Goal: Task Accomplishment & Management: Complete application form

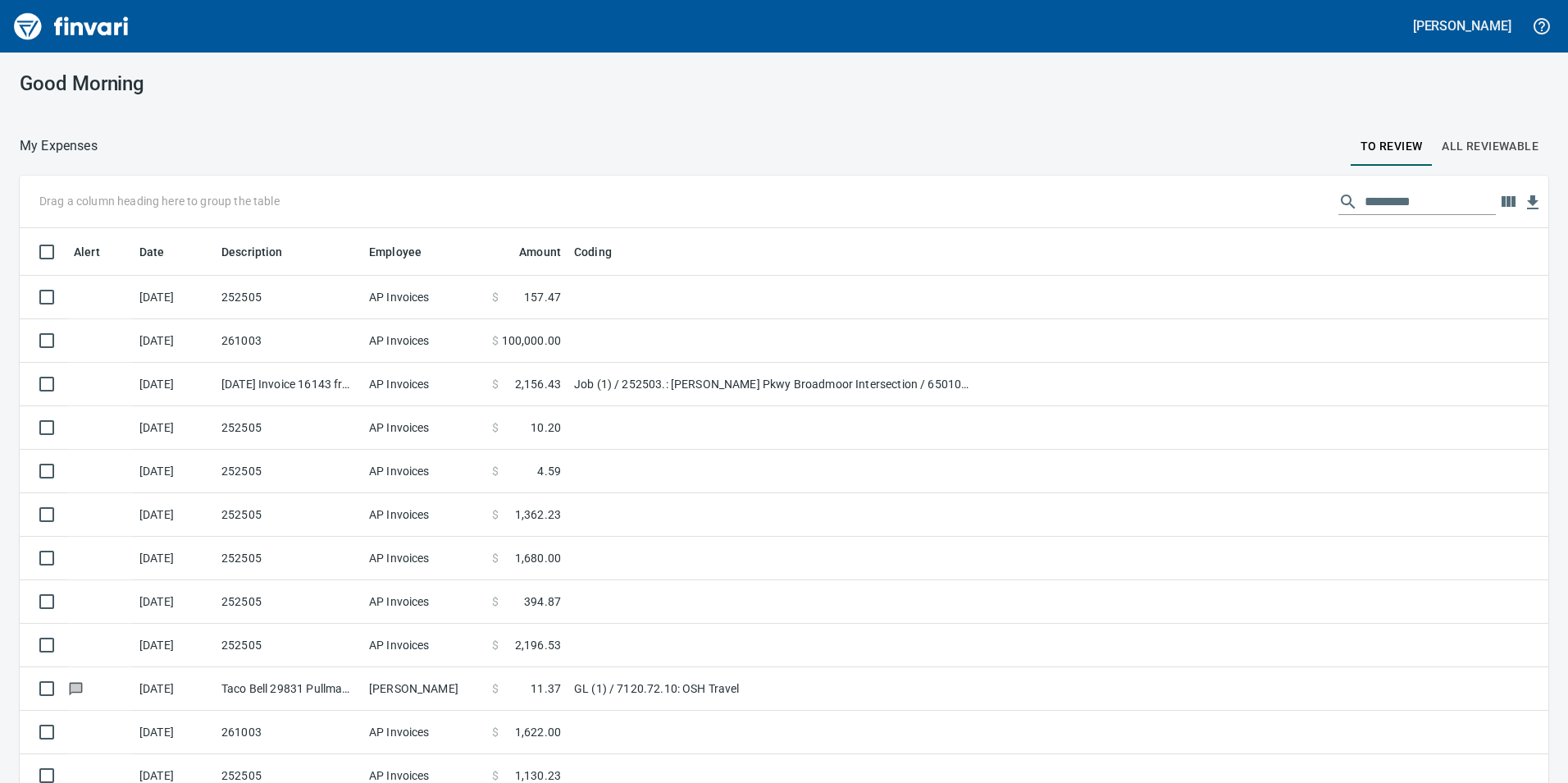
scroll to position [2, 2]
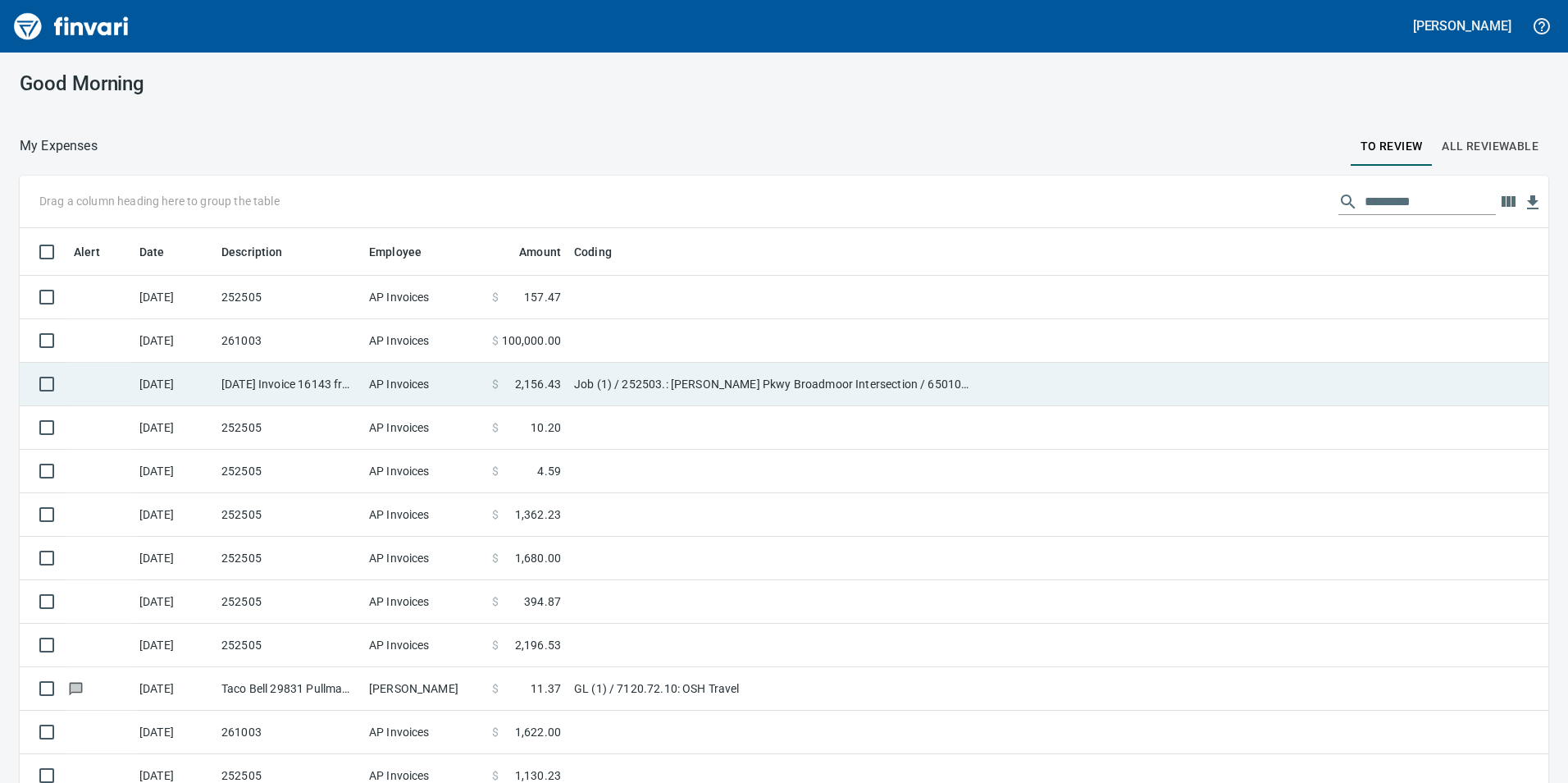
click at [364, 366] on td "AP Invoices" at bounding box center [424, 384] width 123 height 43
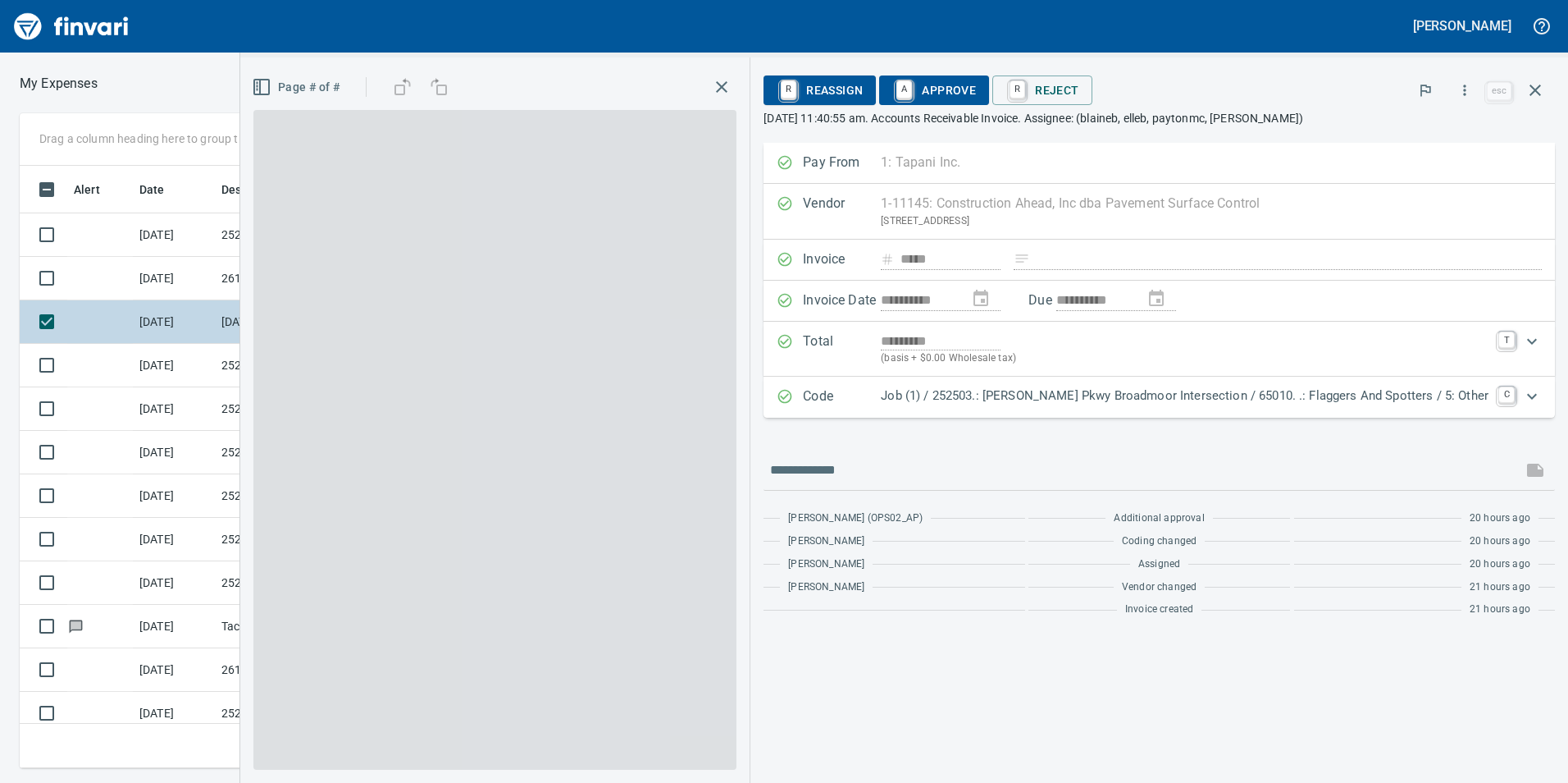
scroll to position [590, 1094]
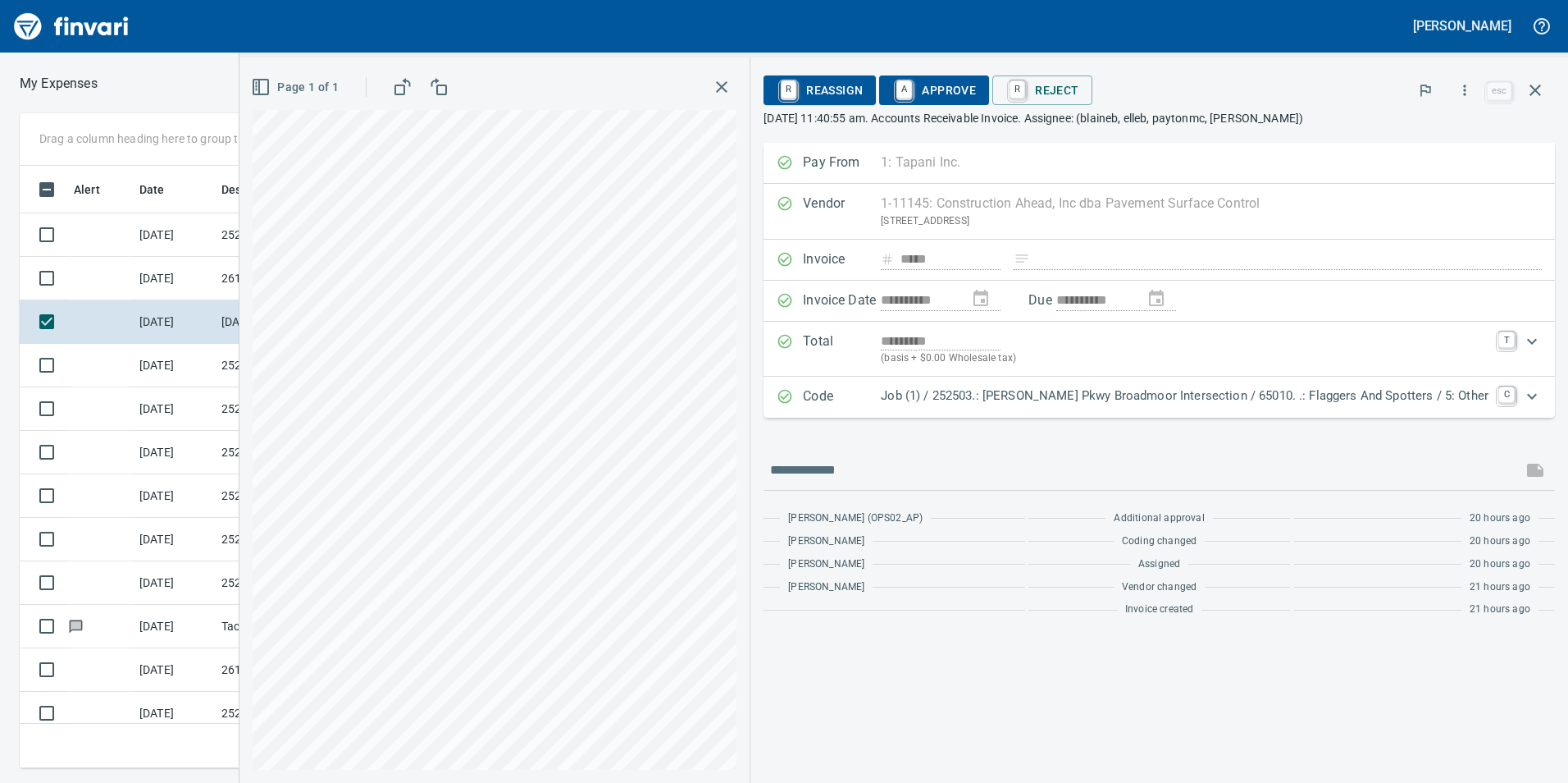
click at [976, 93] on span "A Approve" at bounding box center [934, 90] width 84 height 28
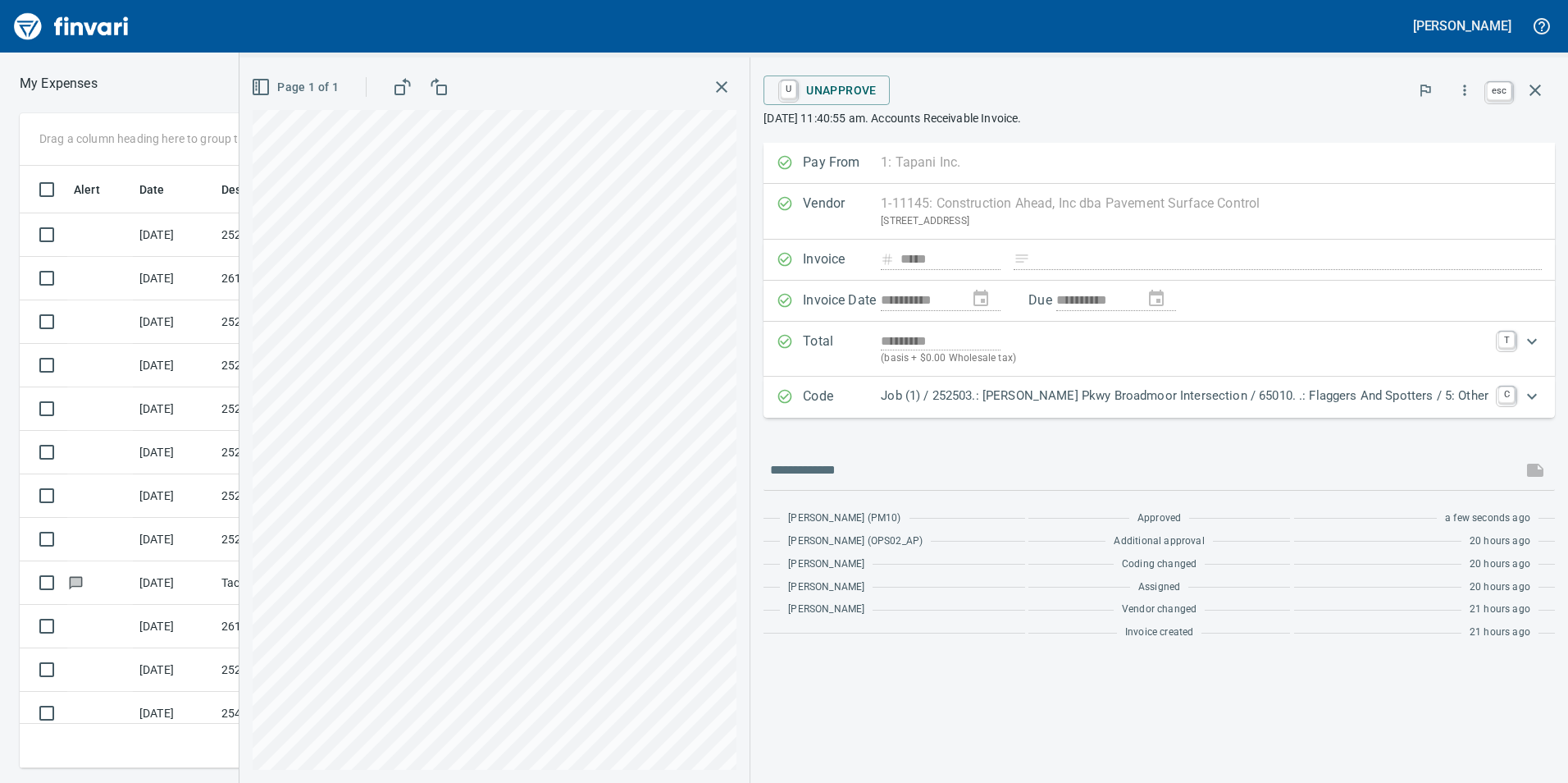
click at [1537, 85] on icon "button" at bounding box center [1536, 90] width 20 height 20
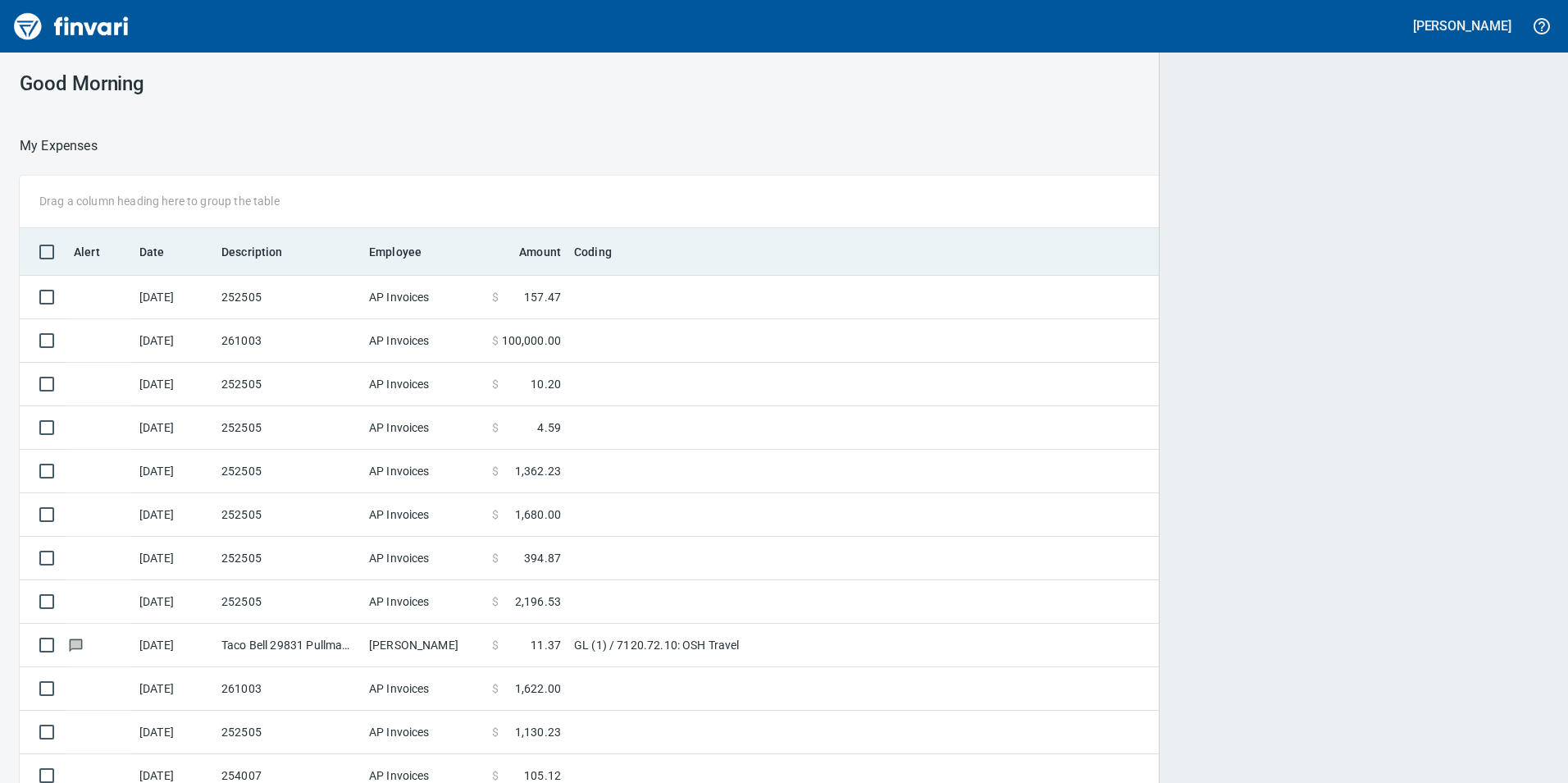
scroll to position [590, 1490]
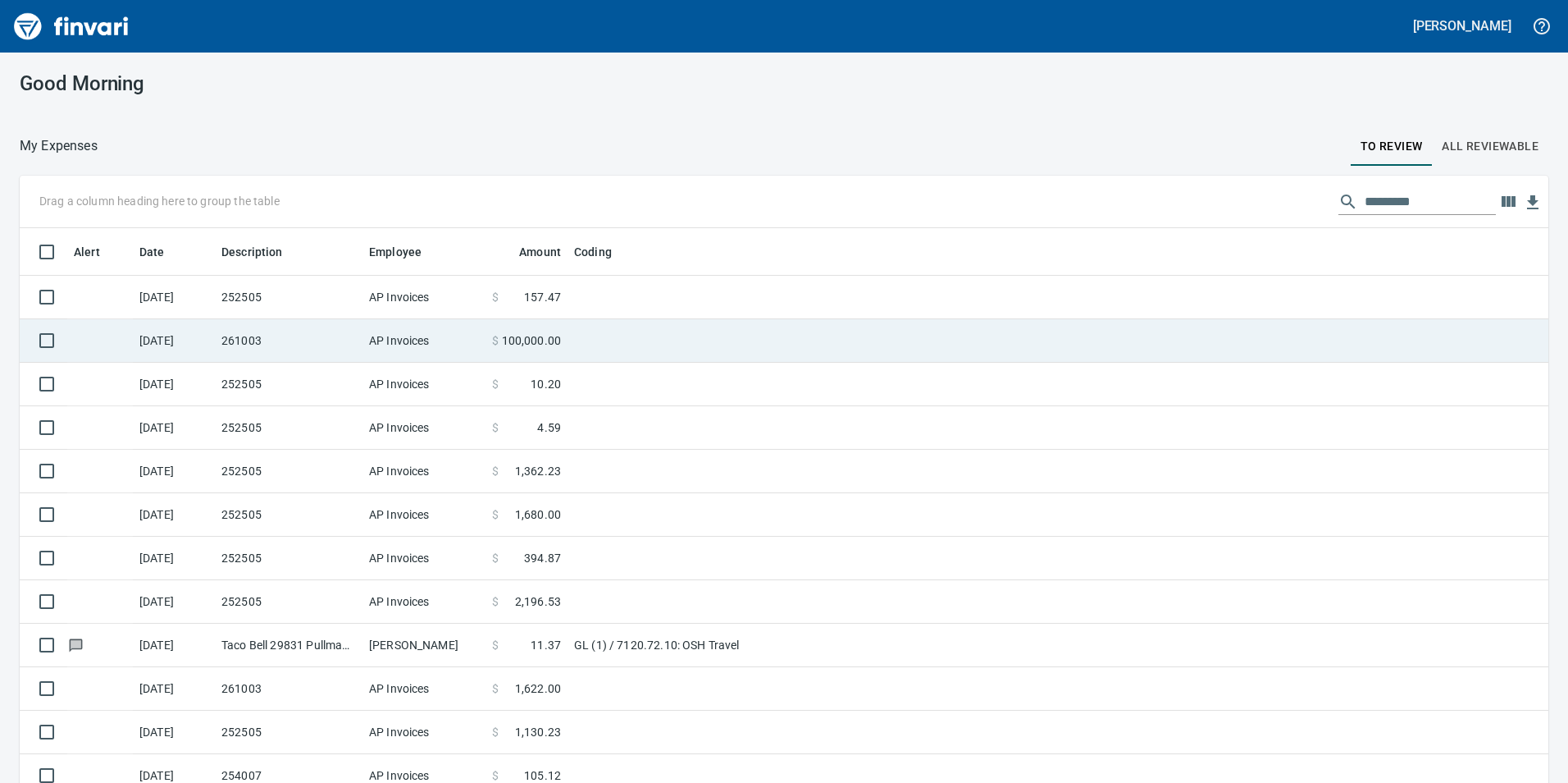
click at [521, 341] on span "100,000.00" at bounding box center [532, 340] width 60 height 16
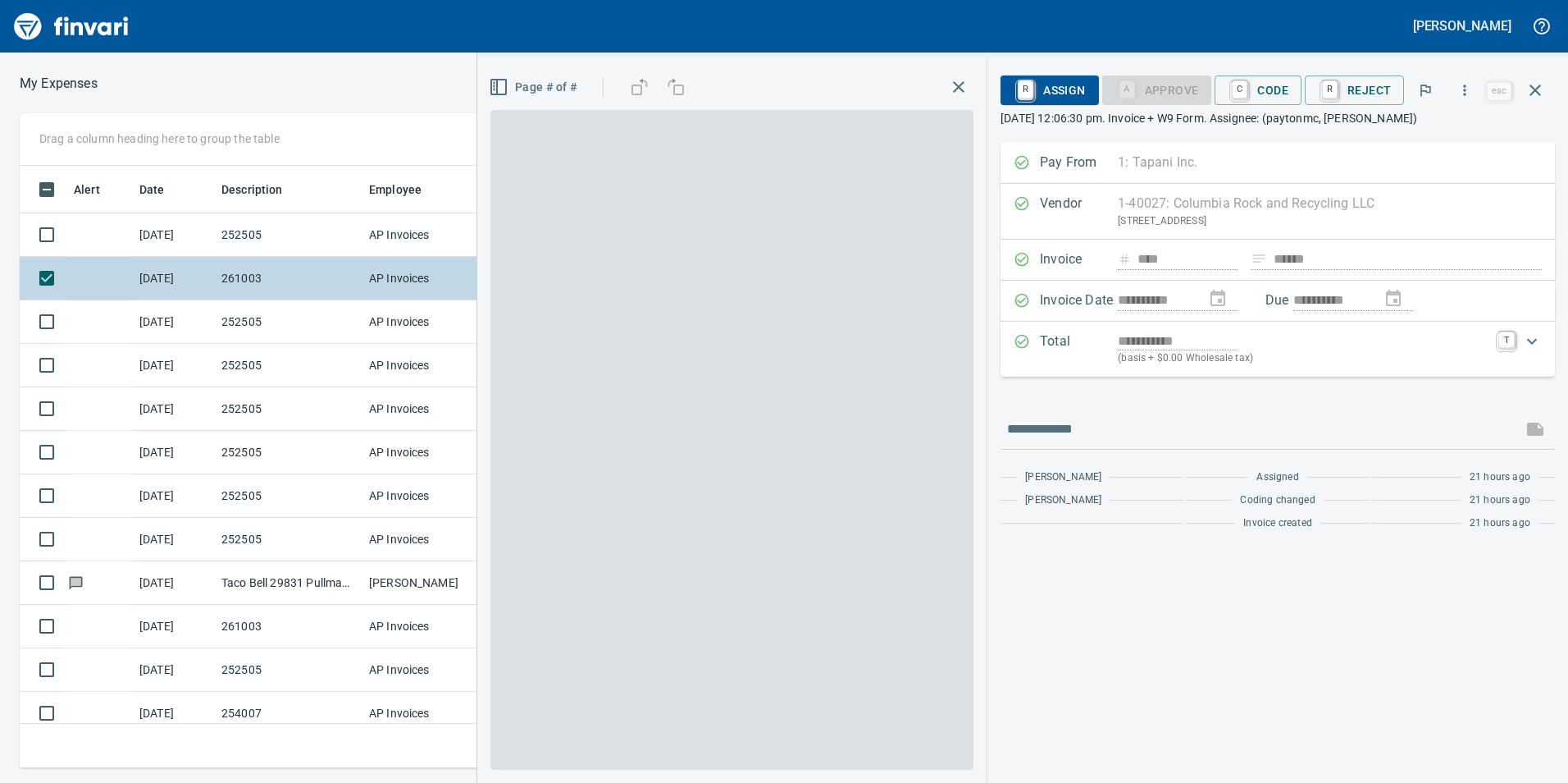
scroll to position [590, 1094]
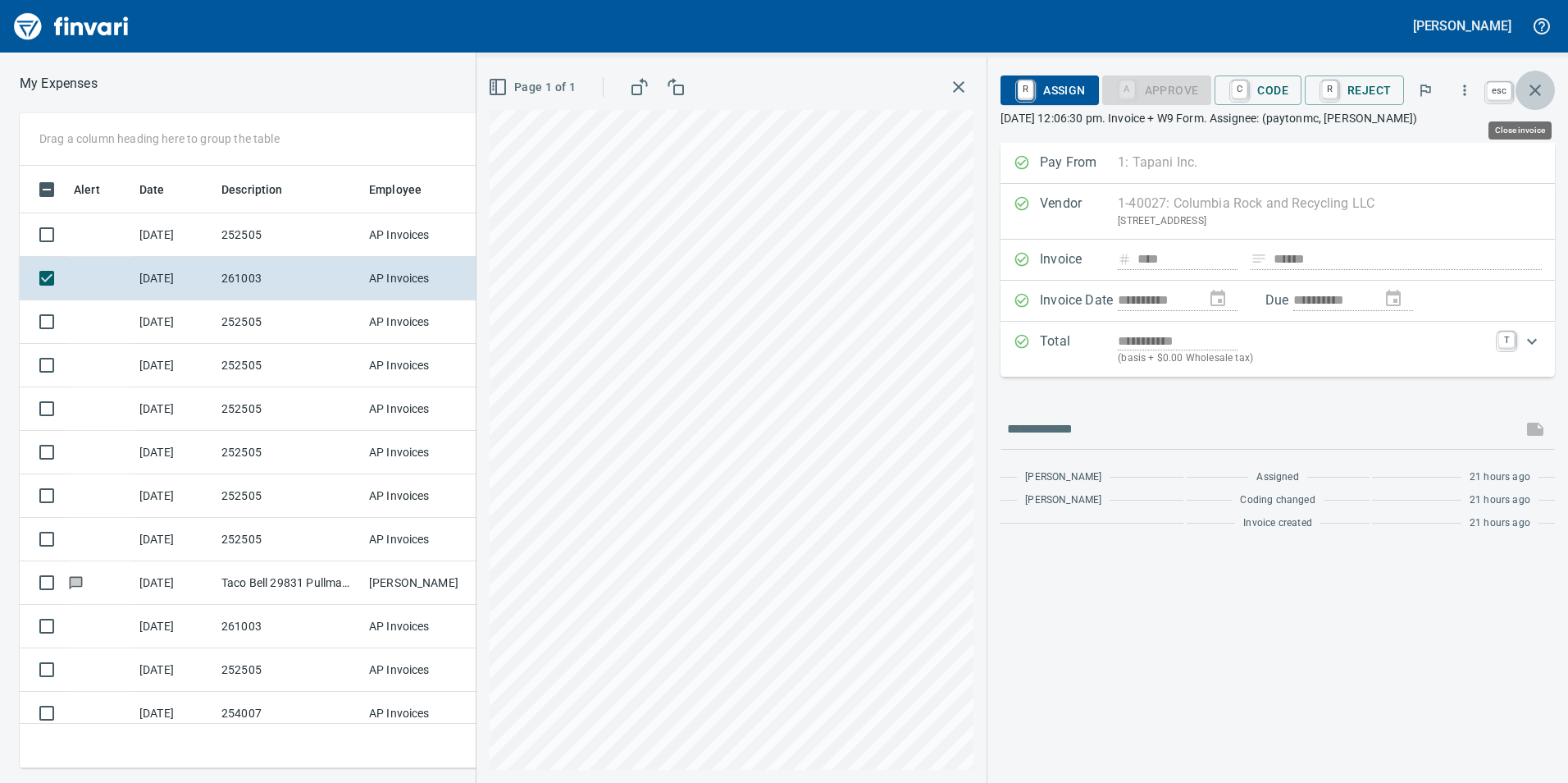
click at [1528, 88] on icon "button" at bounding box center [1536, 90] width 20 height 20
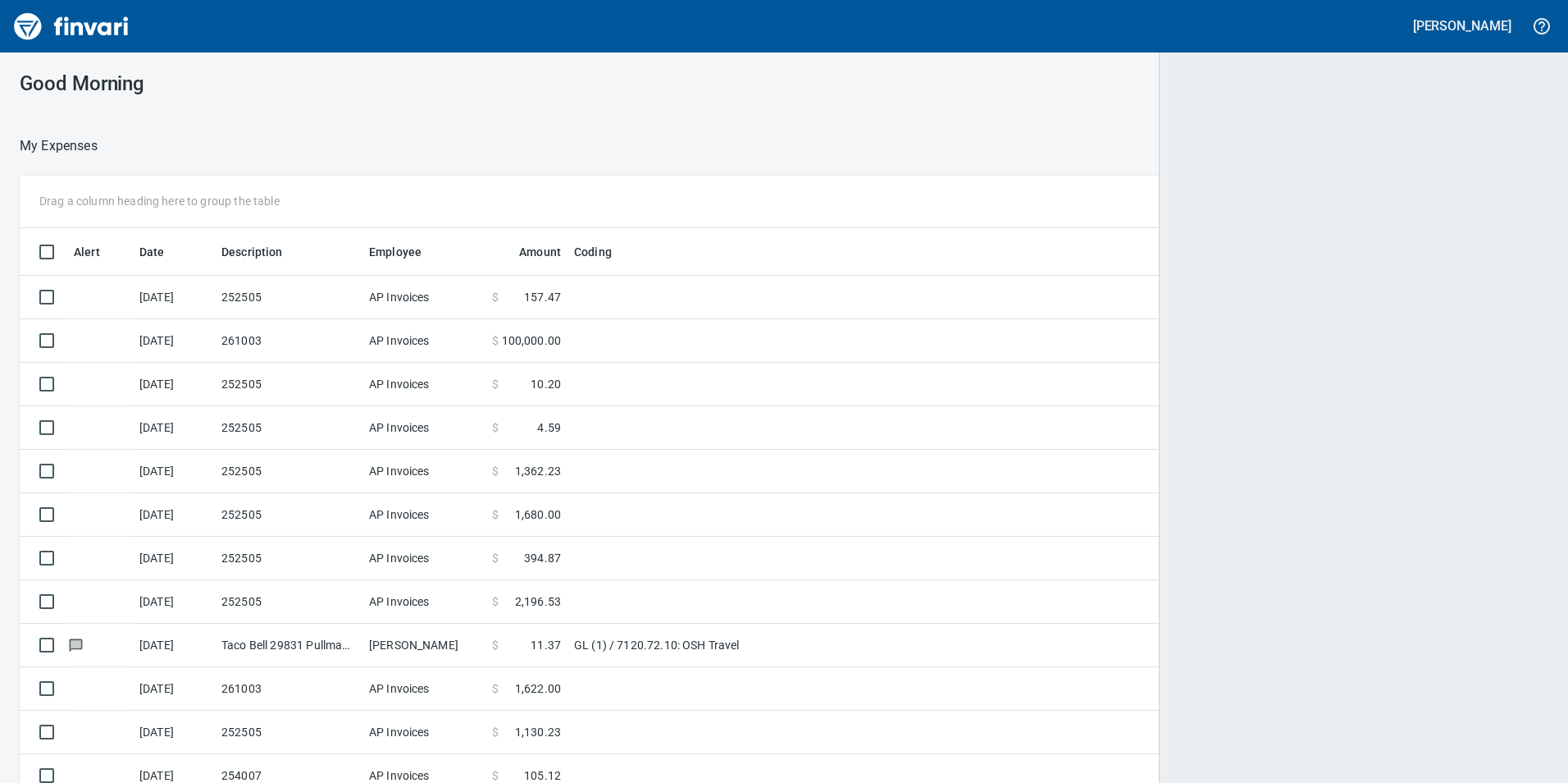
scroll to position [2, 2]
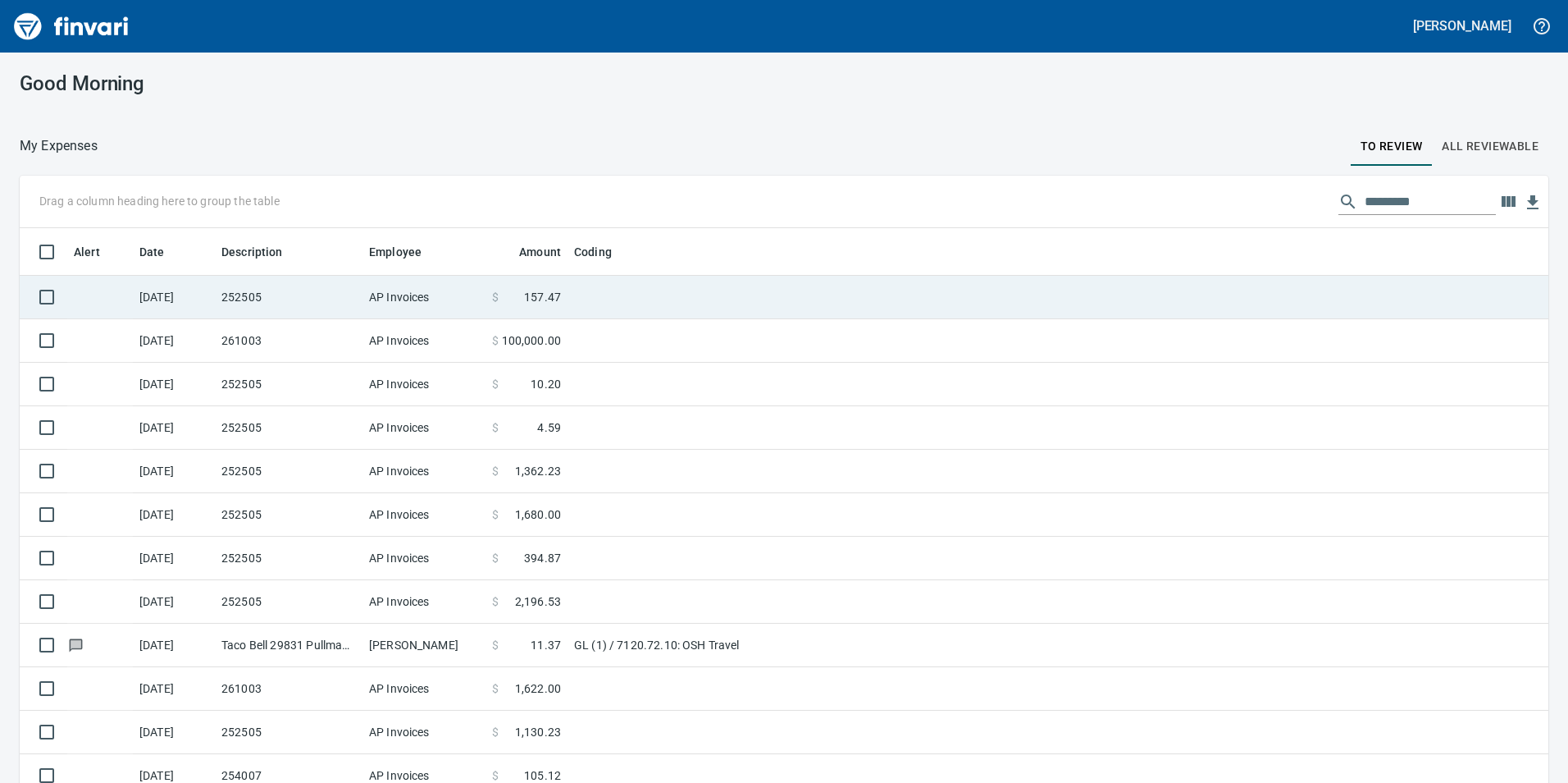
click at [549, 295] on span "157.47" at bounding box center [542, 297] width 37 height 16
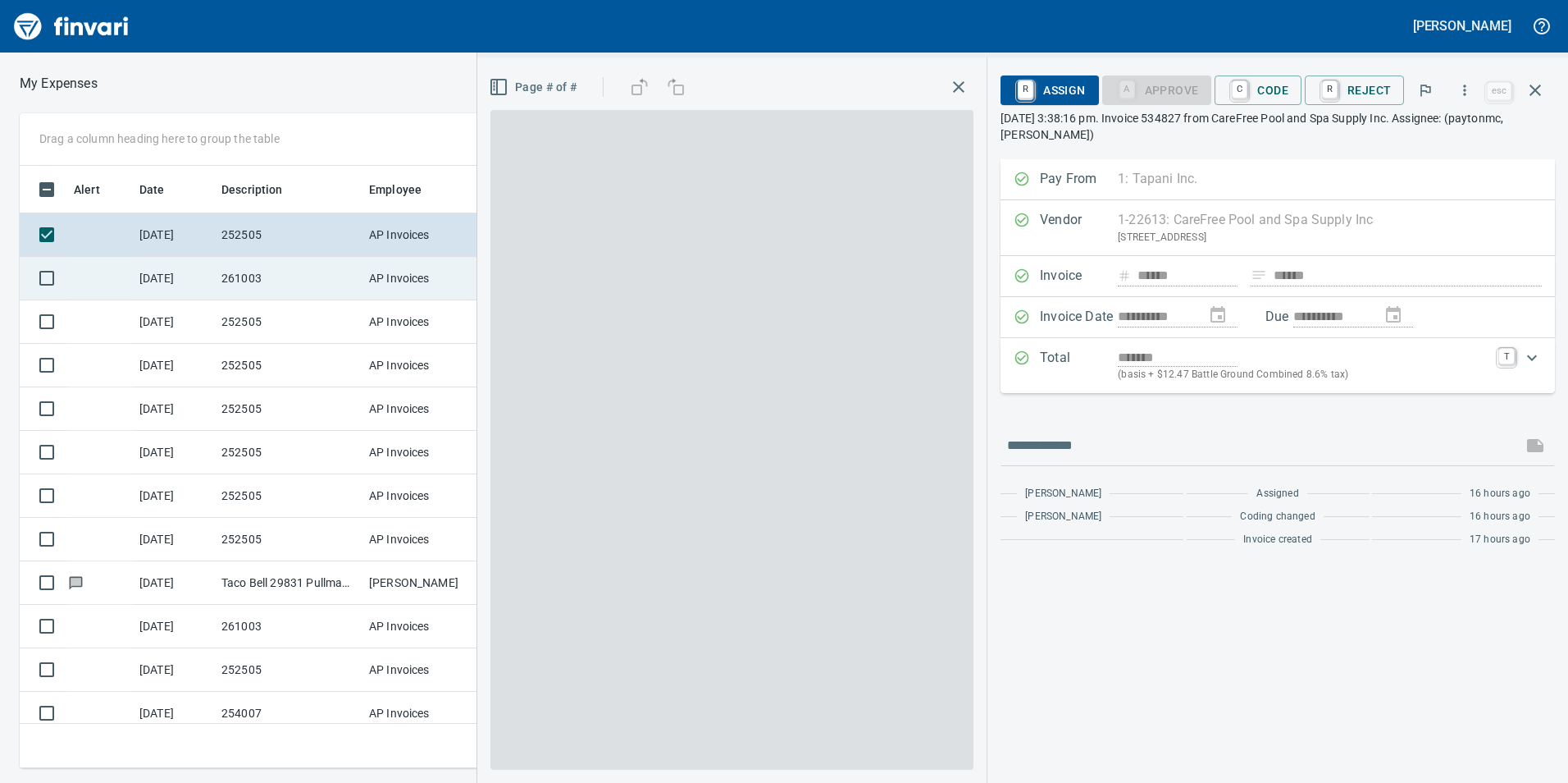
scroll to position [590, 1094]
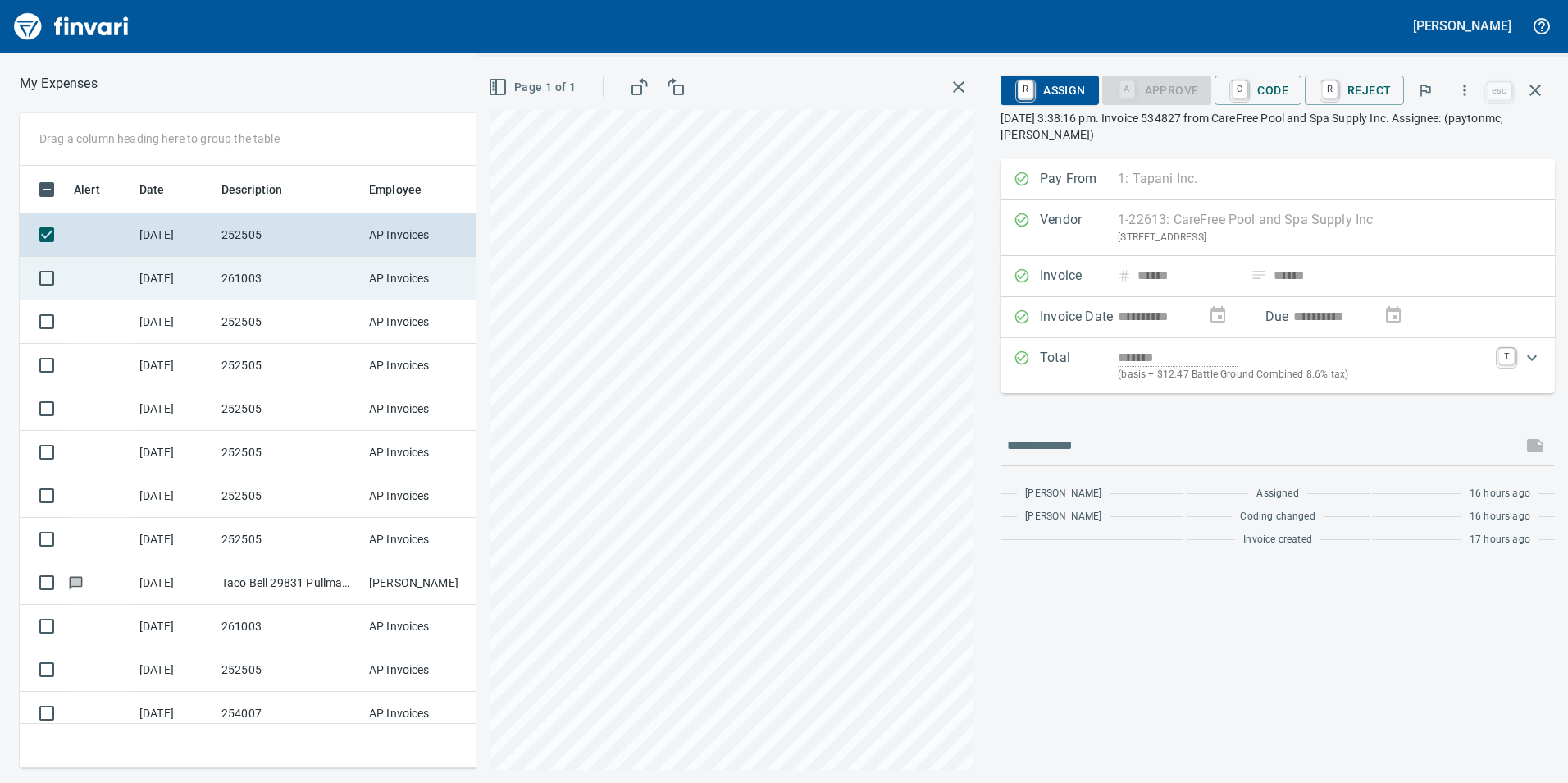
click at [426, 281] on td "AP Invoices" at bounding box center [424, 279] width 123 height 43
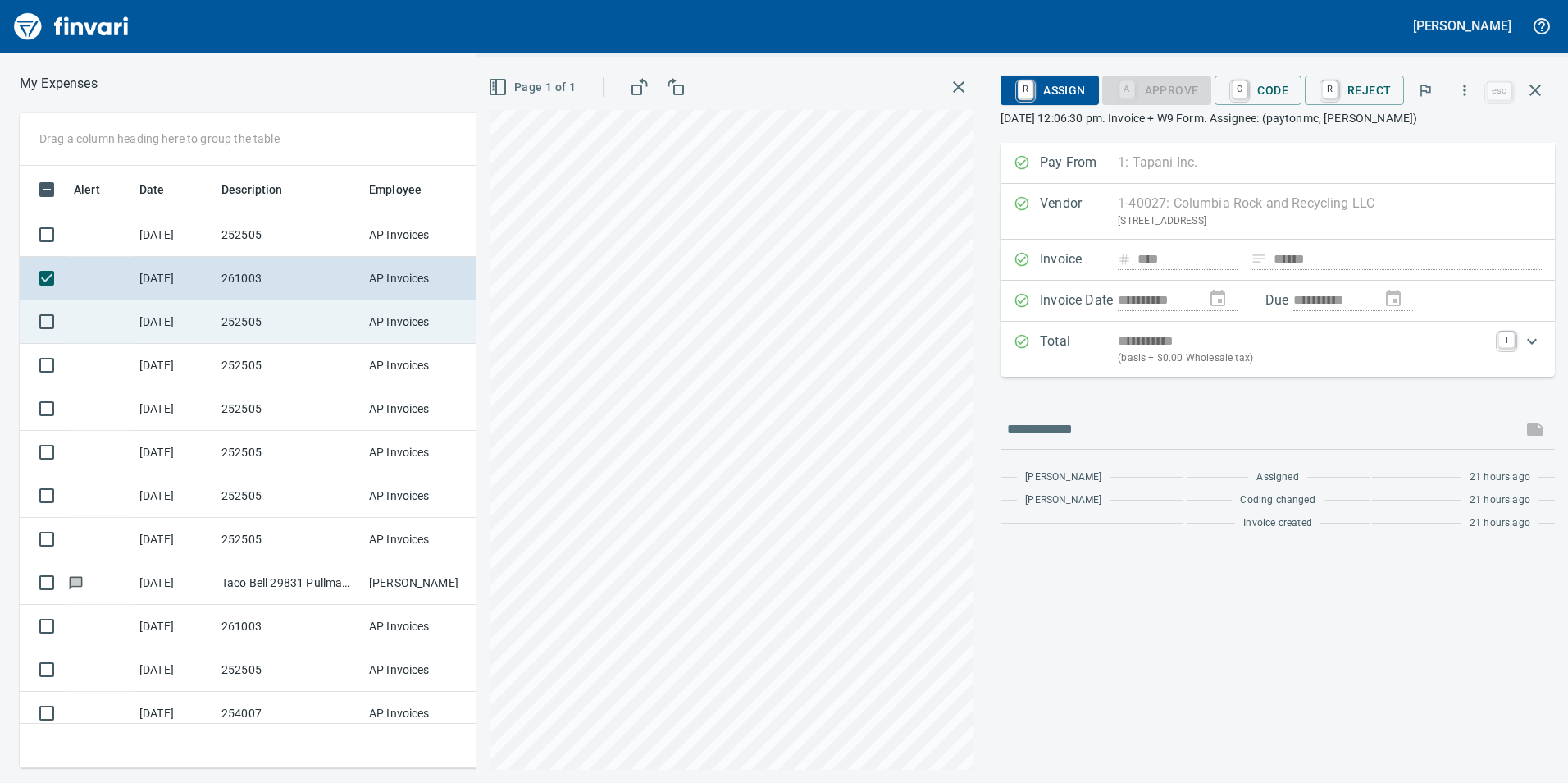
click at [422, 313] on td "AP Invoices" at bounding box center [424, 322] width 123 height 43
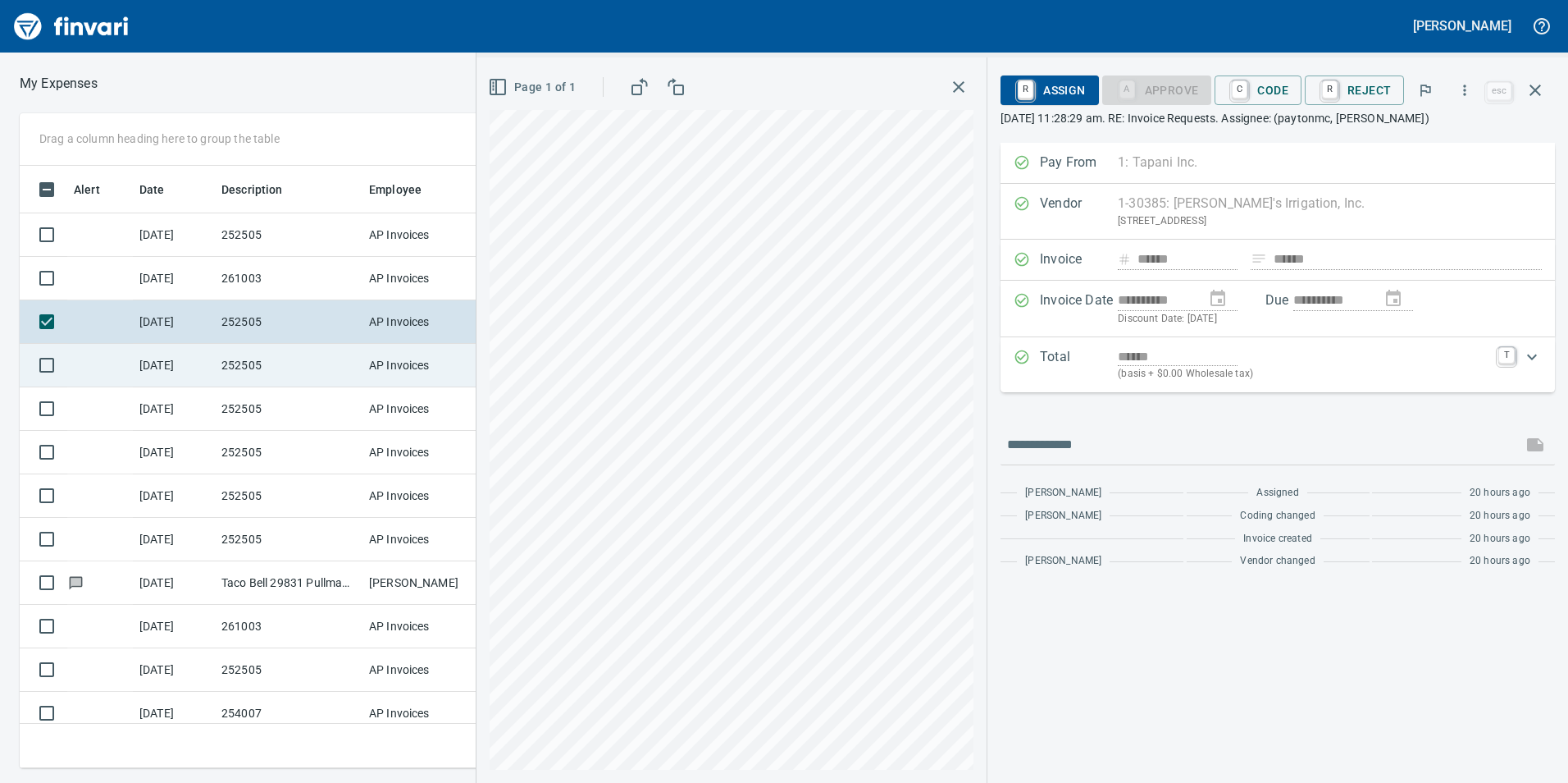
click at [366, 374] on td "AP Invoices" at bounding box center [424, 365] width 123 height 43
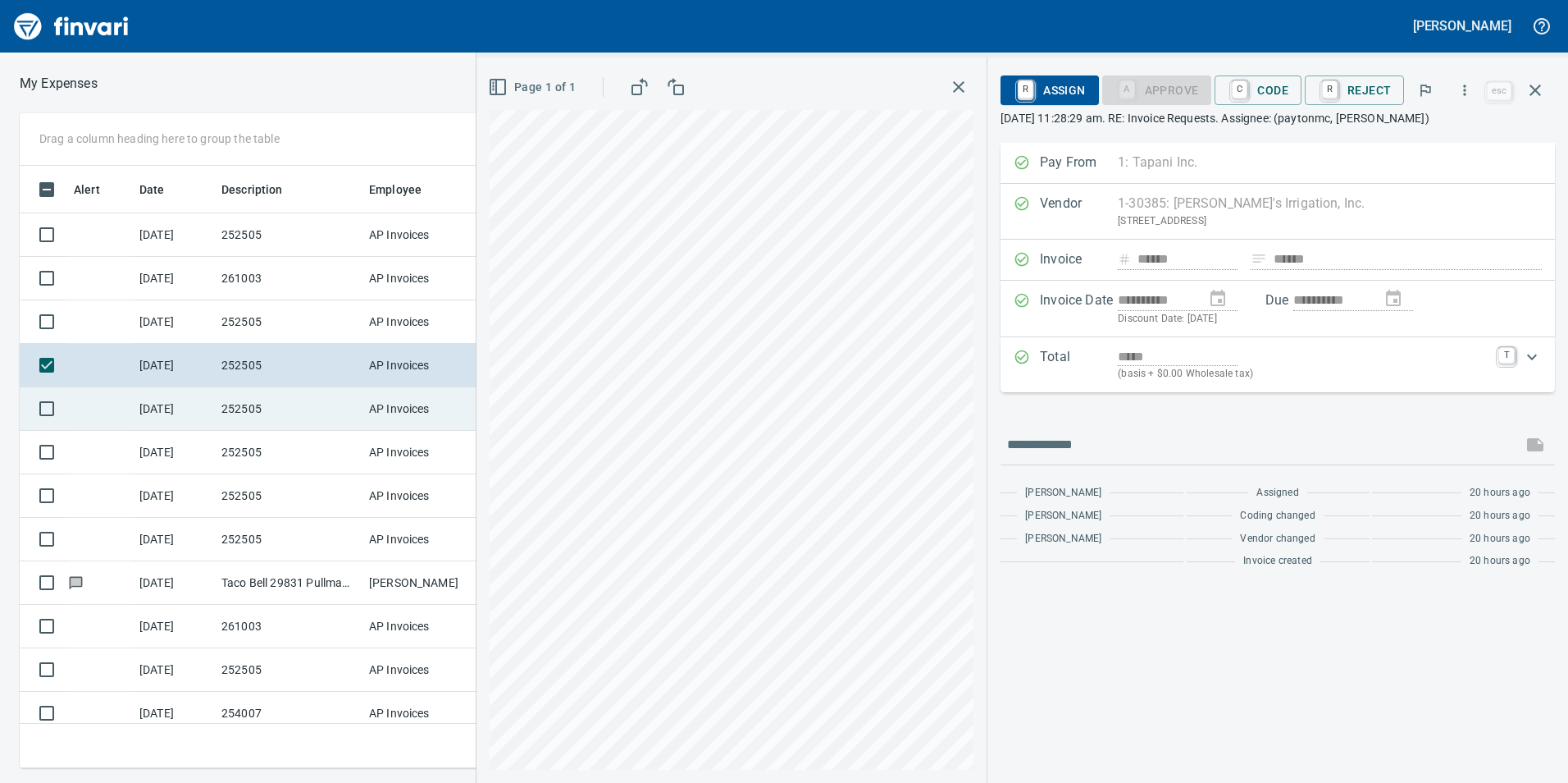
click at [380, 402] on td "AP Invoices" at bounding box center [424, 409] width 123 height 43
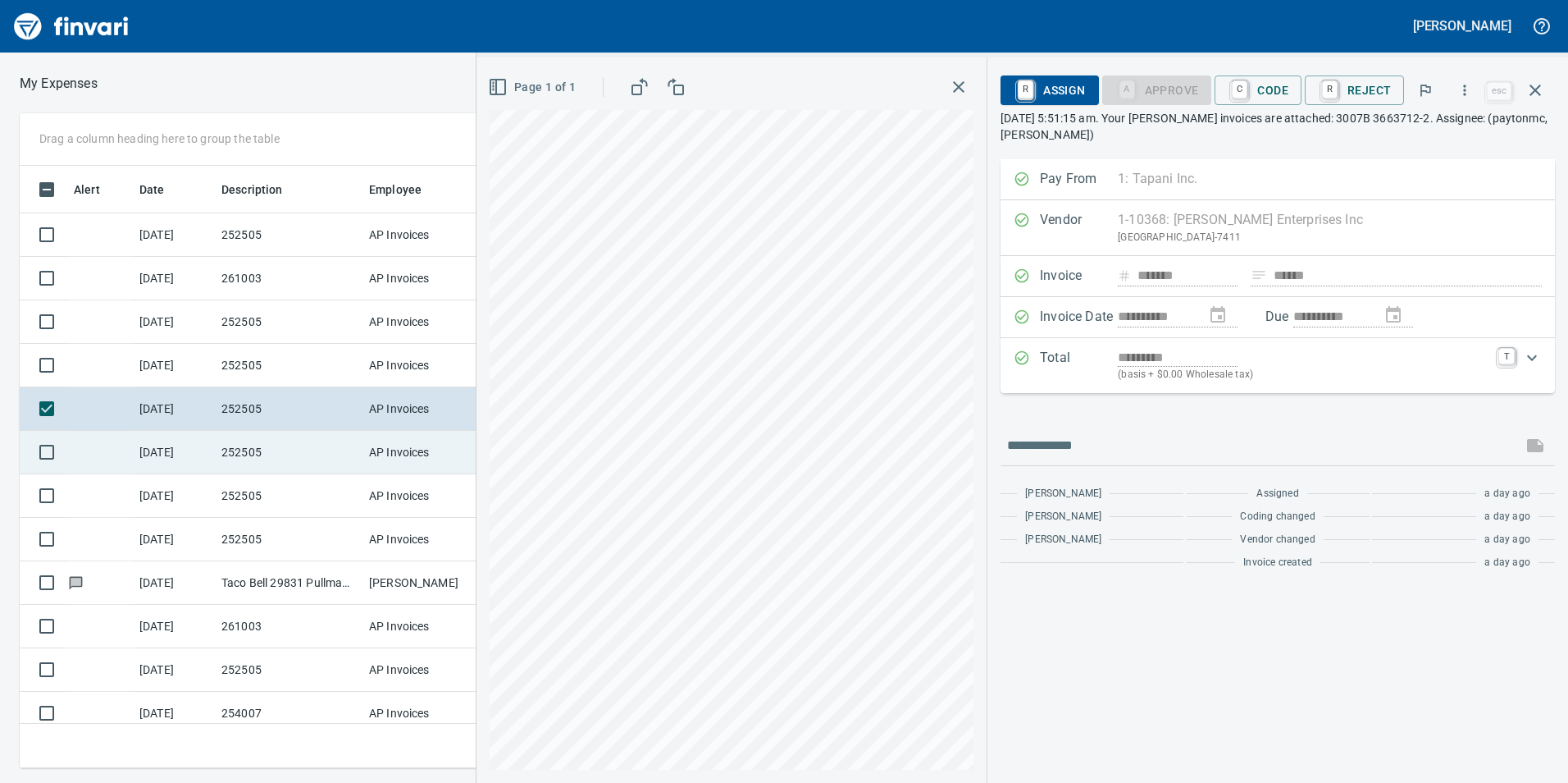
click at [408, 447] on td "AP Invoices" at bounding box center [424, 453] width 123 height 43
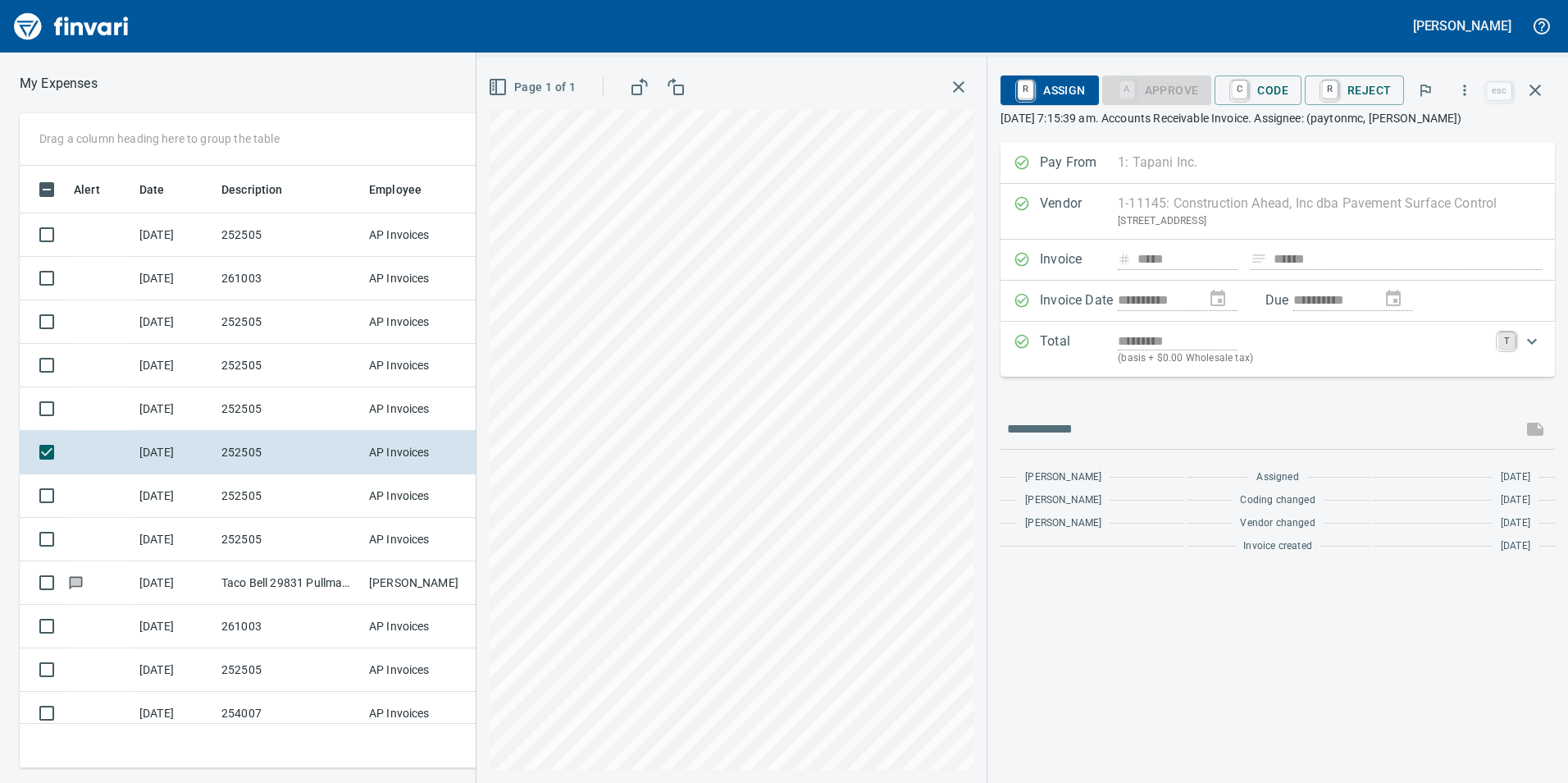
click at [1506, 339] on link "T" at bounding box center [1507, 340] width 16 height 16
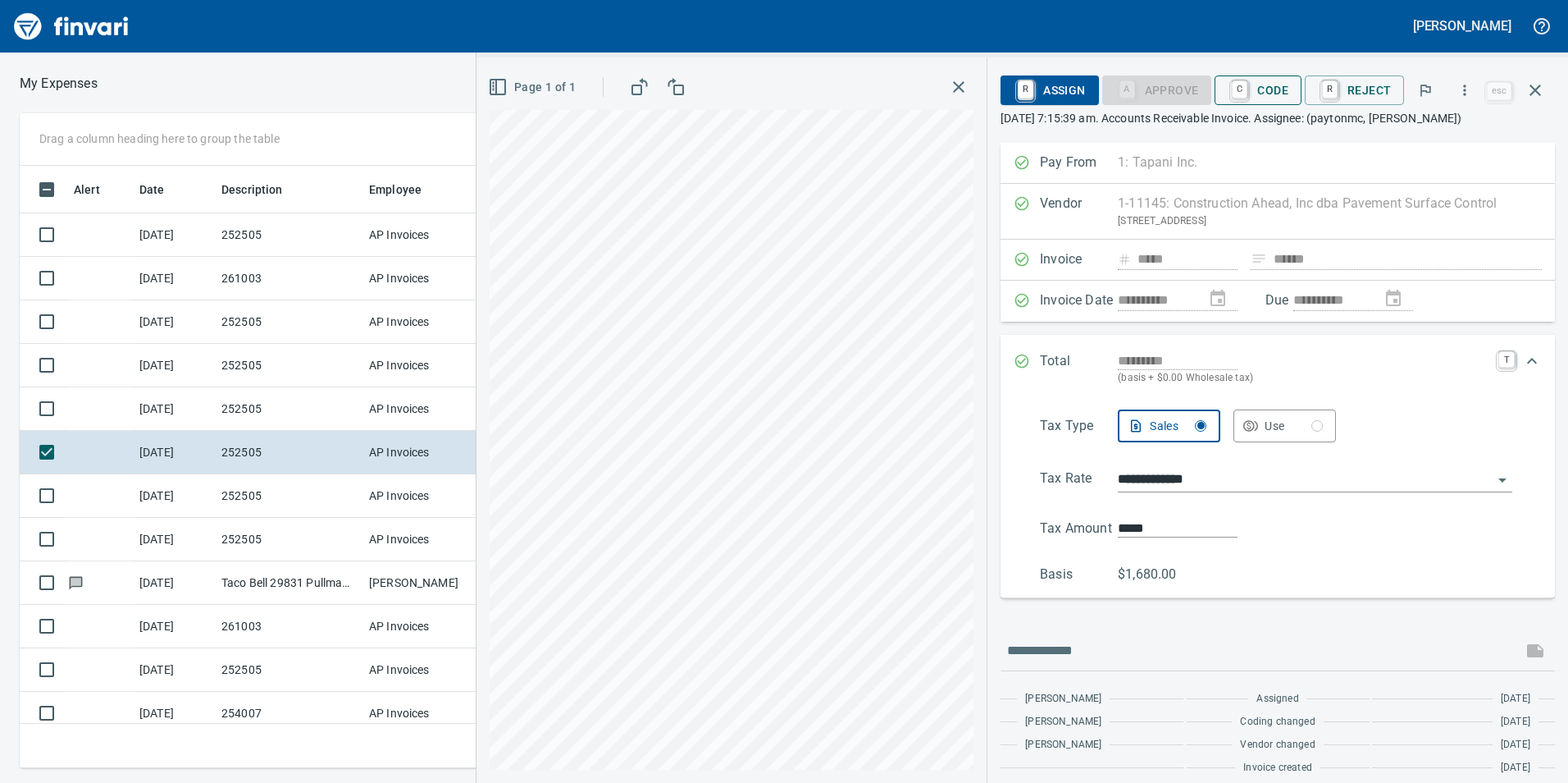
click at [1254, 82] on span "C Code" at bounding box center [1258, 90] width 60 height 28
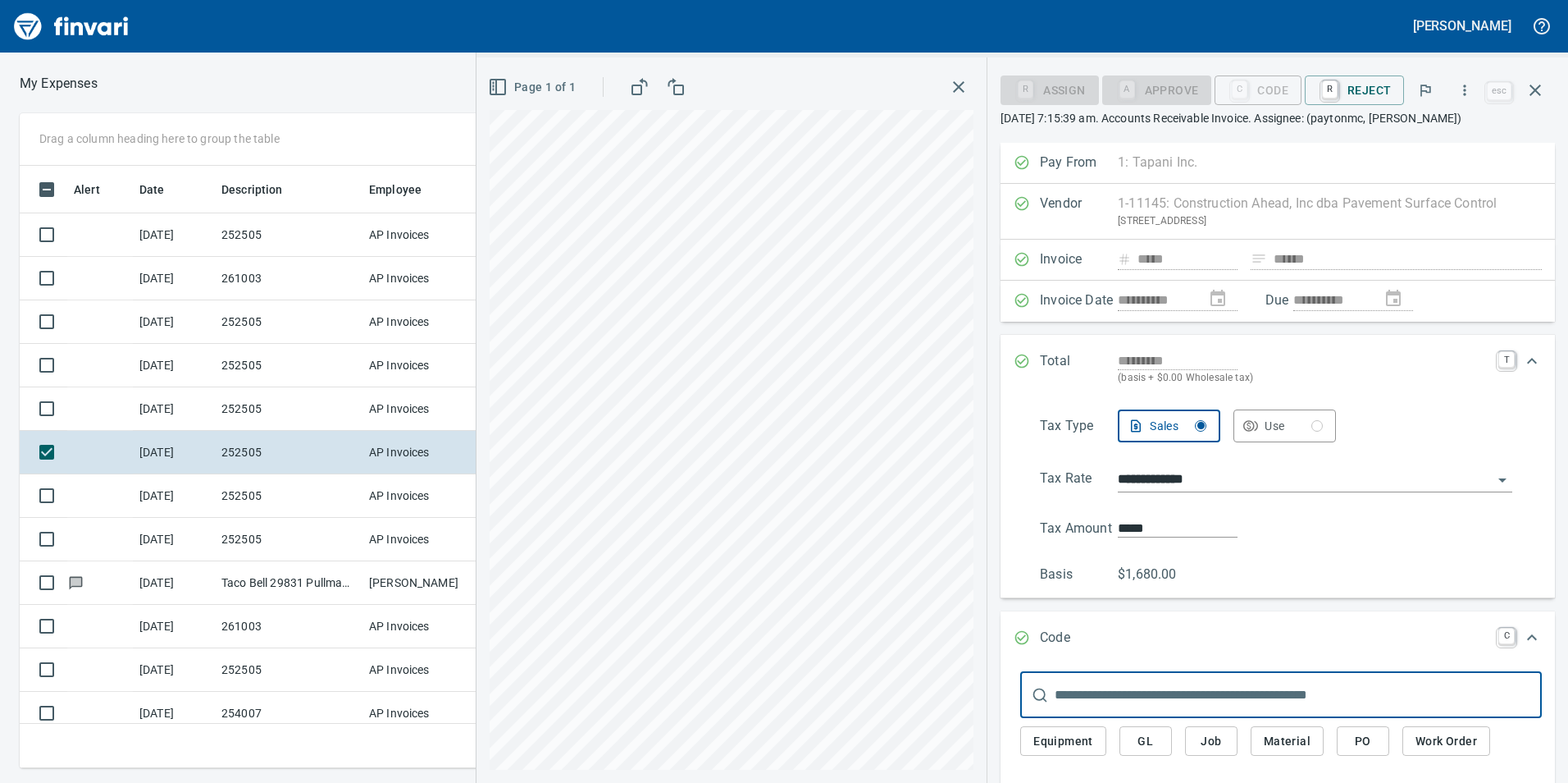
scroll to position [590, 1094]
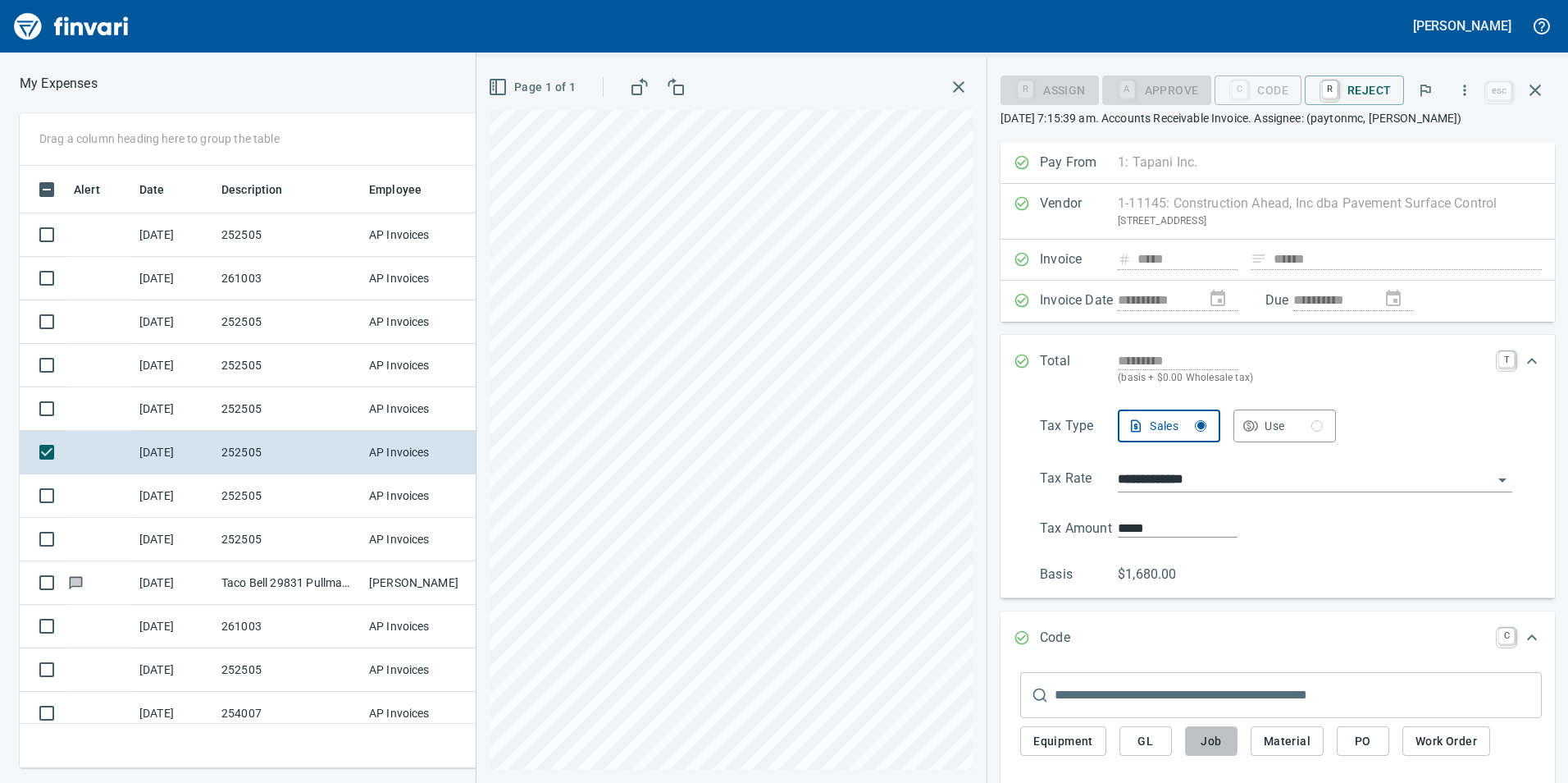
click at [1229, 746] on button "Job" at bounding box center [1211, 742] width 52 height 31
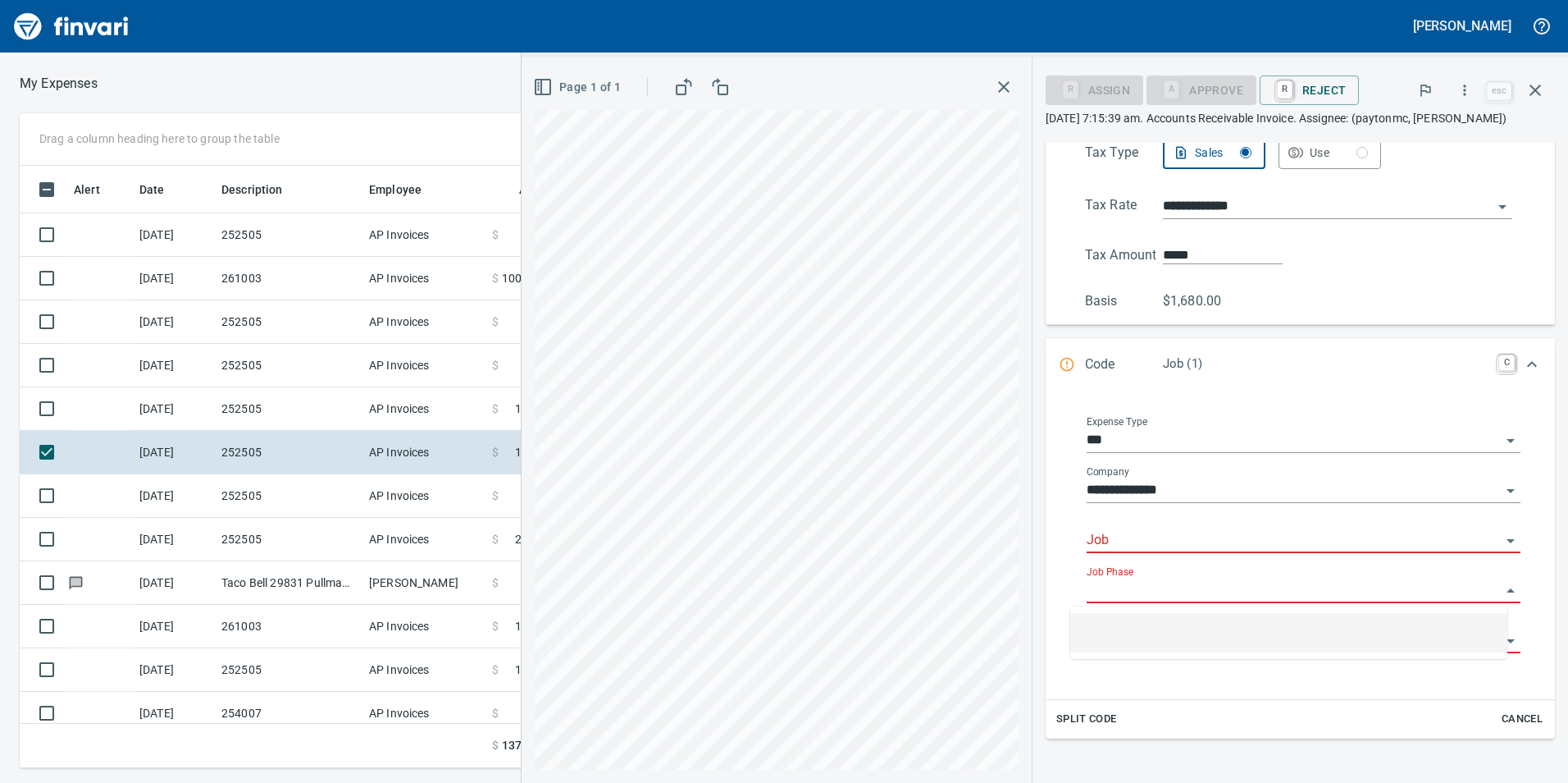
click at [1210, 575] on div "Job Phase" at bounding box center [1303, 585] width 434 height 37
click at [1211, 543] on input "Job" at bounding box center [1293, 540] width 414 height 23
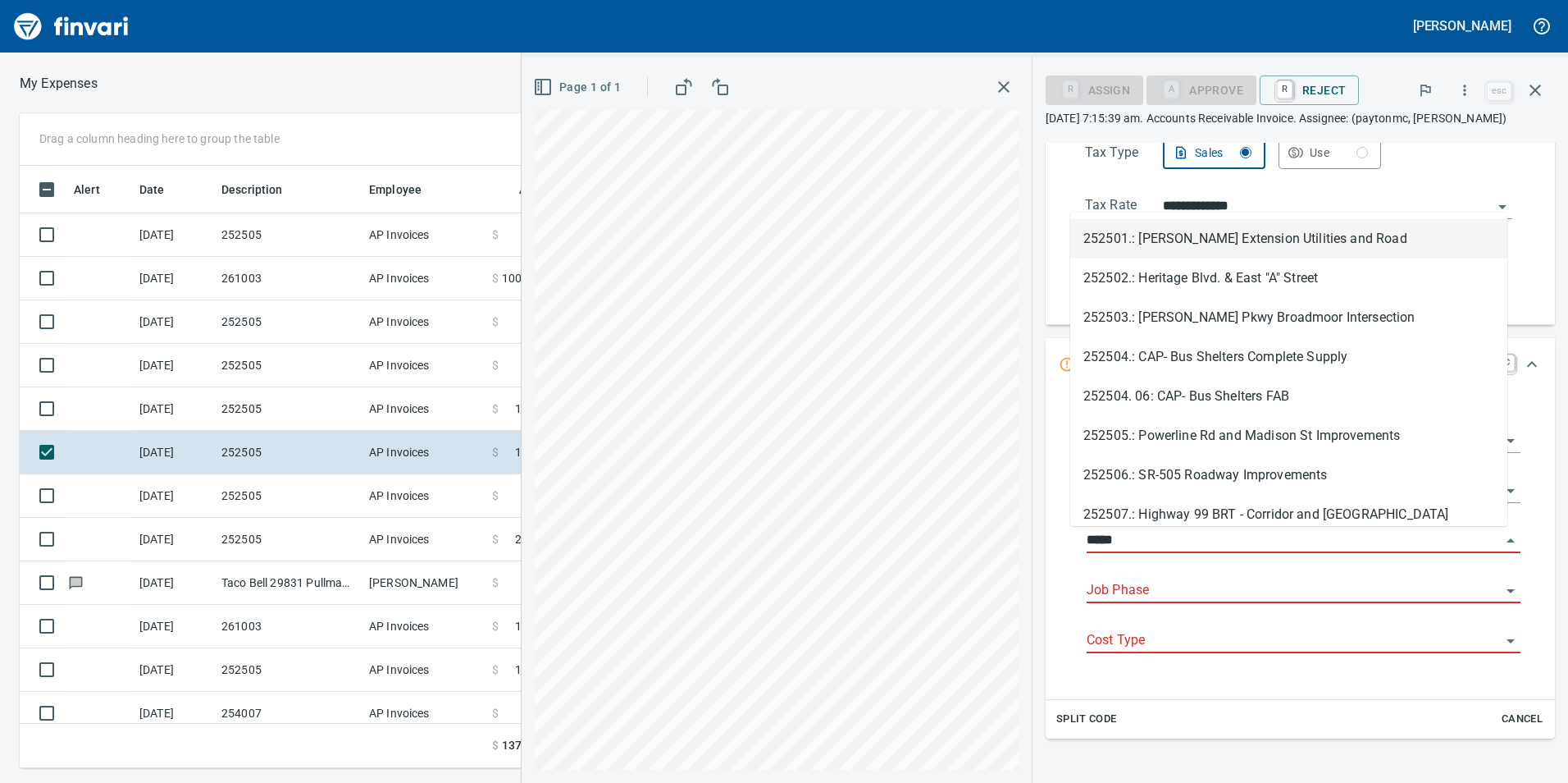
scroll to position [590, 1094]
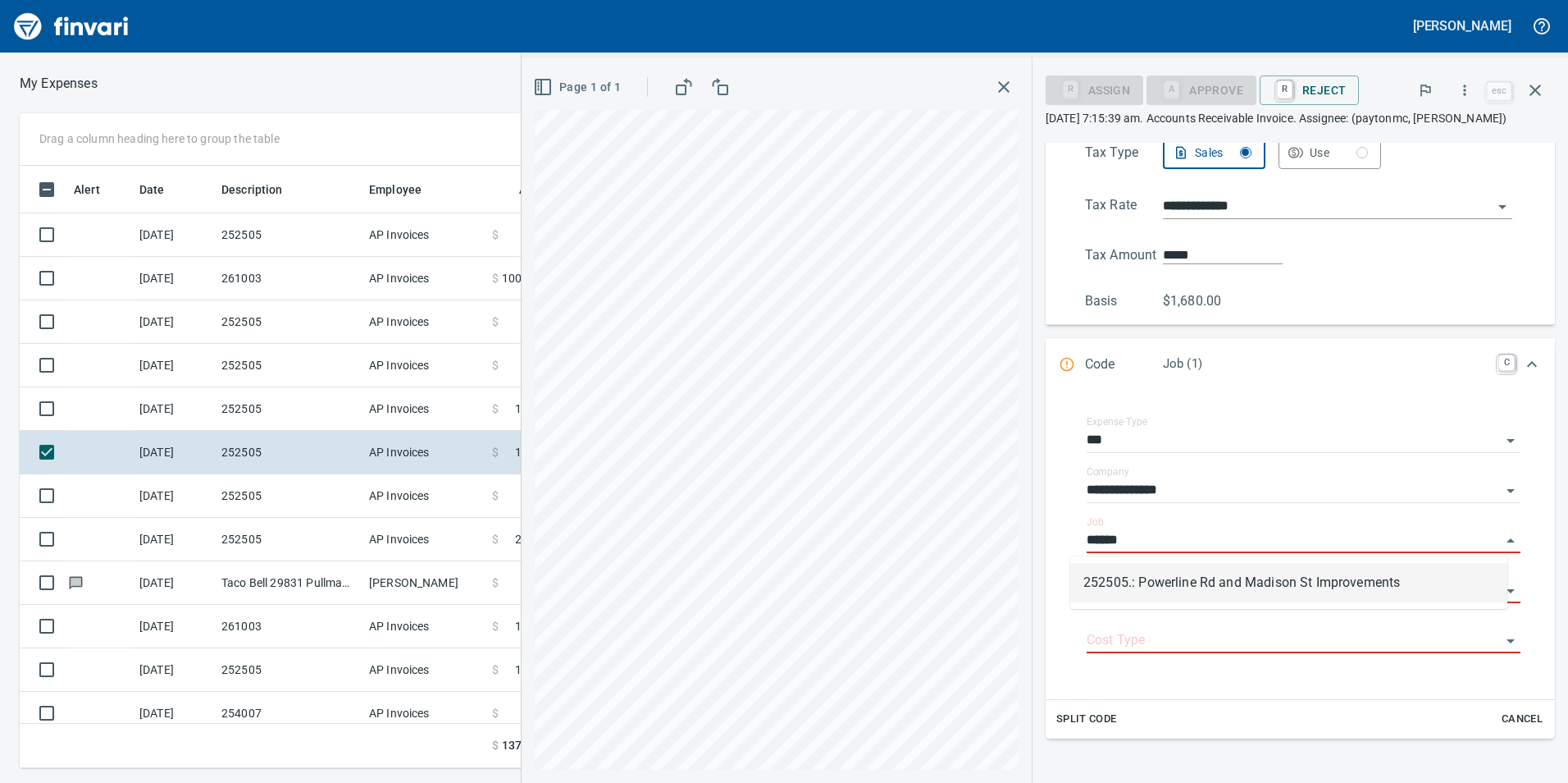
click at [1236, 566] on li "252505.: Powerline Rd and Madison St Improvements" at bounding box center [1288, 583] width 437 height 40
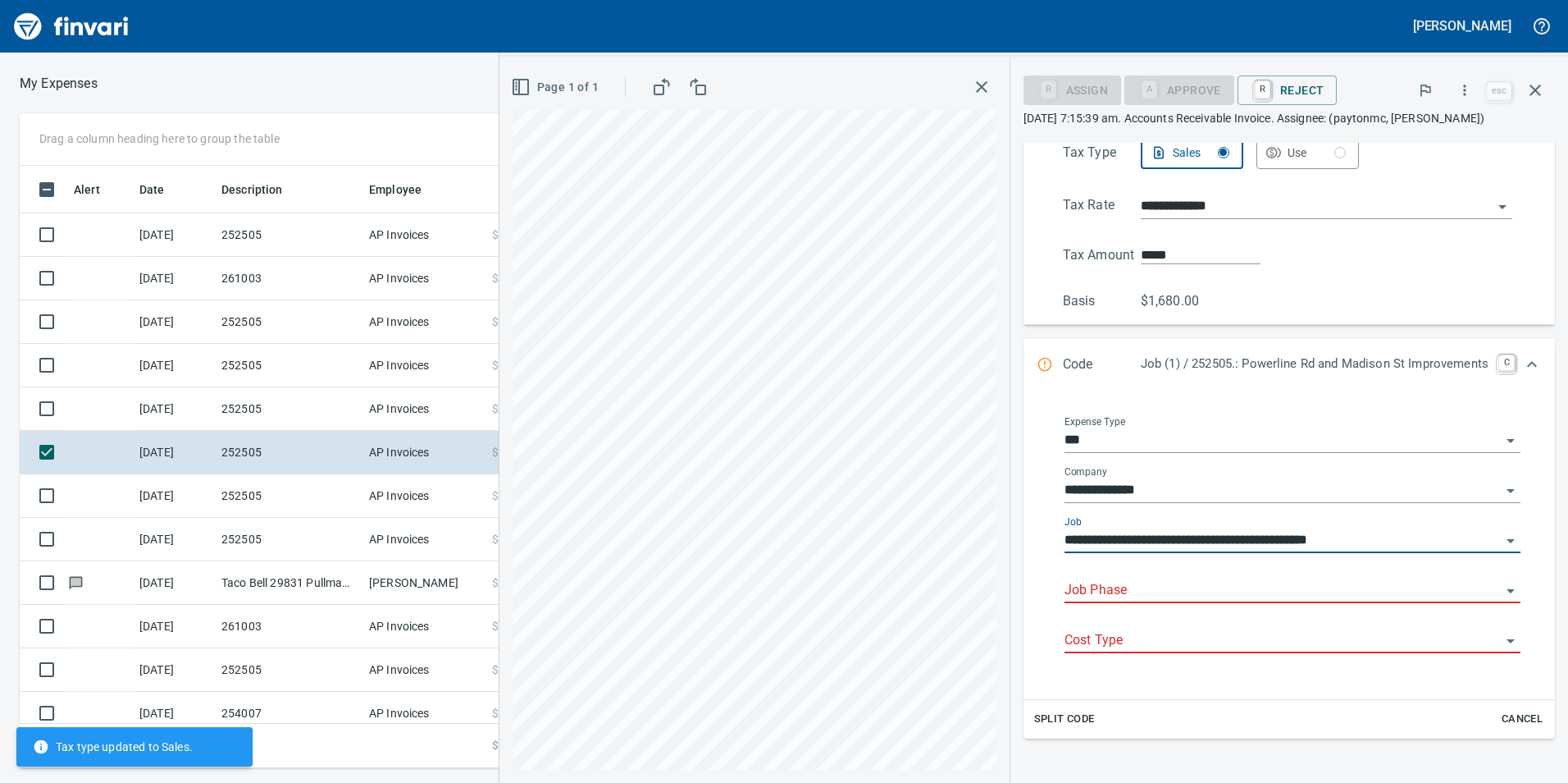
type input "**********"
click at [1229, 580] on input "Job Phase" at bounding box center [1283, 590] width 436 height 23
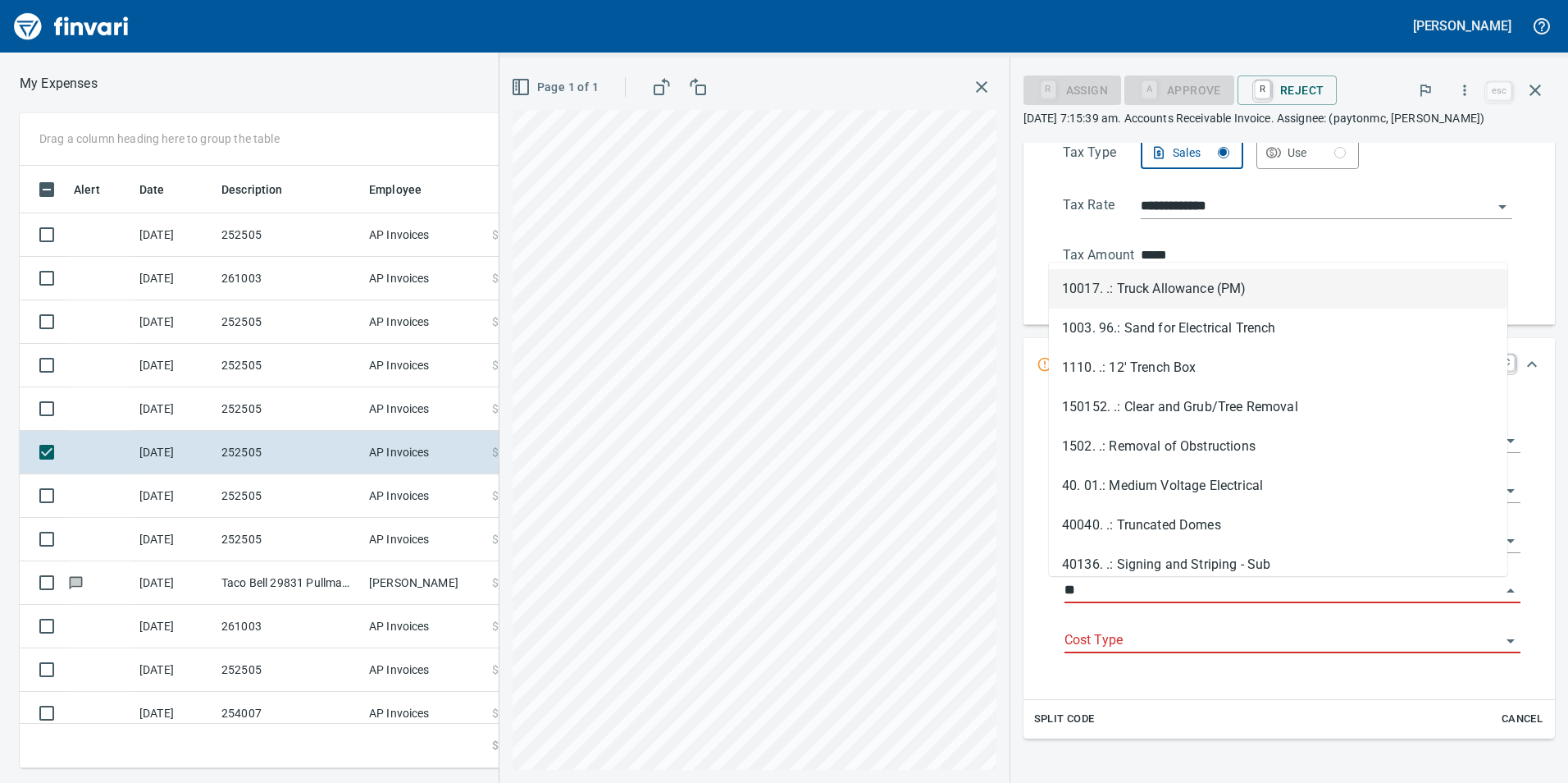
type input "*"
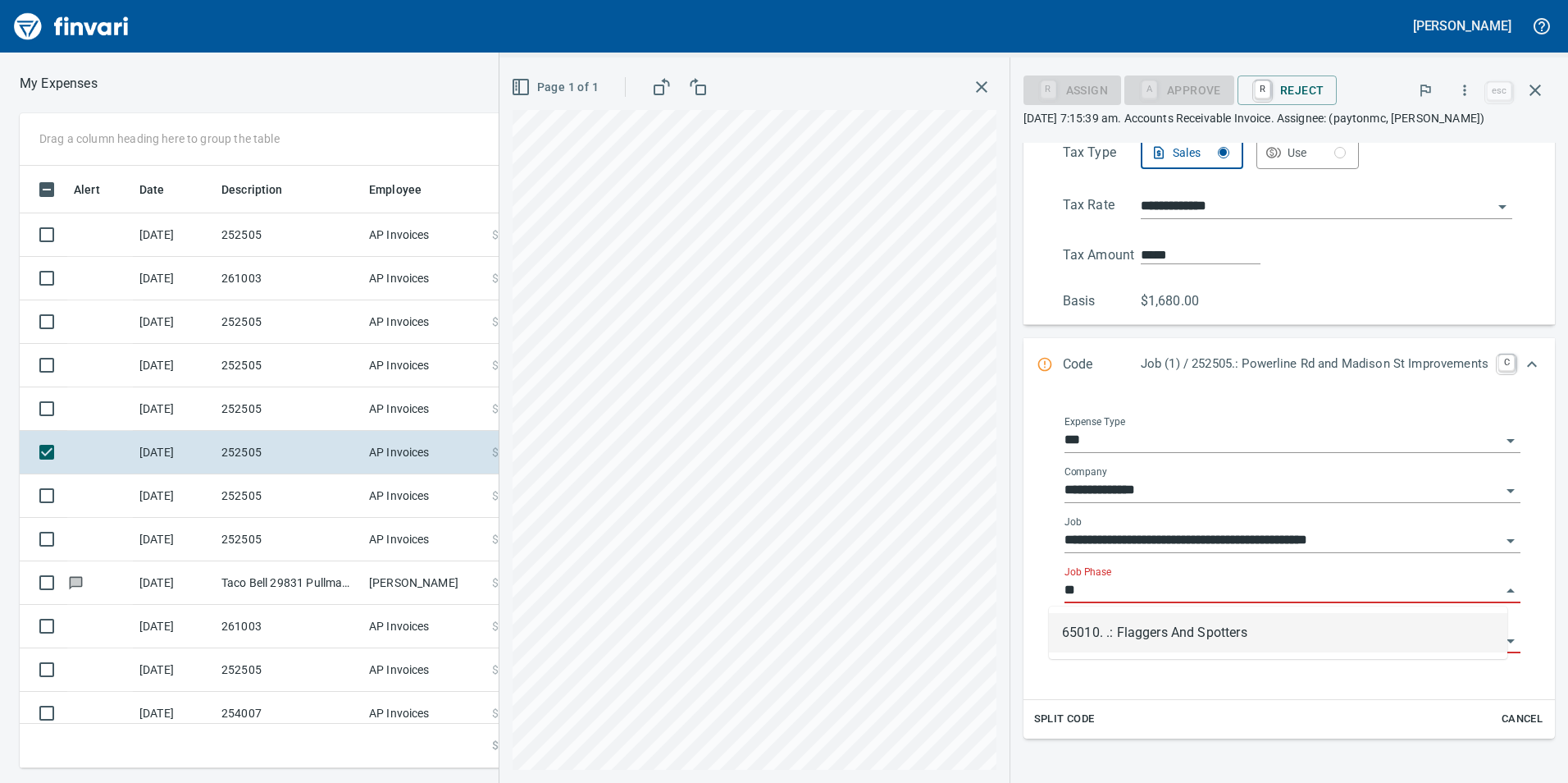
type input "*"
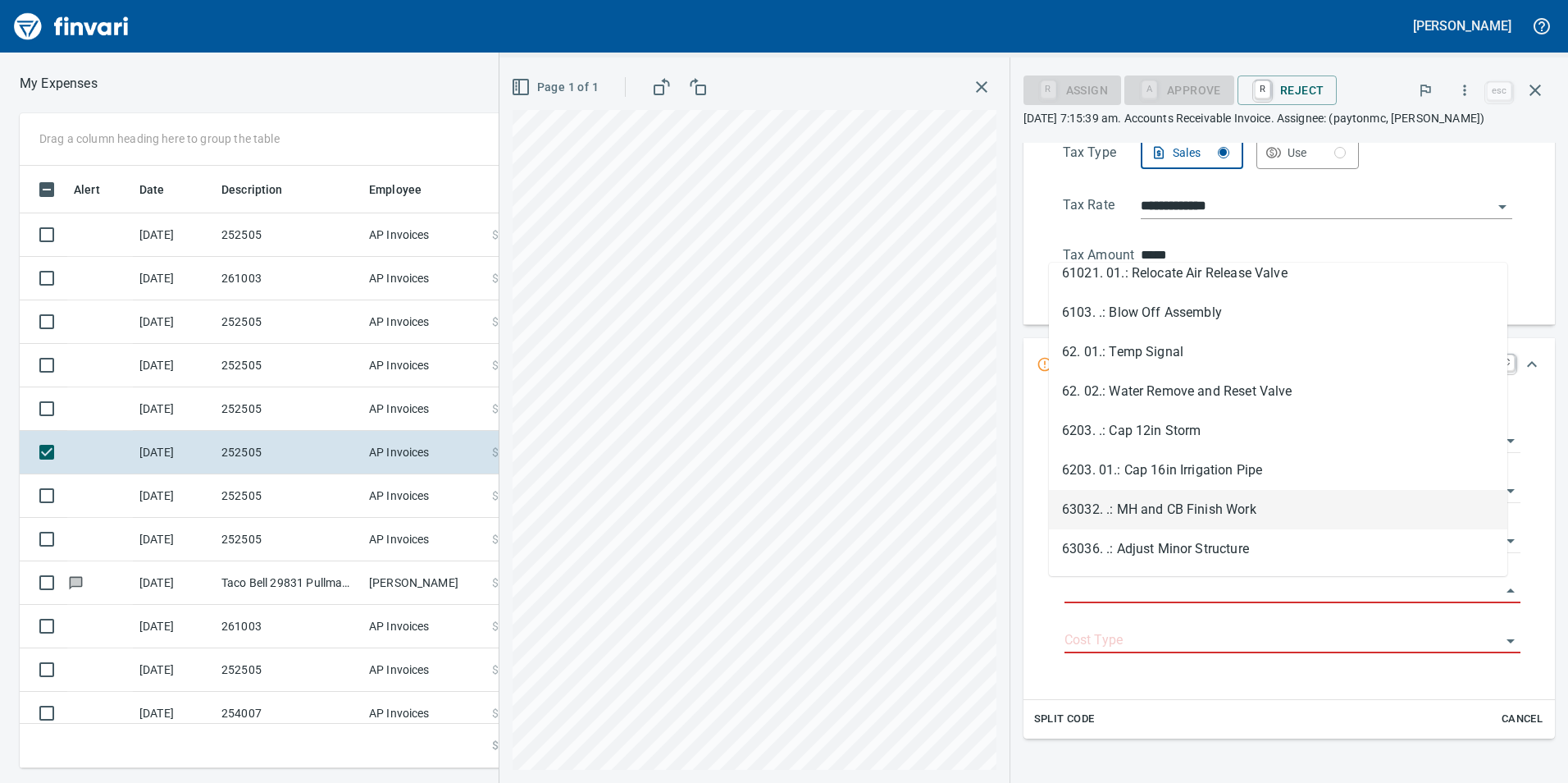
scroll to position [3282, 0]
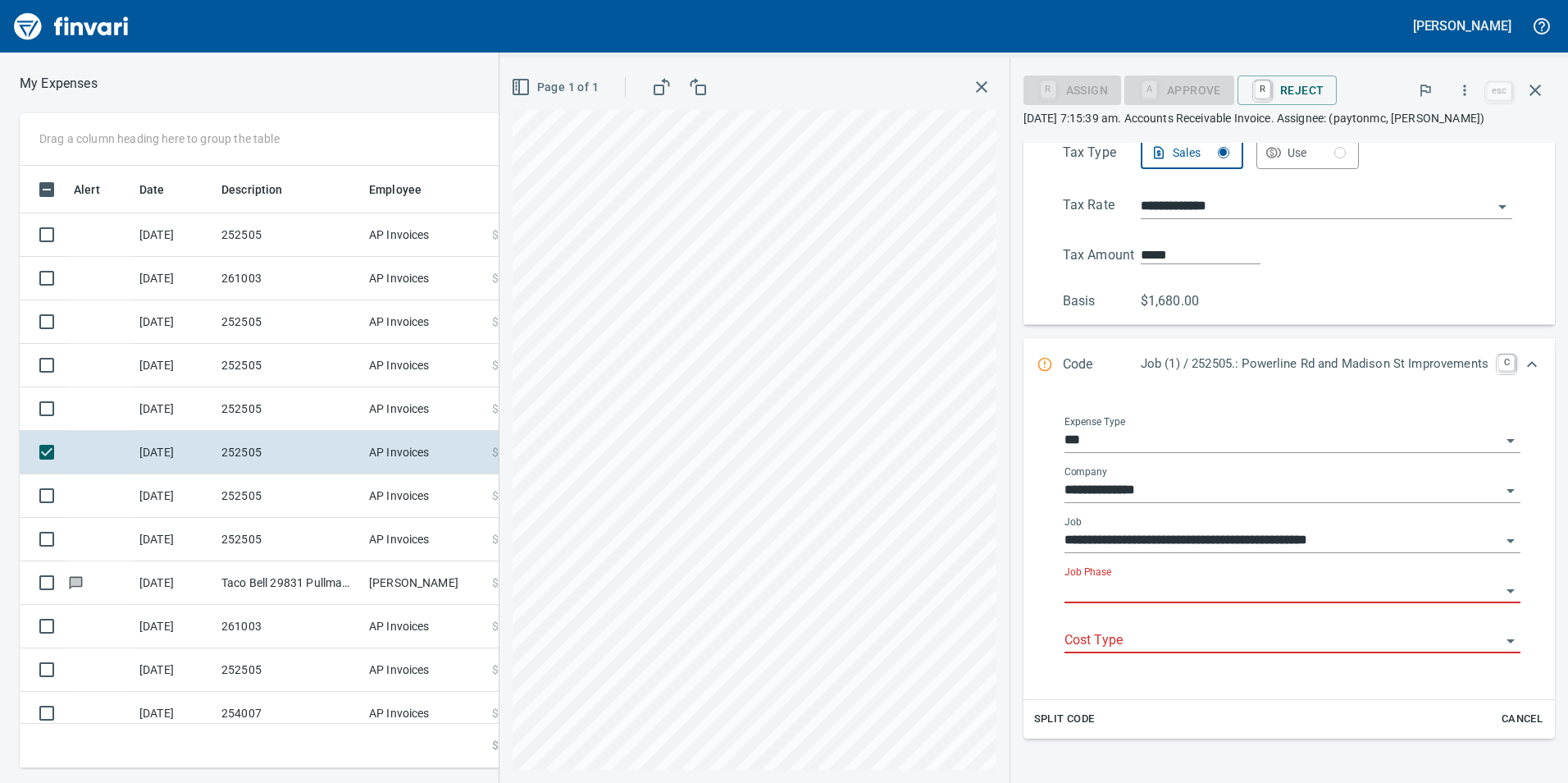
click at [1148, 580] on input "Job Phase" at bounding box center [1283, 590] width 436 height 23
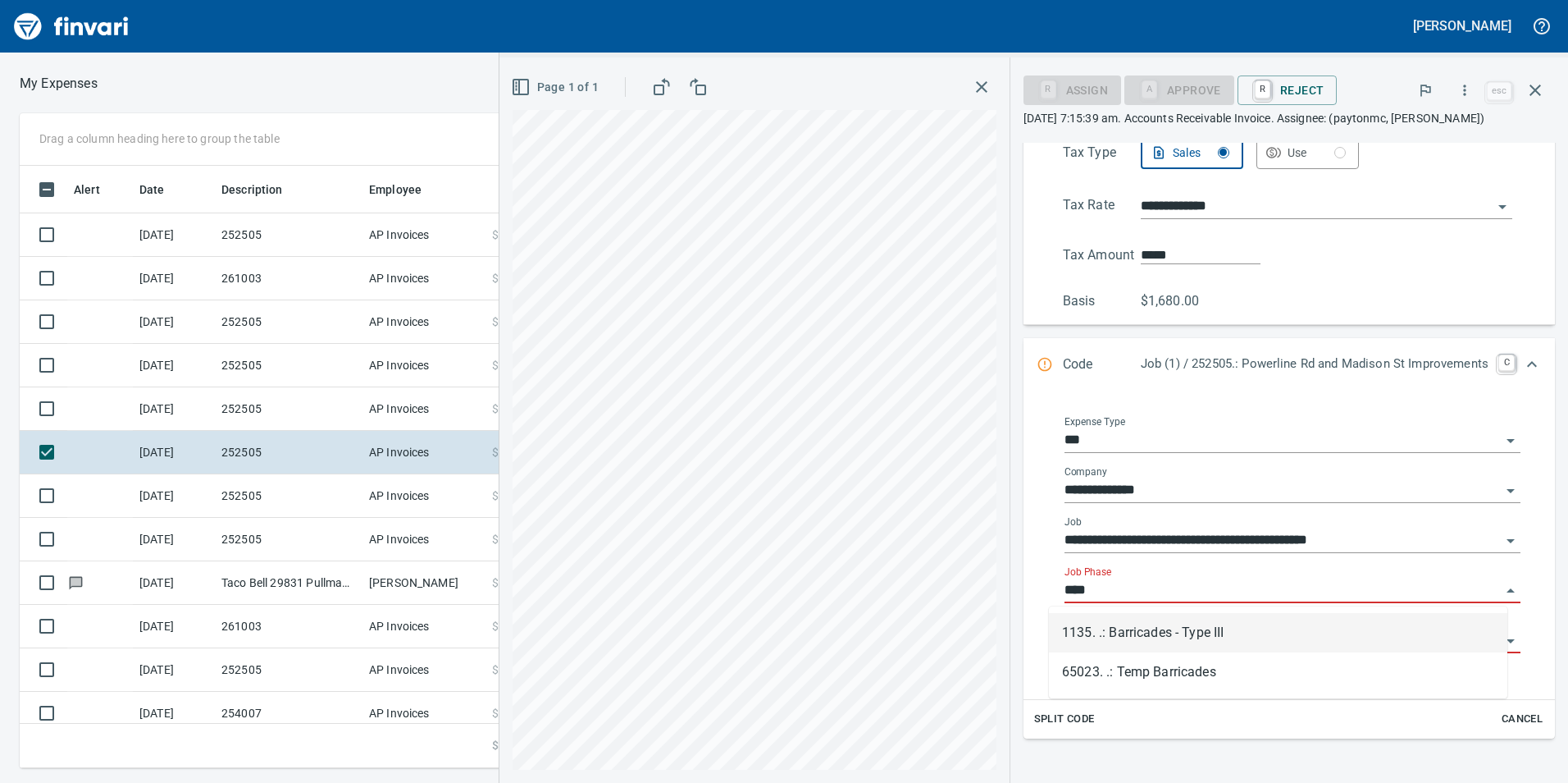
scroll to position [590, 1094]
click at [1187, 668] on li "65023. .: Temp Barricades" at bounding box center [1278, 672] width 458 height 40
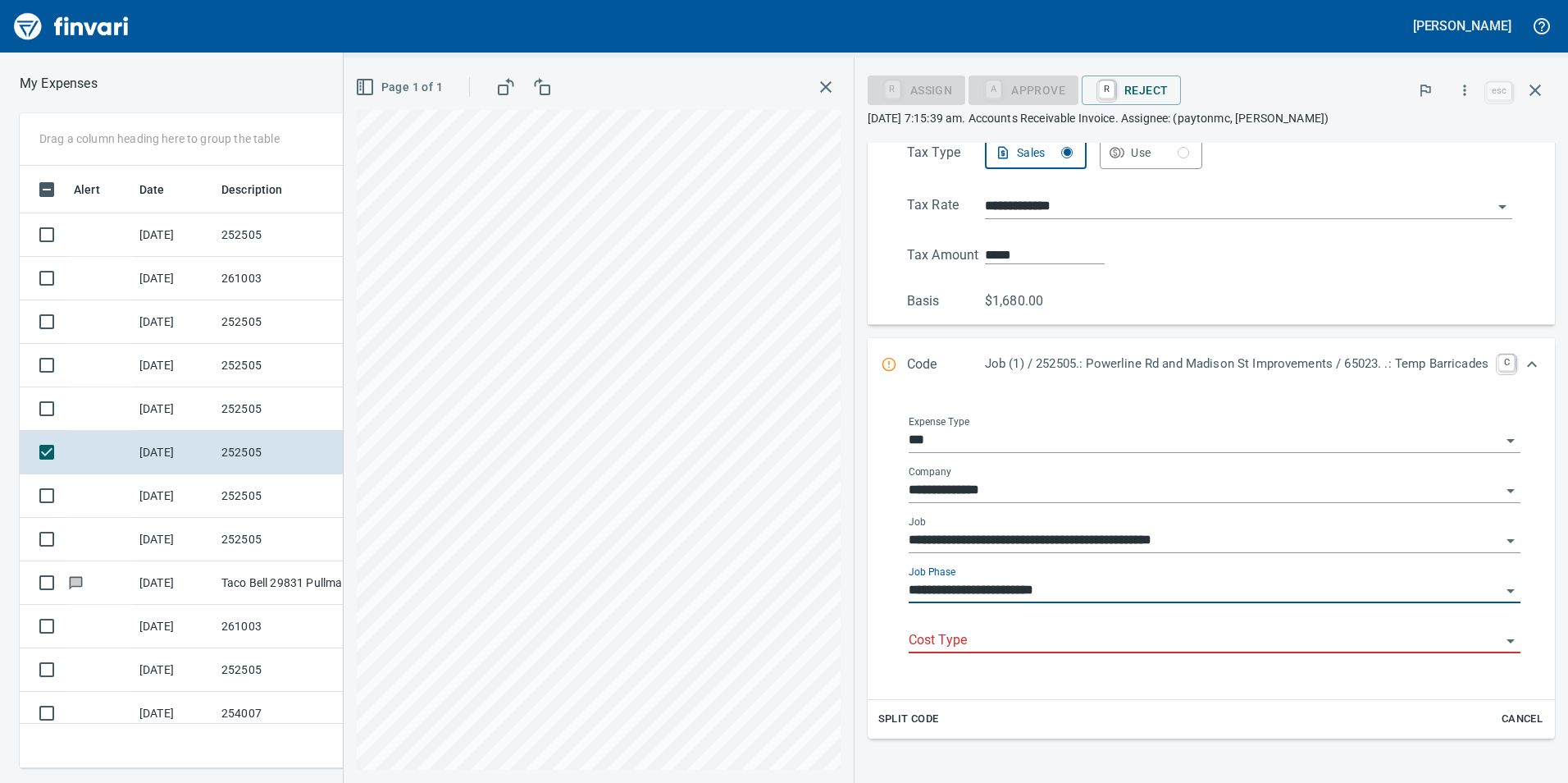
type input "**********"
click at [1152, 631] on input "Cost Type" at bounding box center [1205, 640] width 592 height 23
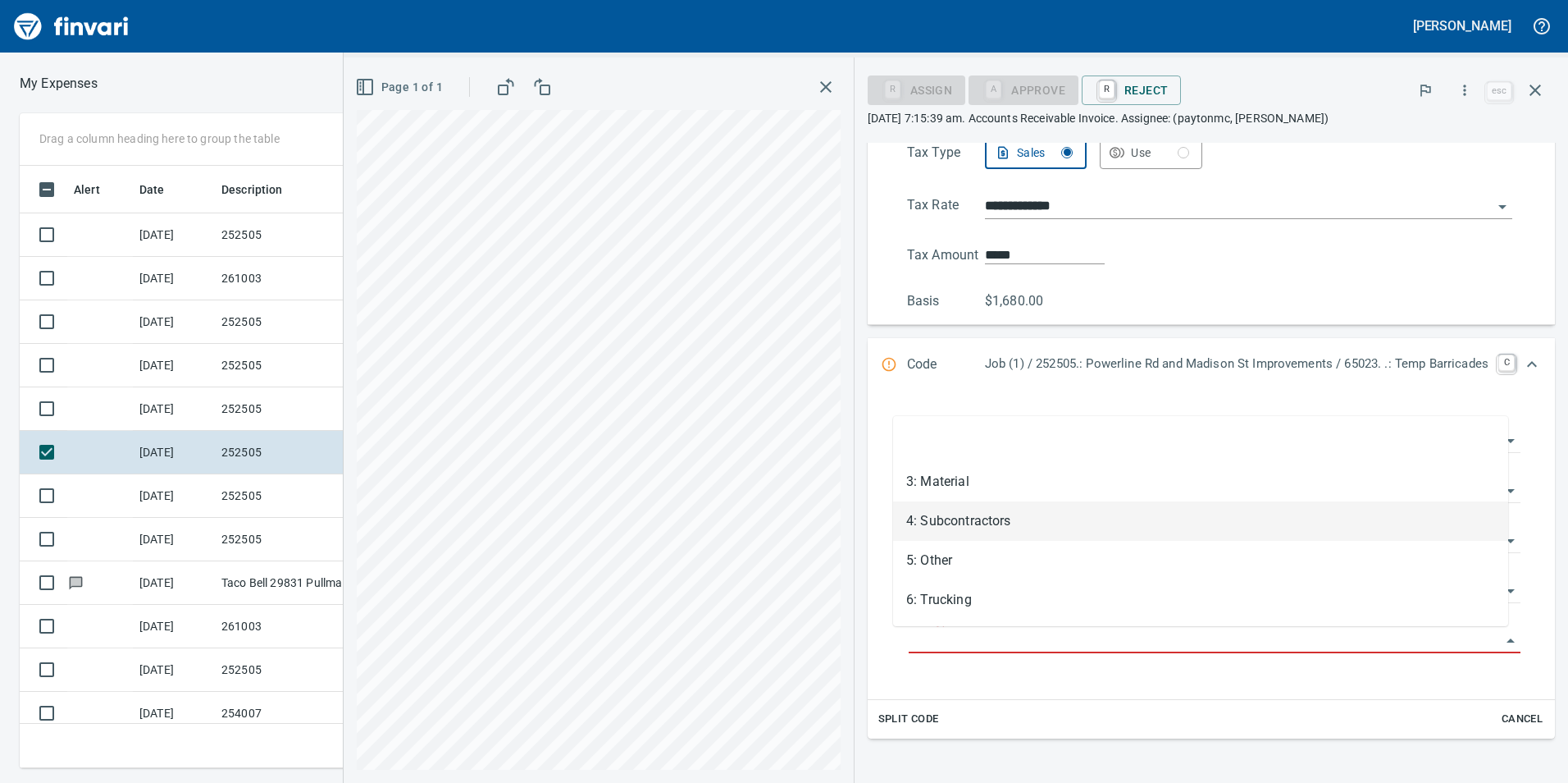
click at [976, 526] on li "4: Subcontractors" at bounding box center [1201, 521] width 615 height 40
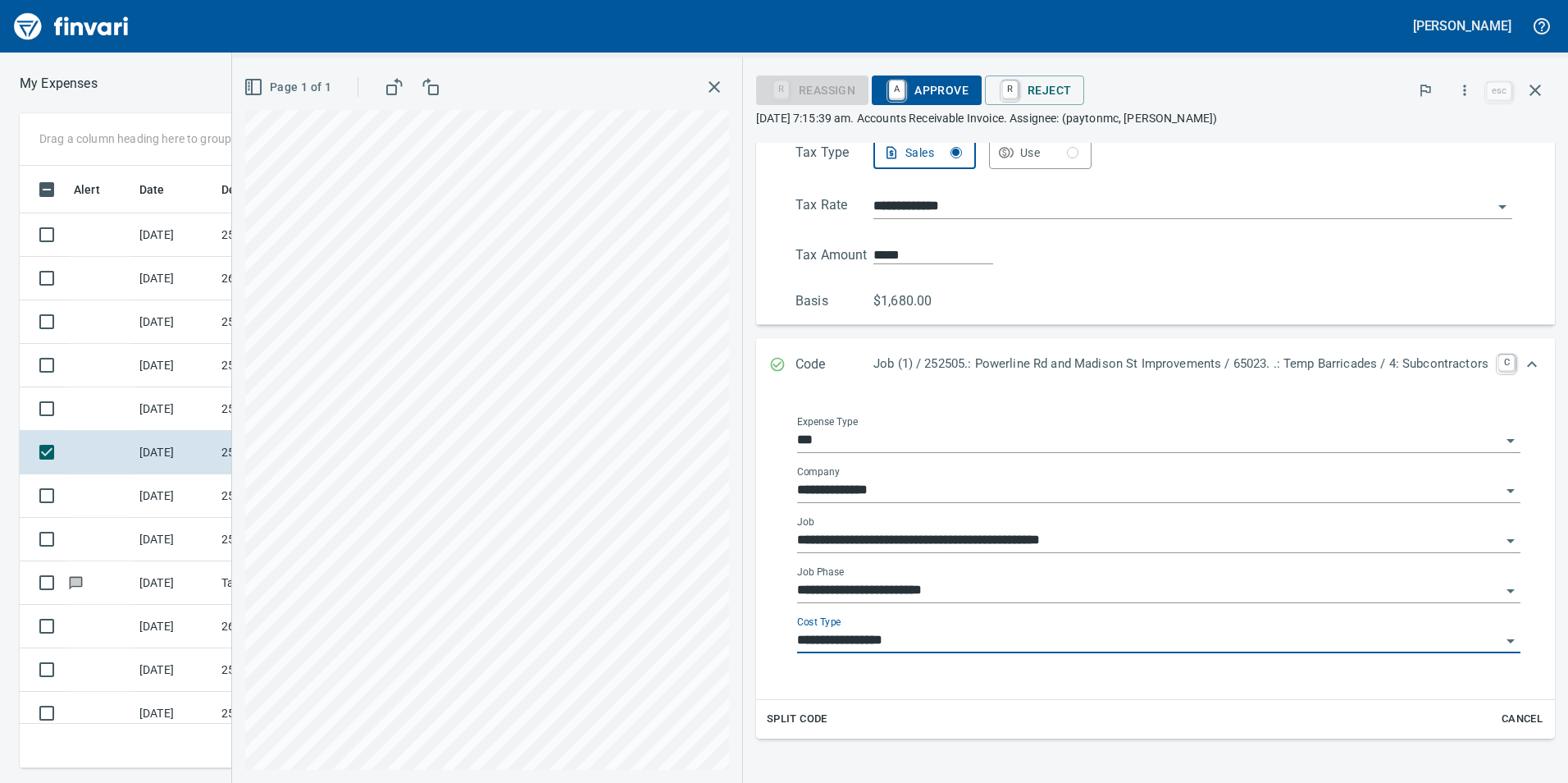
click at [887, 649] on input "**********" at bounding box center [1149, 640] width 703 height 23
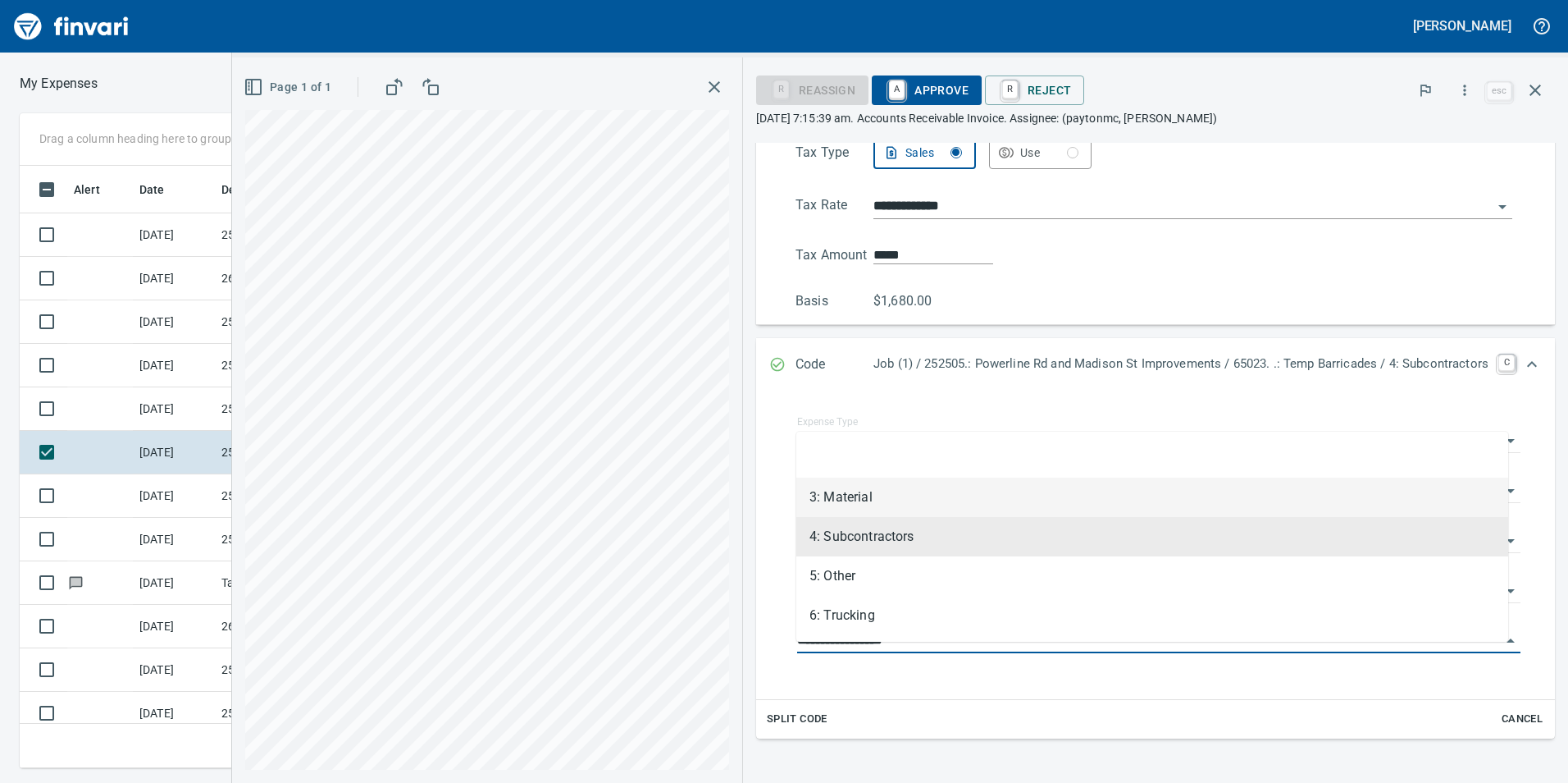
click at [742, 449] on hr at bounding box center [742, 420] width 1 height 725
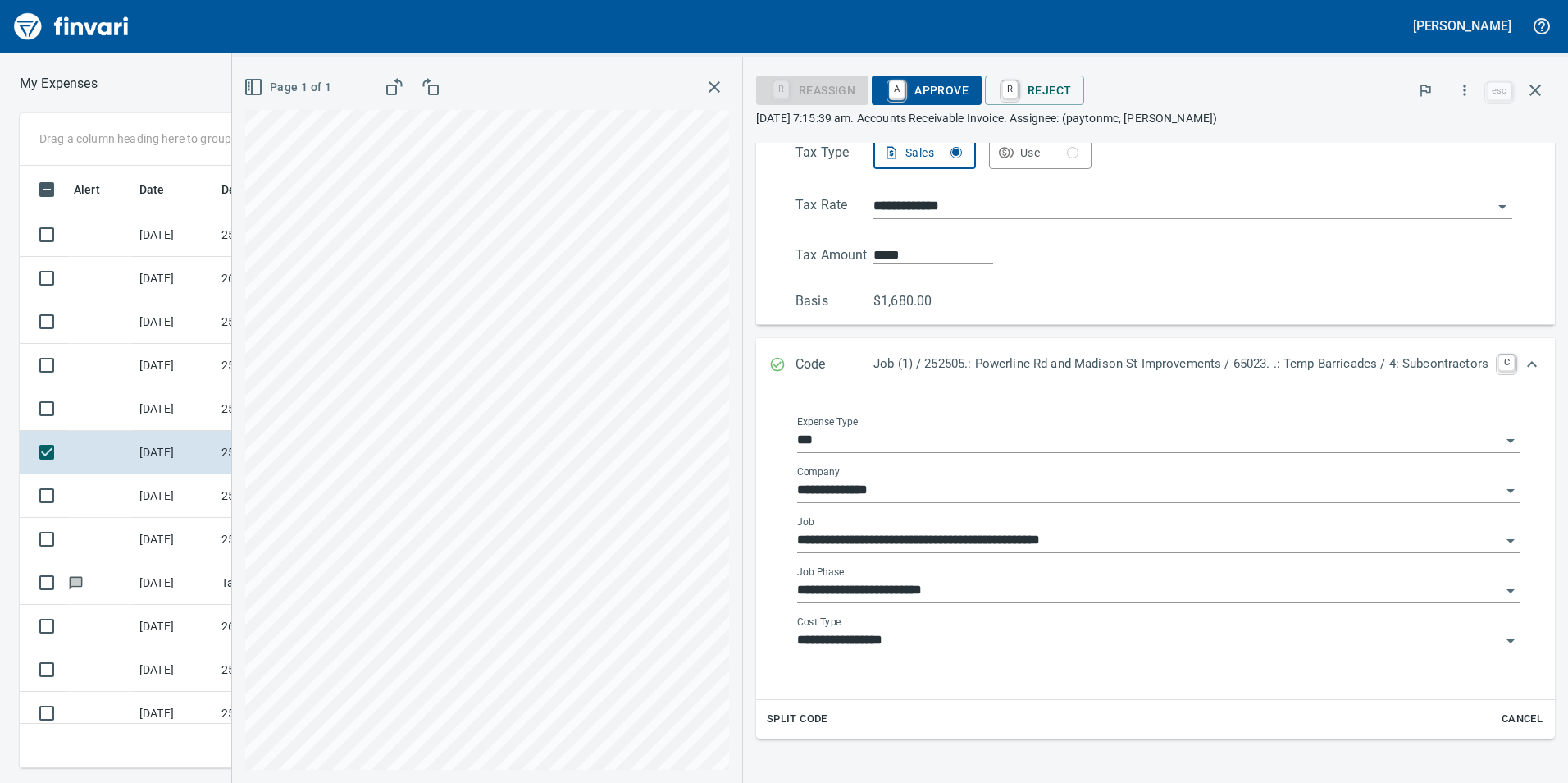
click at [894, 652] on input "**********" at bounding box center [1149, 640] width 703 height 23
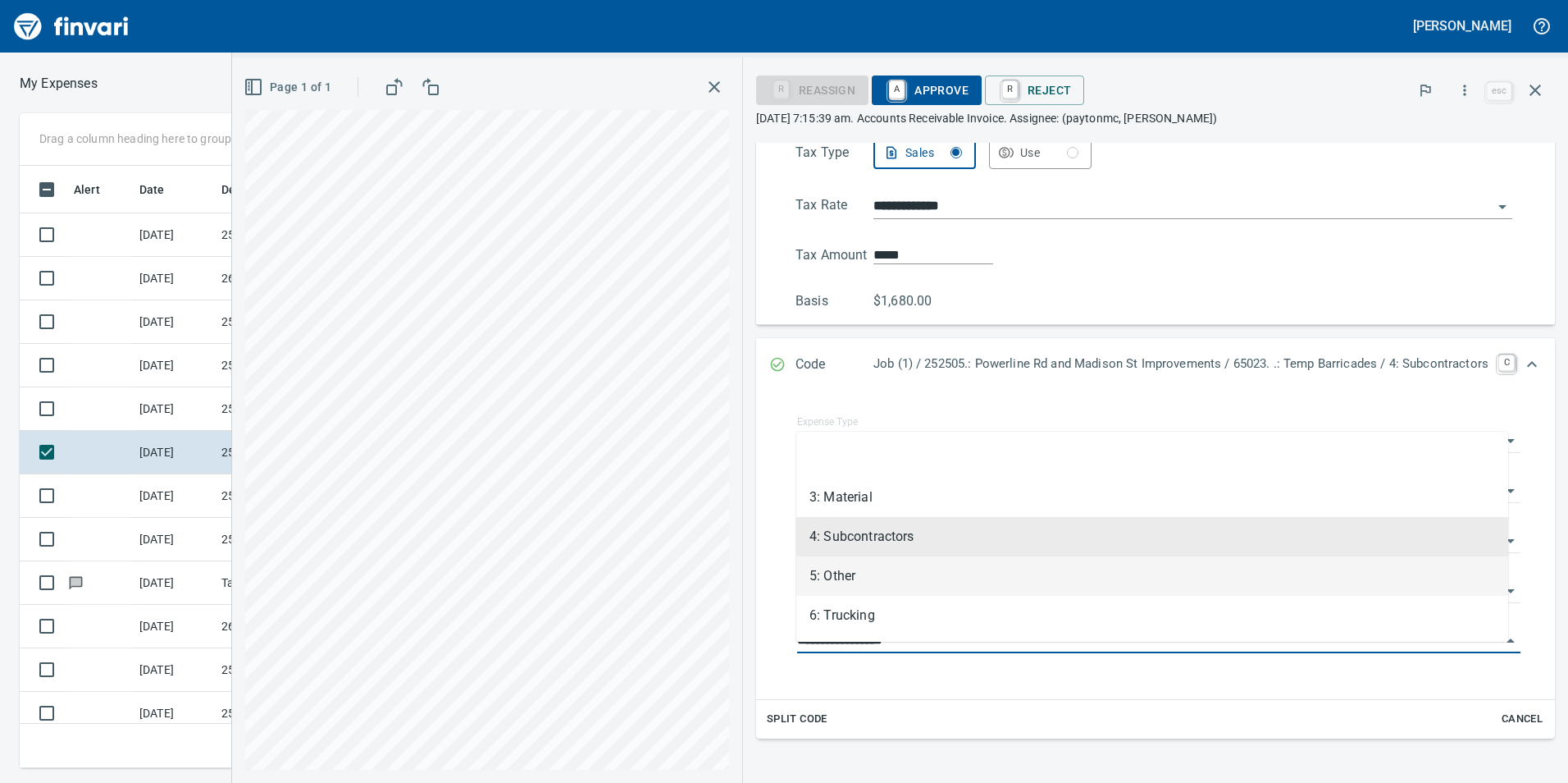
click at [889, 576] on li "5: Other" at bounding box center [1152, 576] width 712 height 40
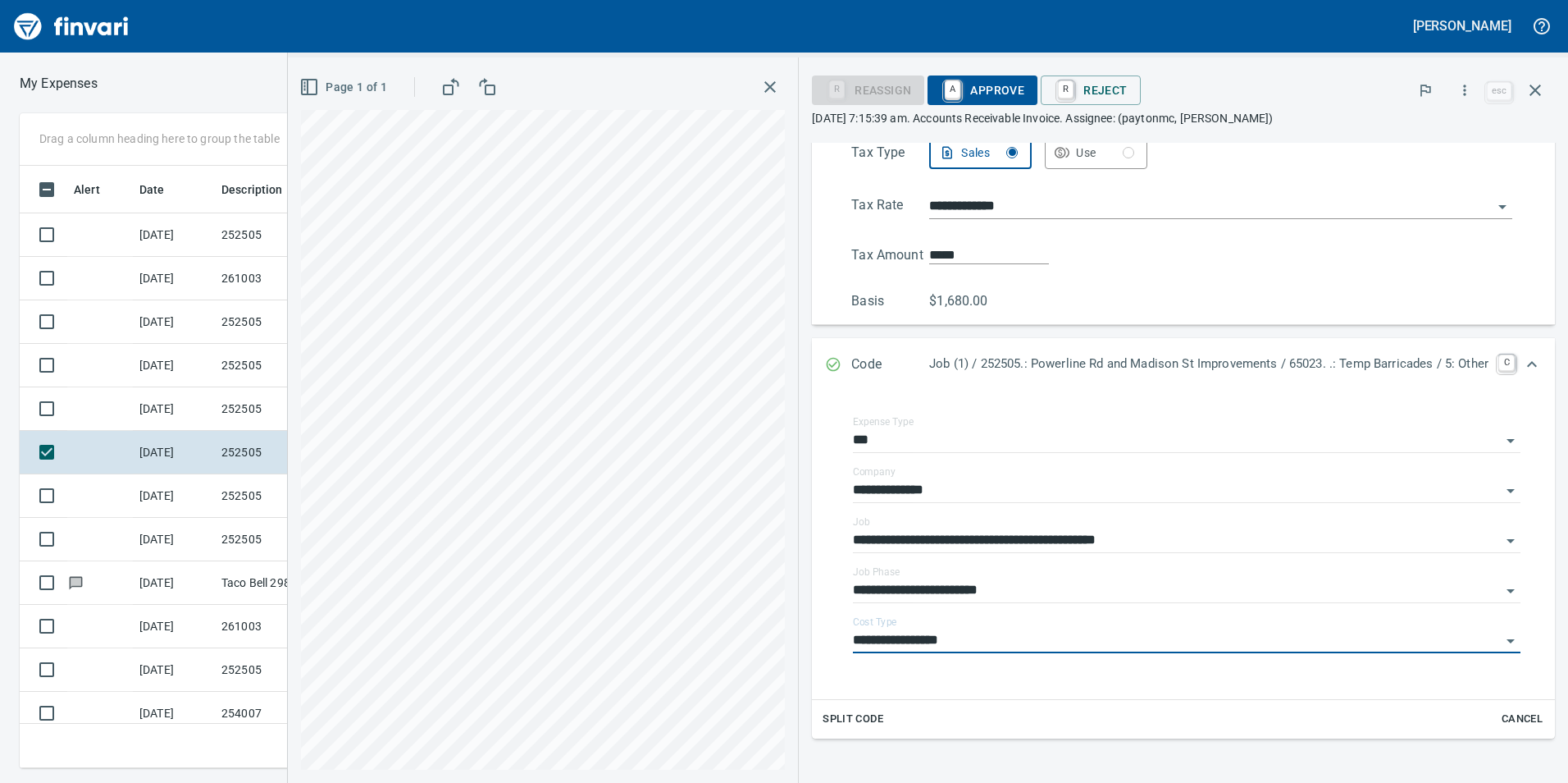
type input "********"
click at [977, 95] on span "A Approve" at bounding box center [982, 90] width 84 height 28
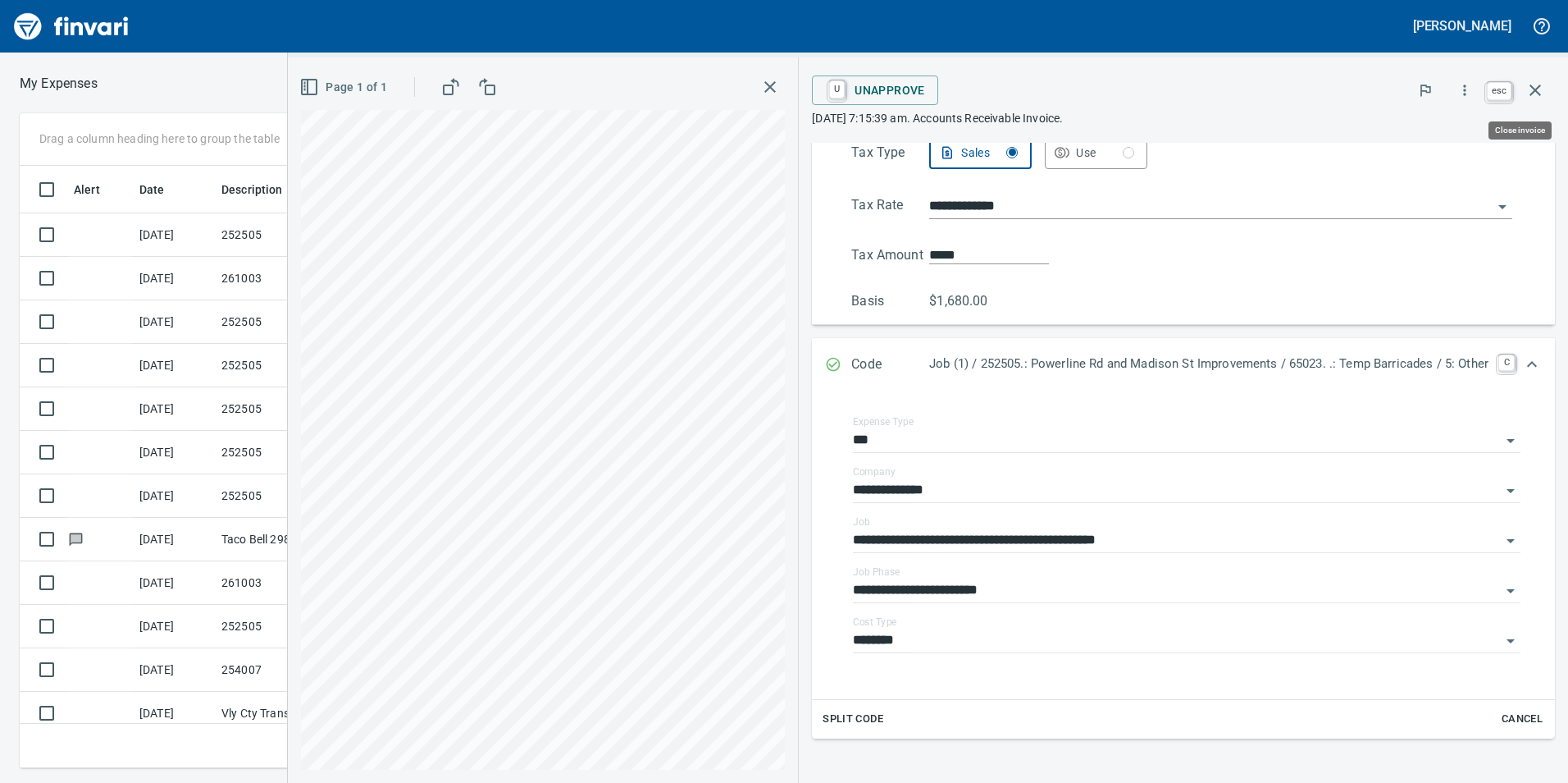
click at [1538, 87] on icon "button" at bounding box center [1535, 90] width 12 height 12
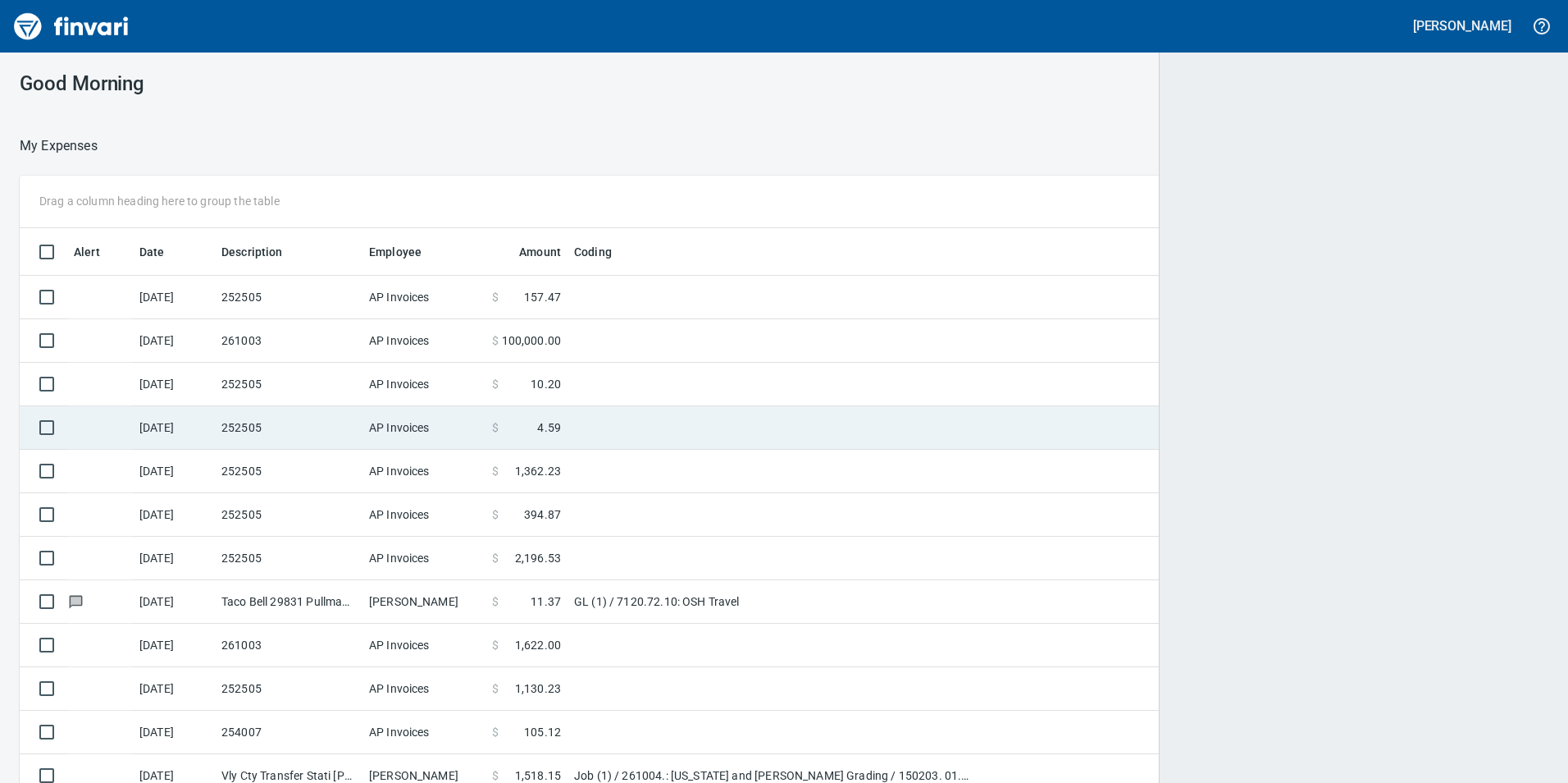
scroll to position [590, 1490]
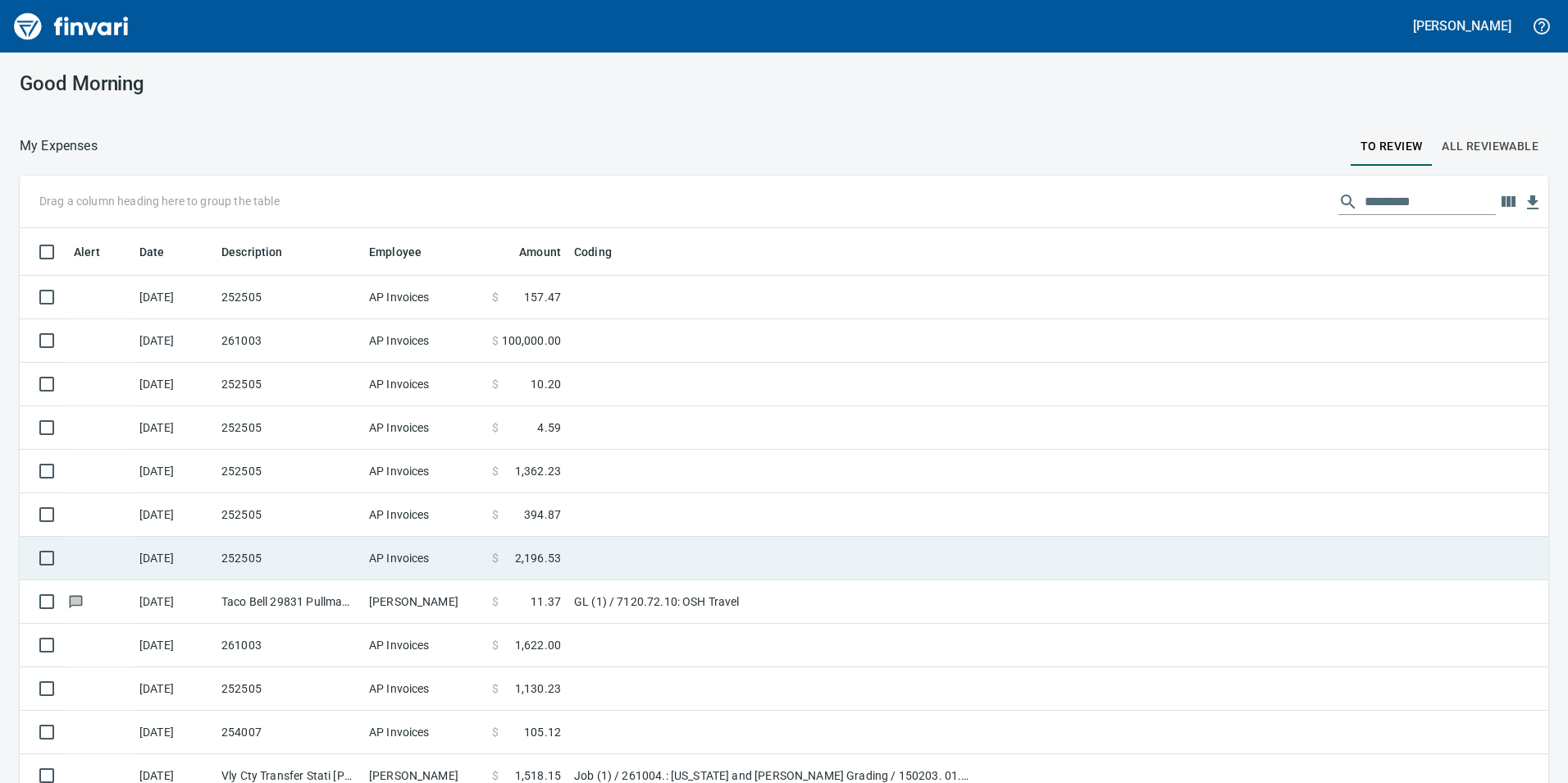
click at [539, 549] on span "2,196.53" at bounding box center [537, 557] width 46 height 16
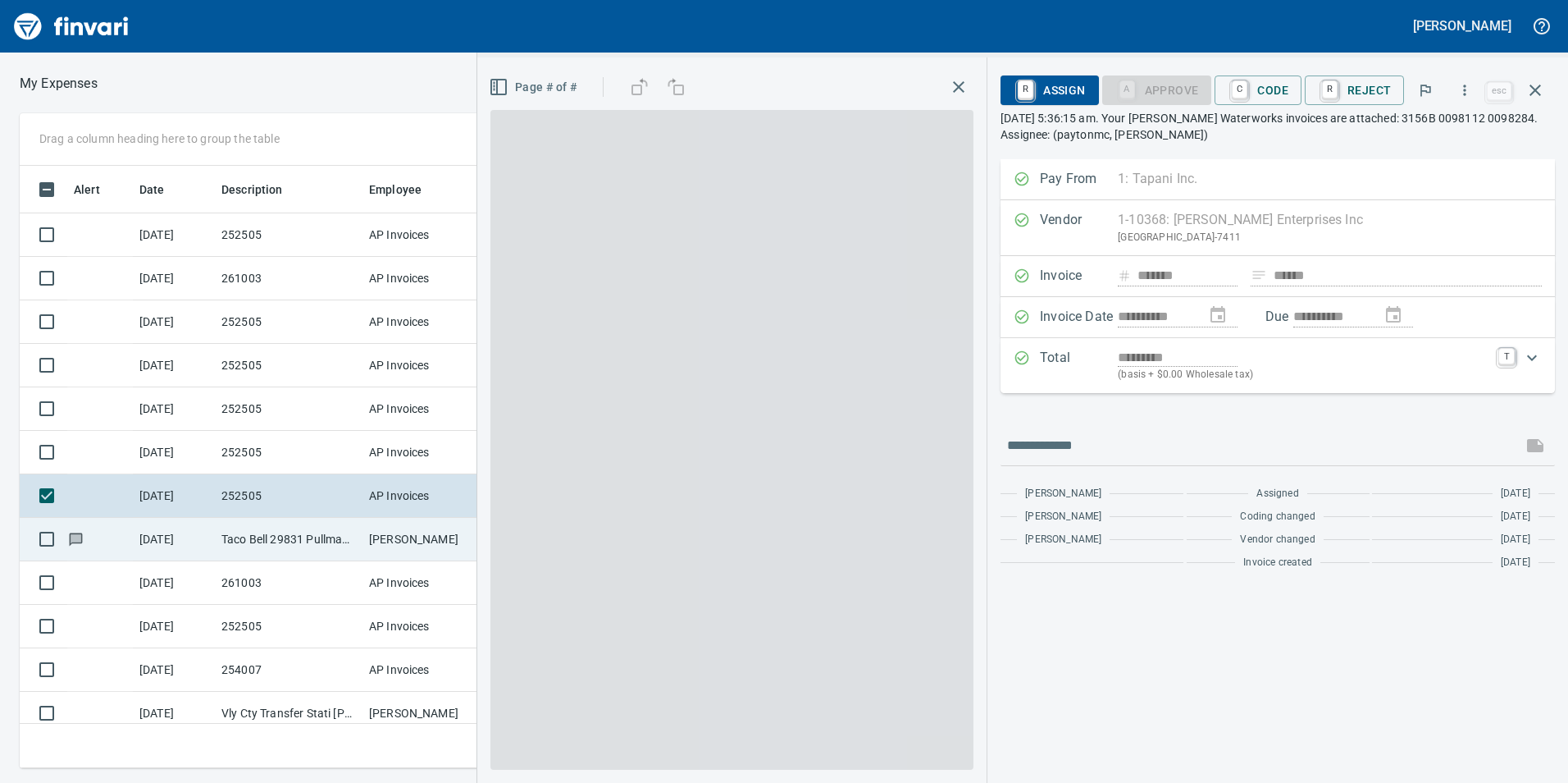
scroll to position [590, 1094]
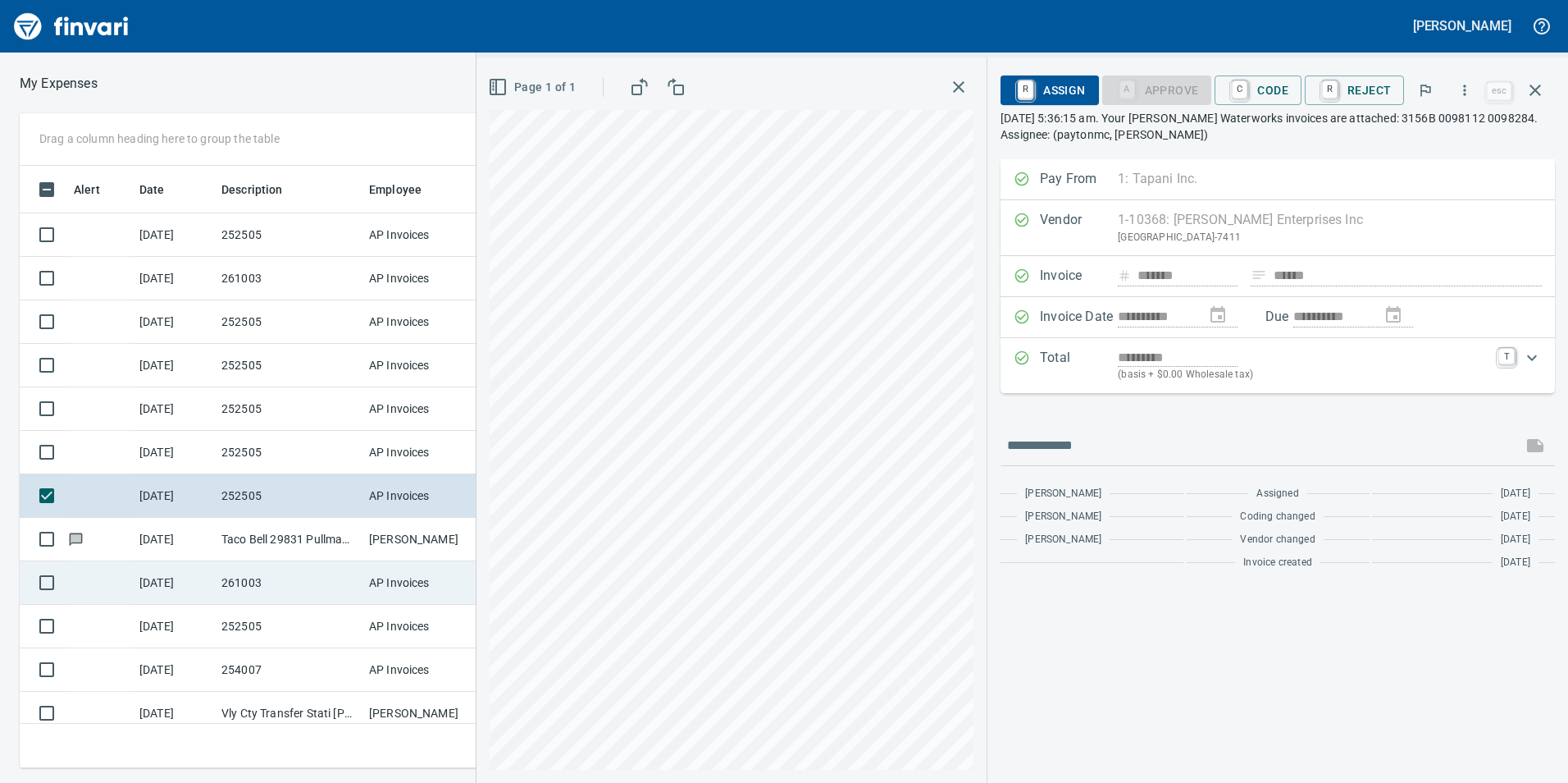
click at [365, 581] on td "AP Invoices" at bounding box center [424, 583] width 123 height 43
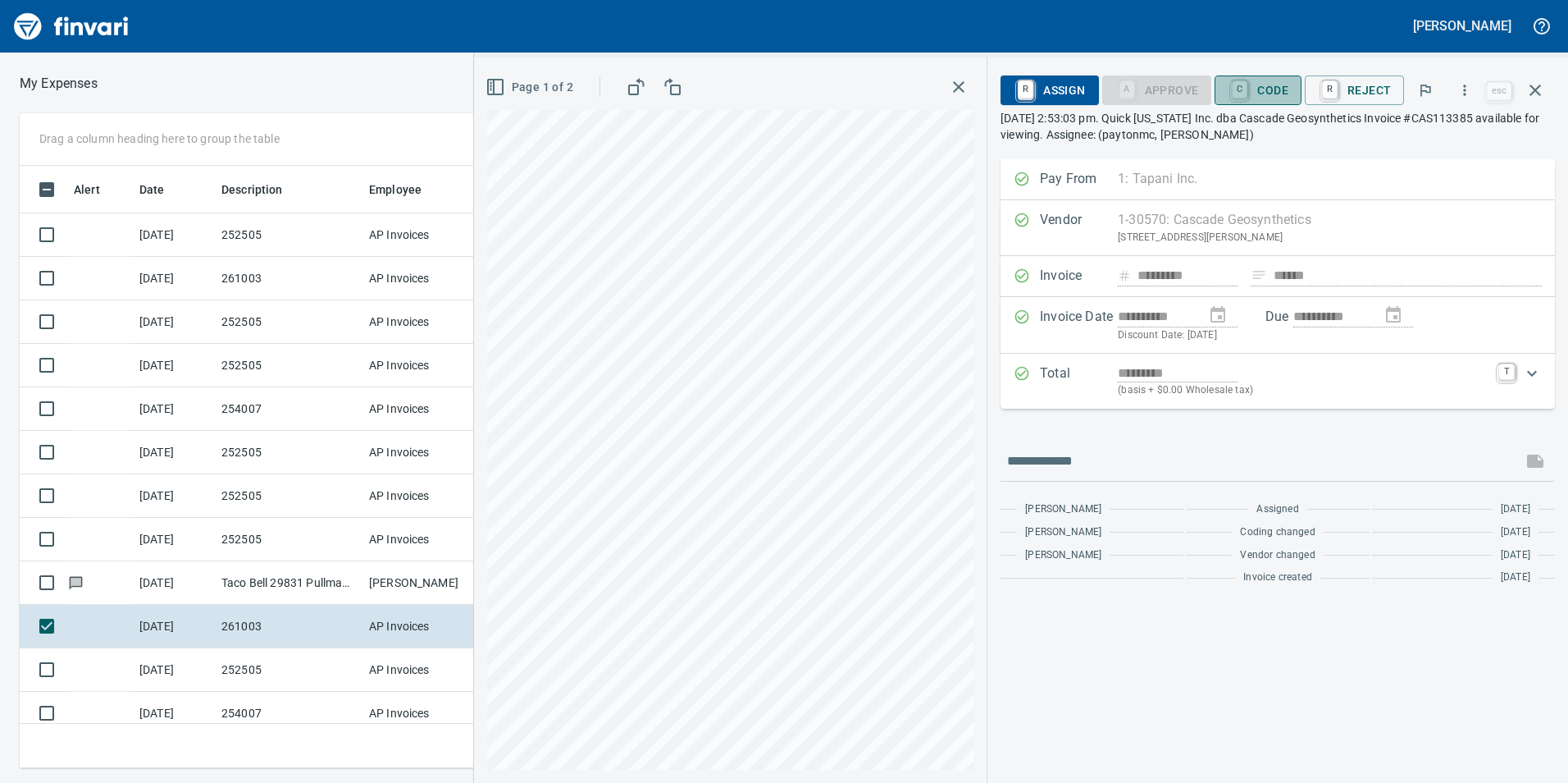
click at [1277, 94] on span "C Code" at bounding box center [1258, 90] width 60 height 28
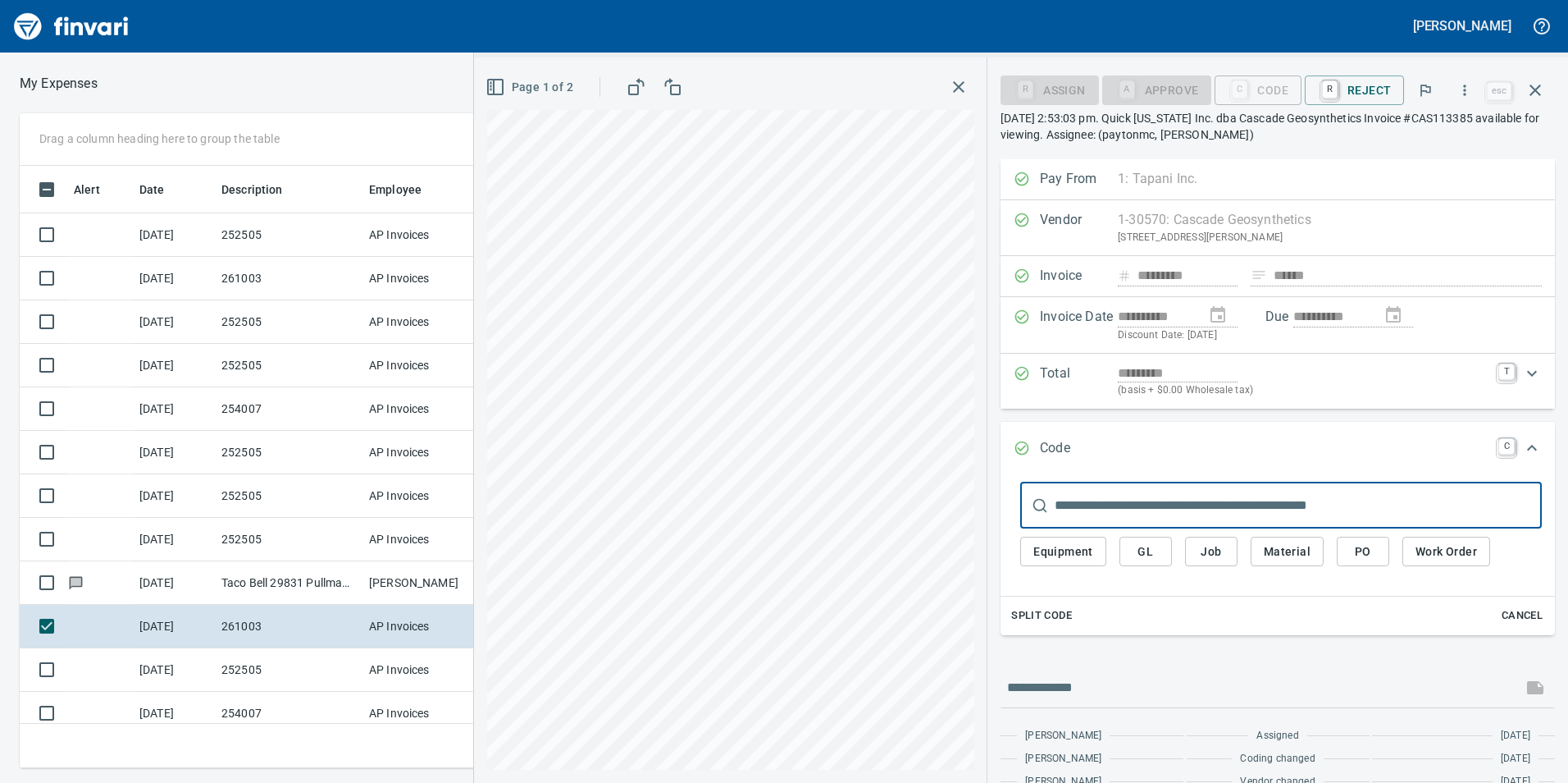
scroll to position [590, 1094]
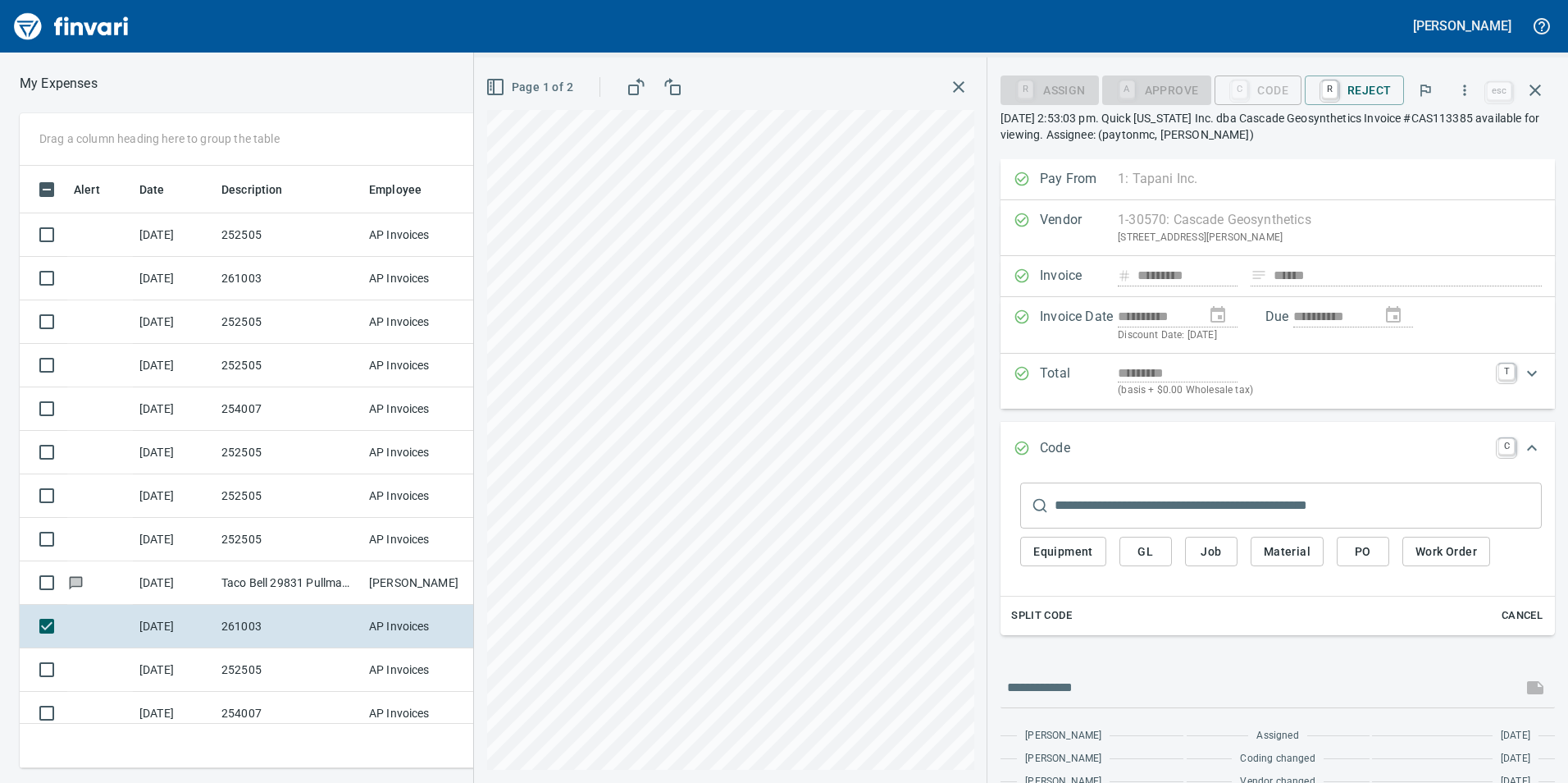
click at [1222, 548] on span "Job" at bounding box center [1211, 551] width 26 height 21
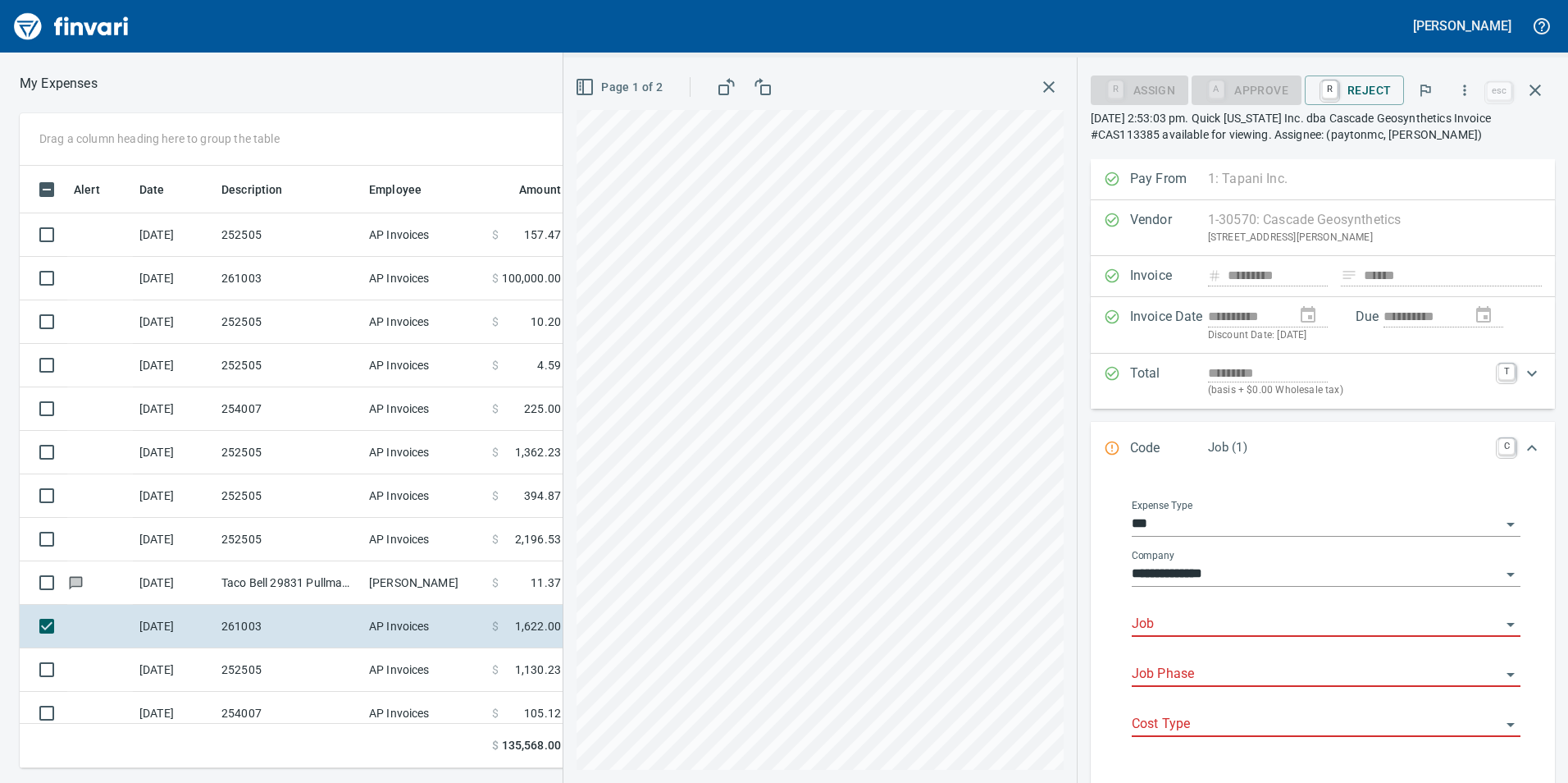
click at [1222, 608] on div "Job" at bounding box center [1325, 618] width 389 height 37
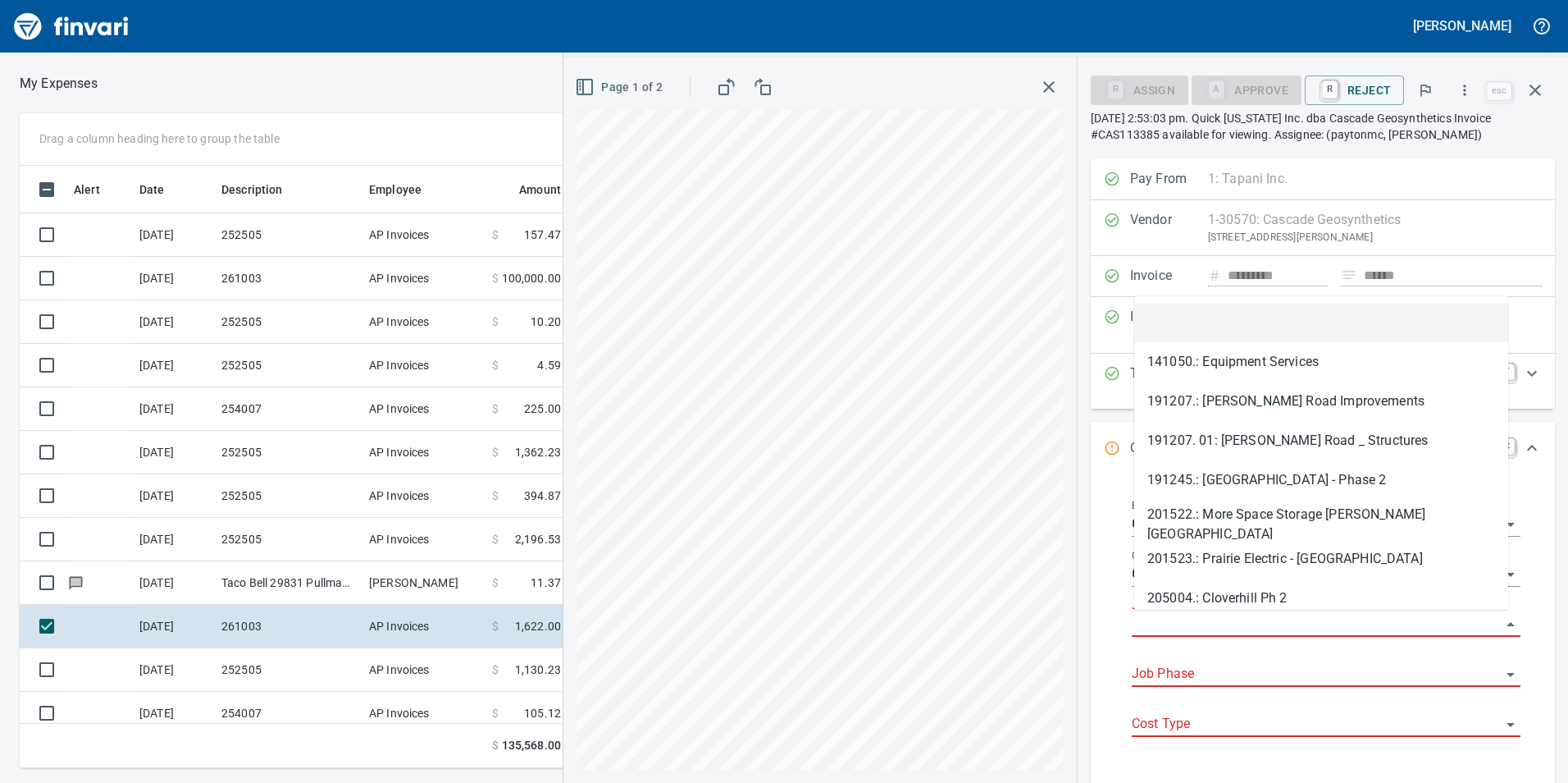
click at [1224, 617] on input "Job" at bounding box center [1316, 623] width 369 height 23
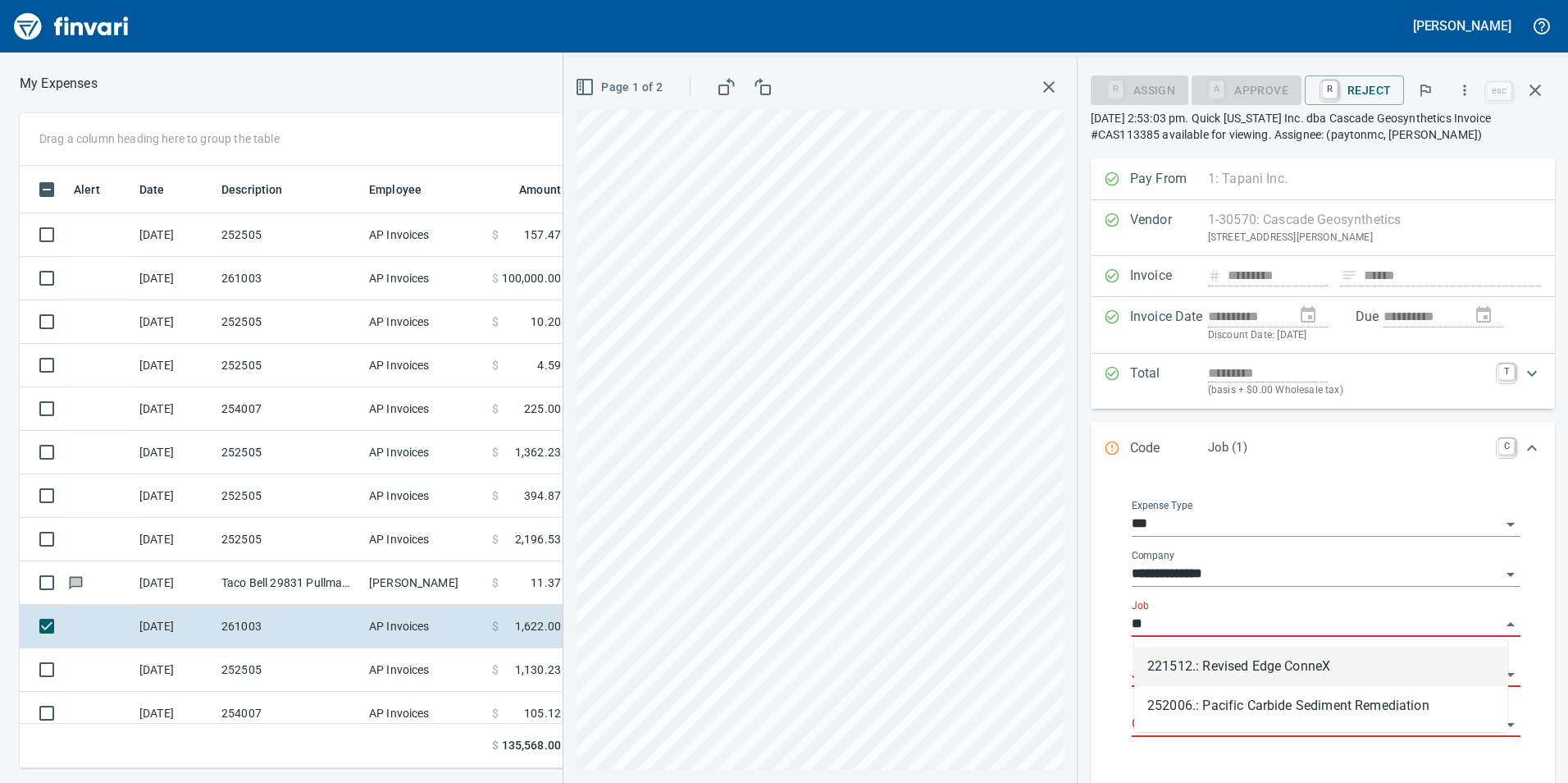
type input "*"
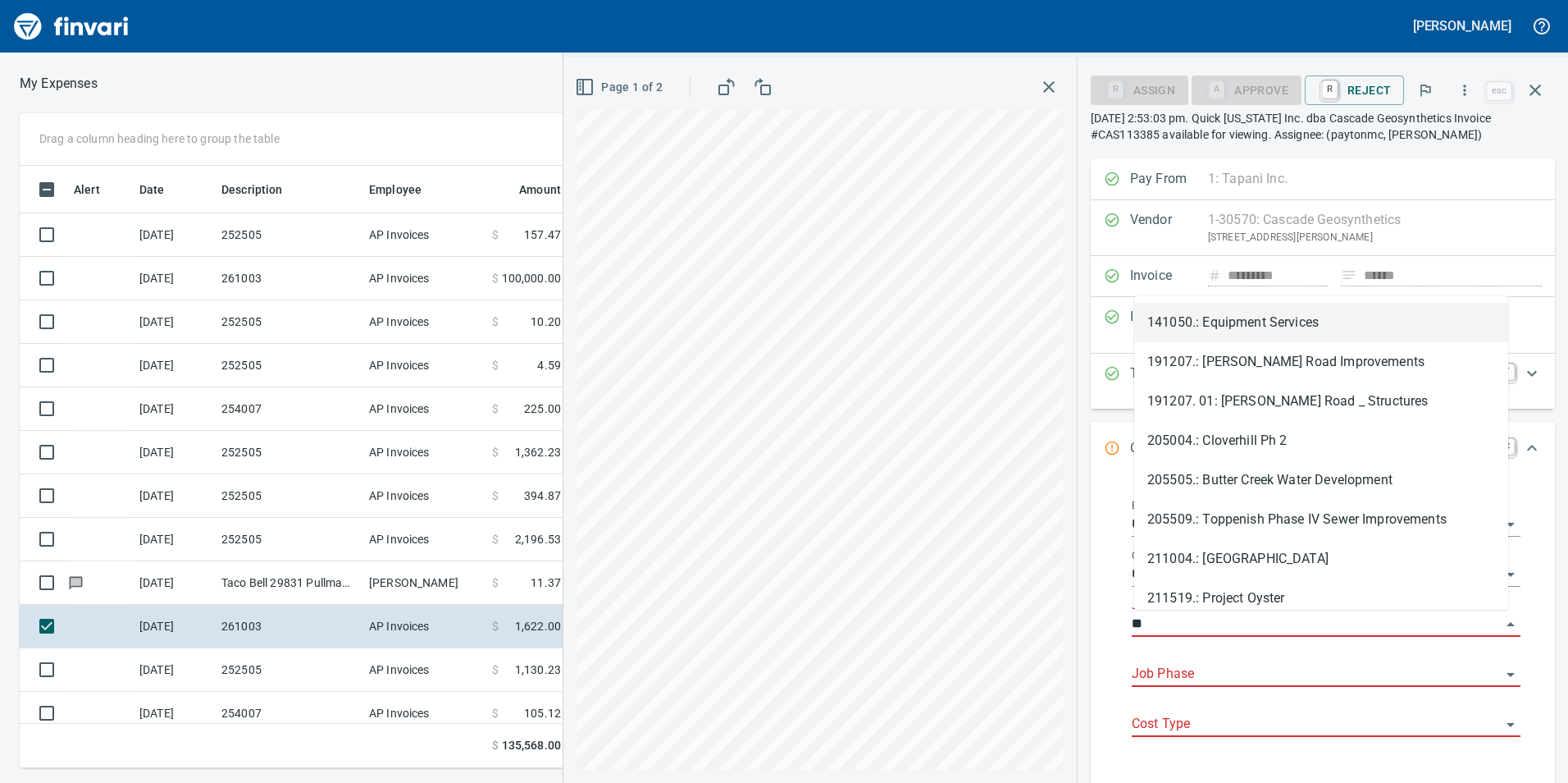
type input "*"
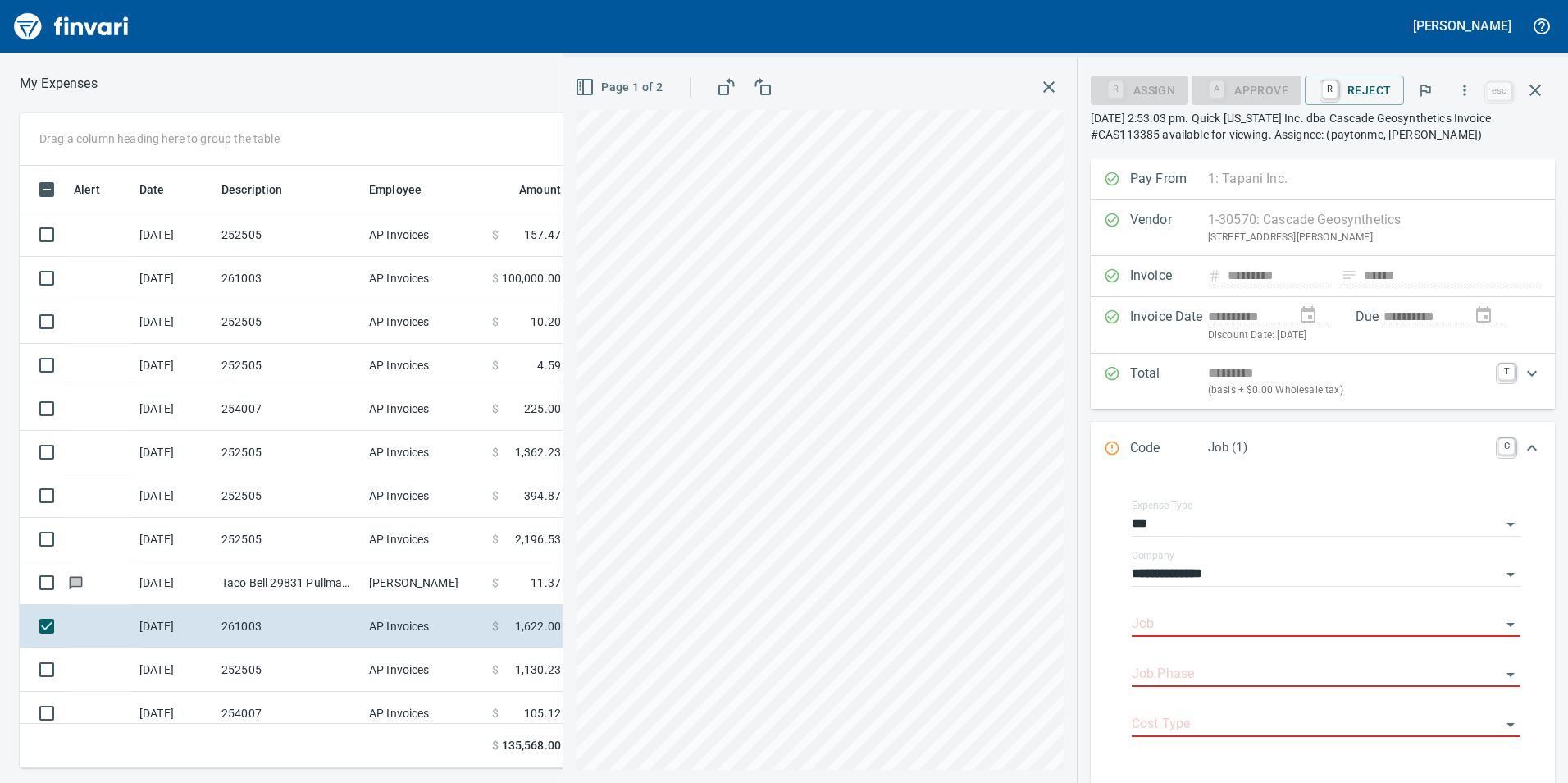
click at [1106, 554] on div "**********" at bounding box center [1323, 625] width 438 height 289
click at [1238, 623] on input "Job" at bounding box center [1316, 623] width 369 height 23
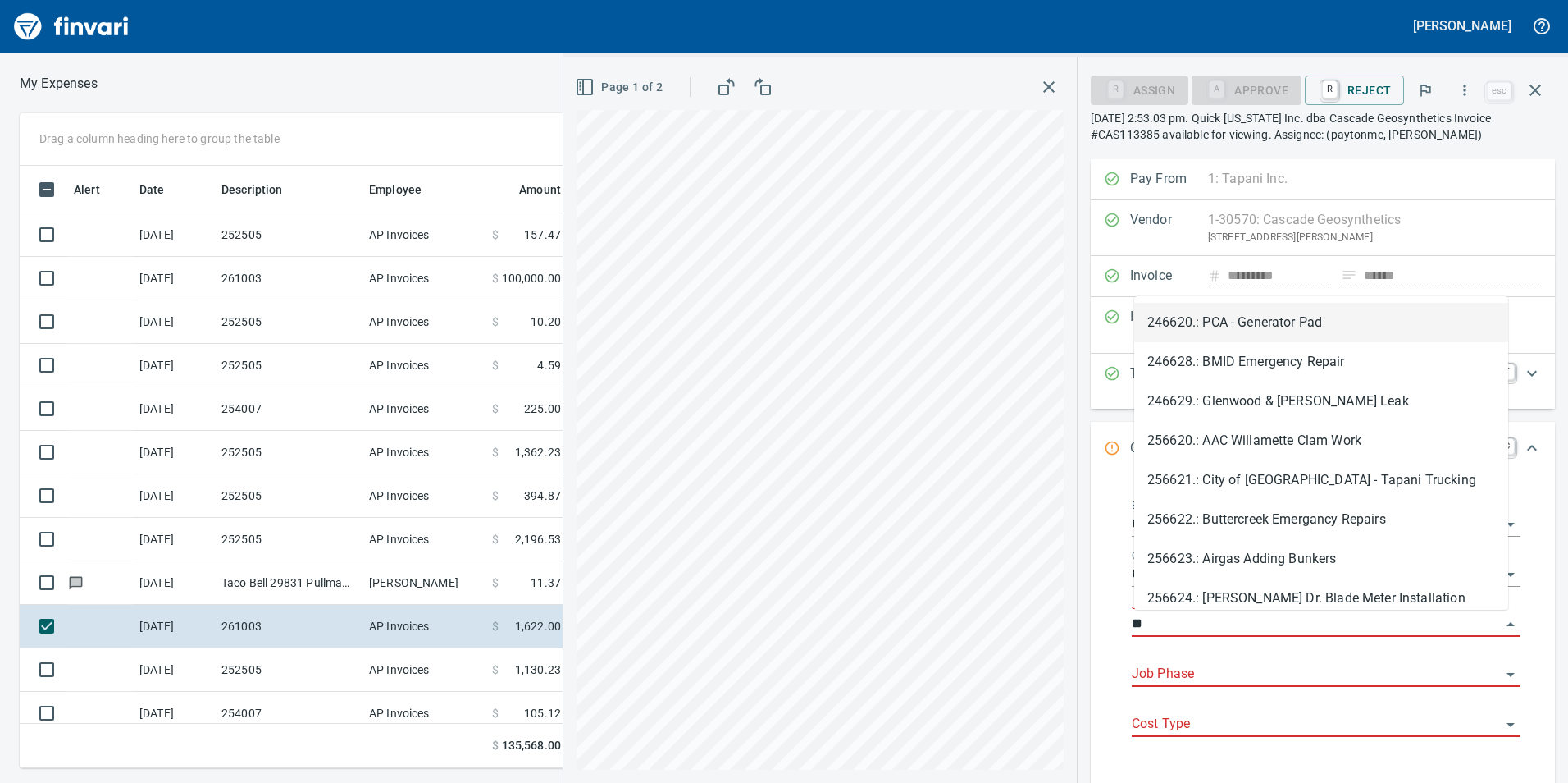
type input "*"
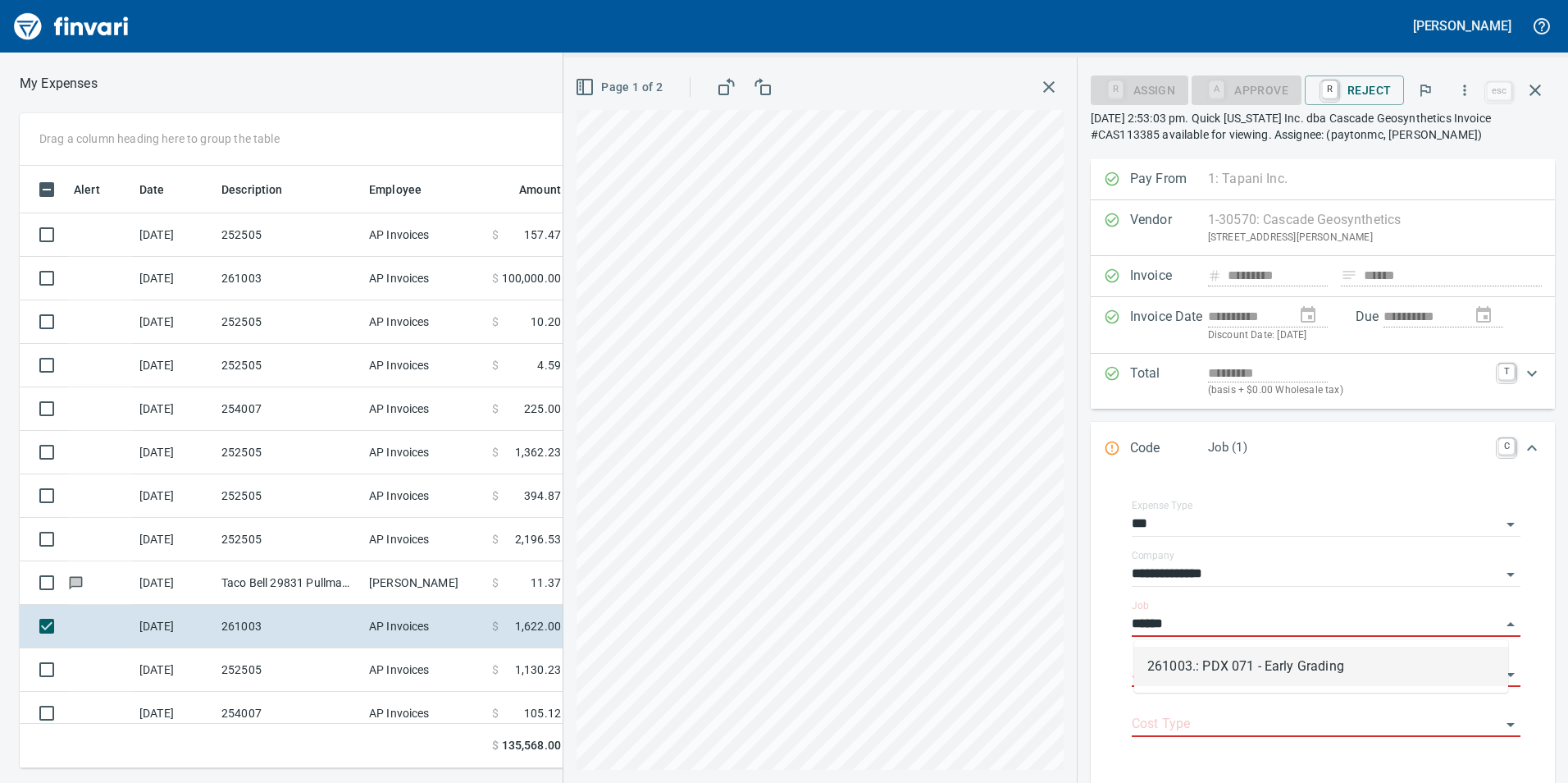
click at [1239, 667] on li "261003.: PDX 071 - Early Grading" at bounding box center [1321, 667] width 374 height 40
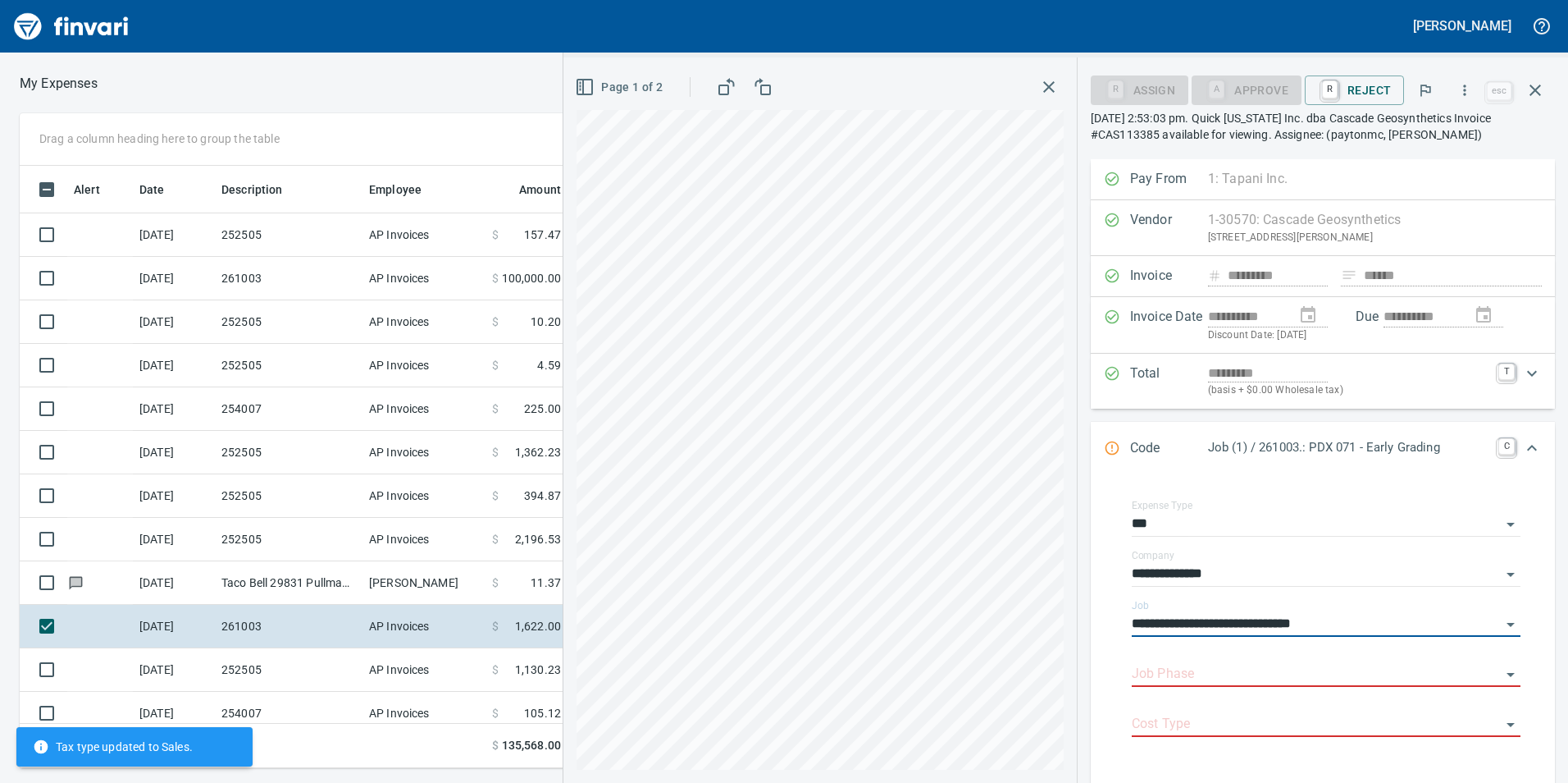
type input "**********"
click at [1239, 667] on input "Job Phase" at bounding box center [1316, 674] width 369 height 23
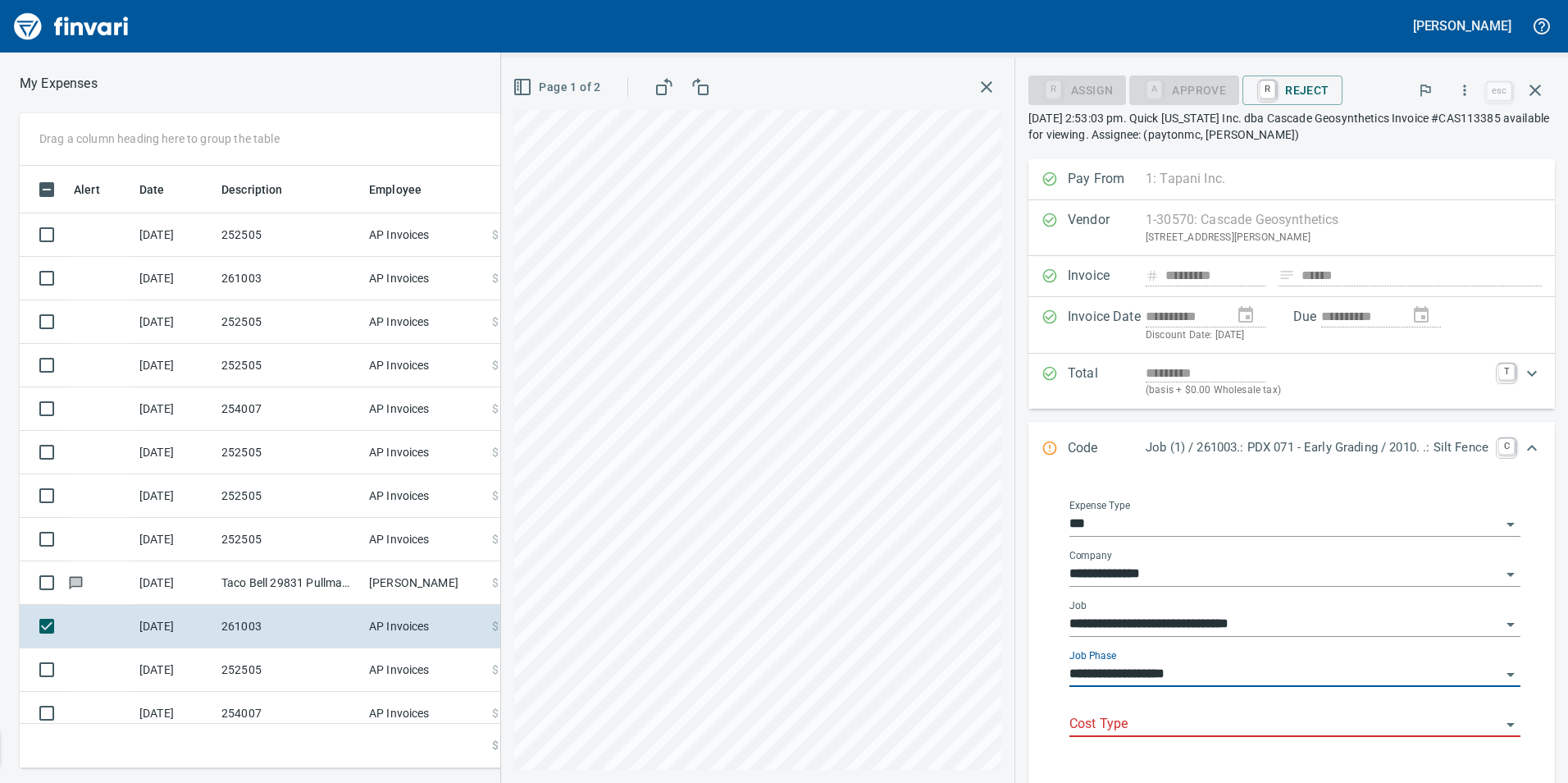
type input "**********"
click at [1200, 719] on input "Cost Type" at bounding box center [1285, 723] width 431 height 23
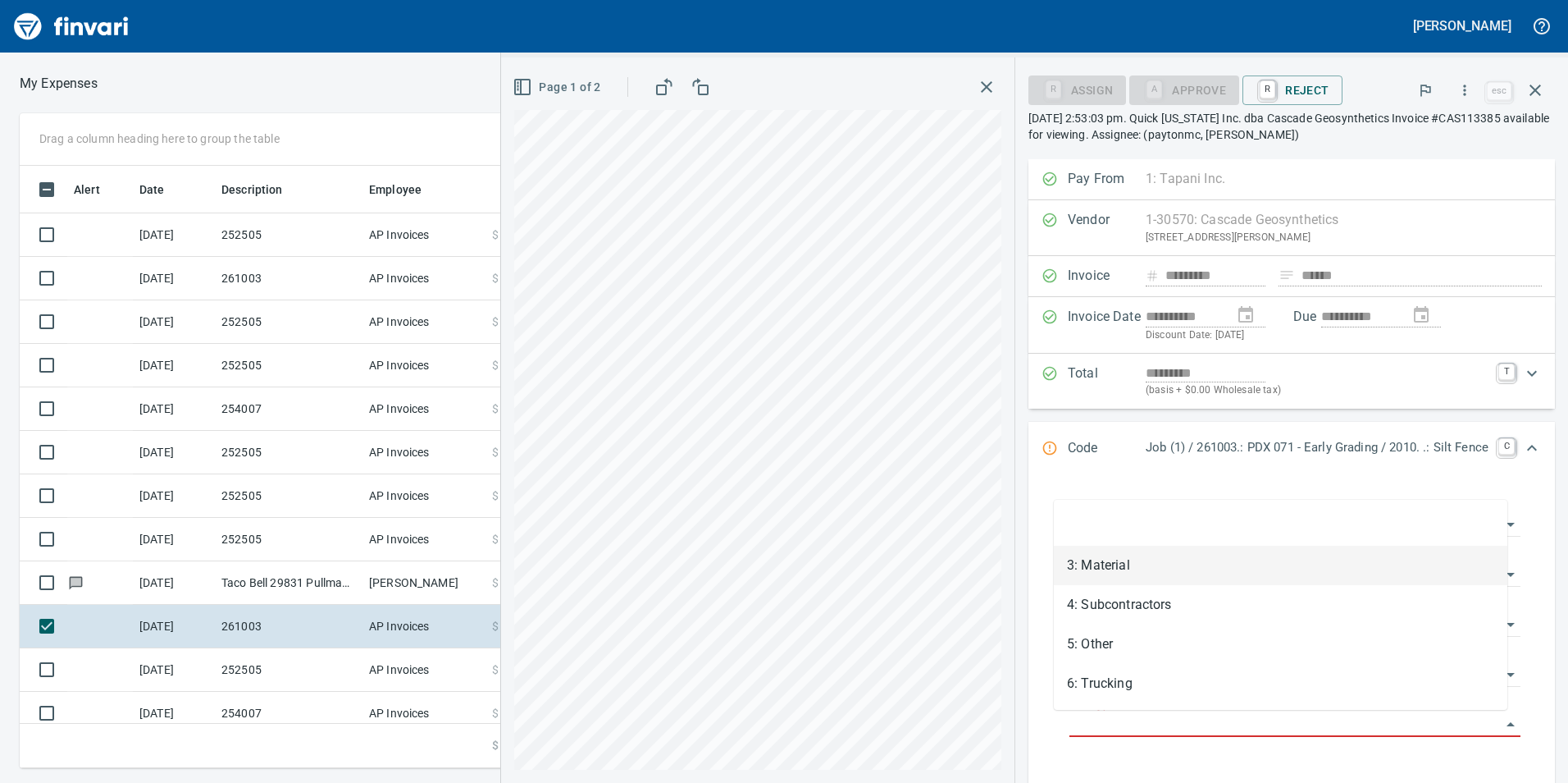
click at [1159, 567] on li "3: Material" at bounding box center [1280, 566] width 454 height 40
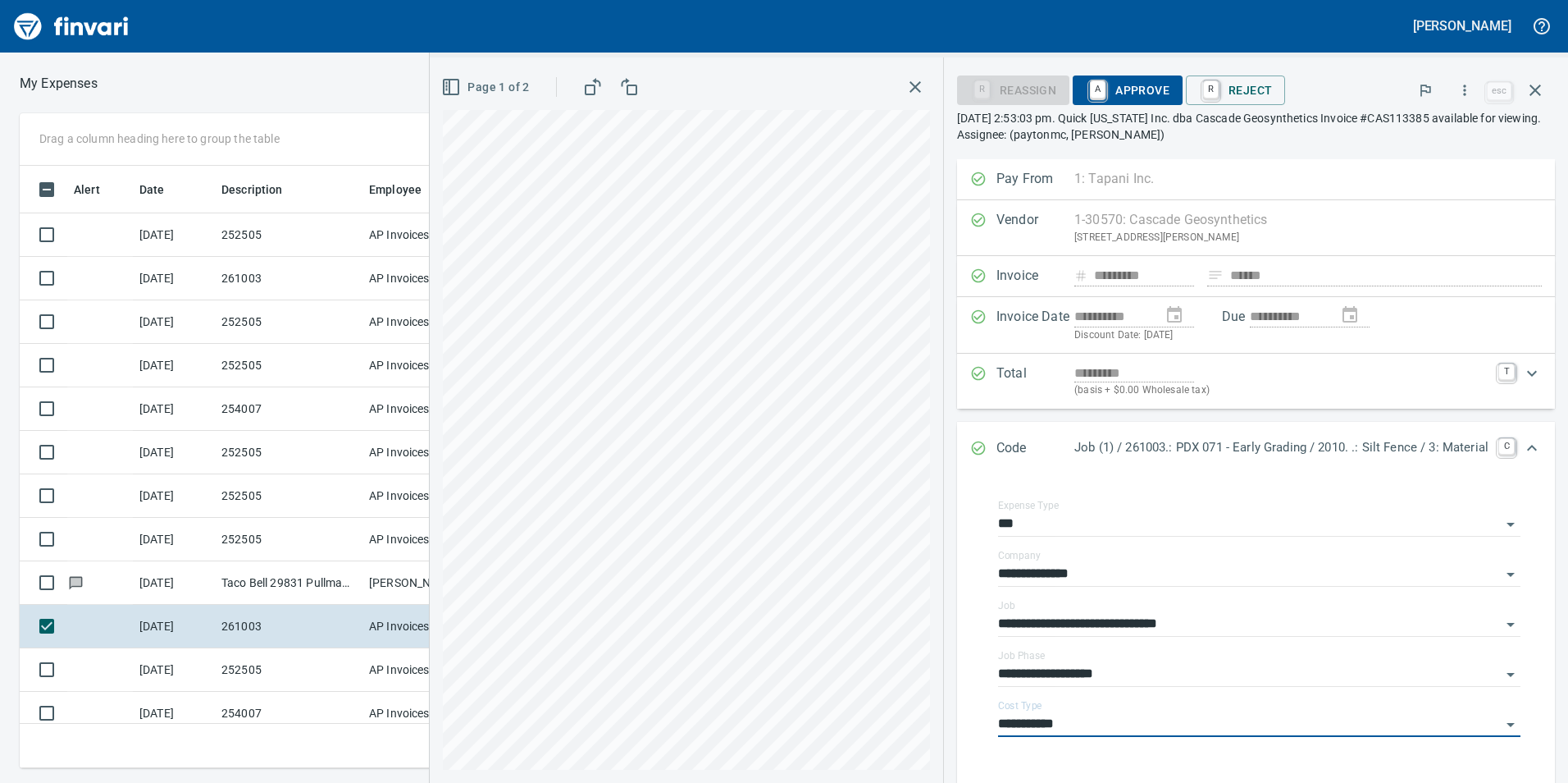
type input "**********"
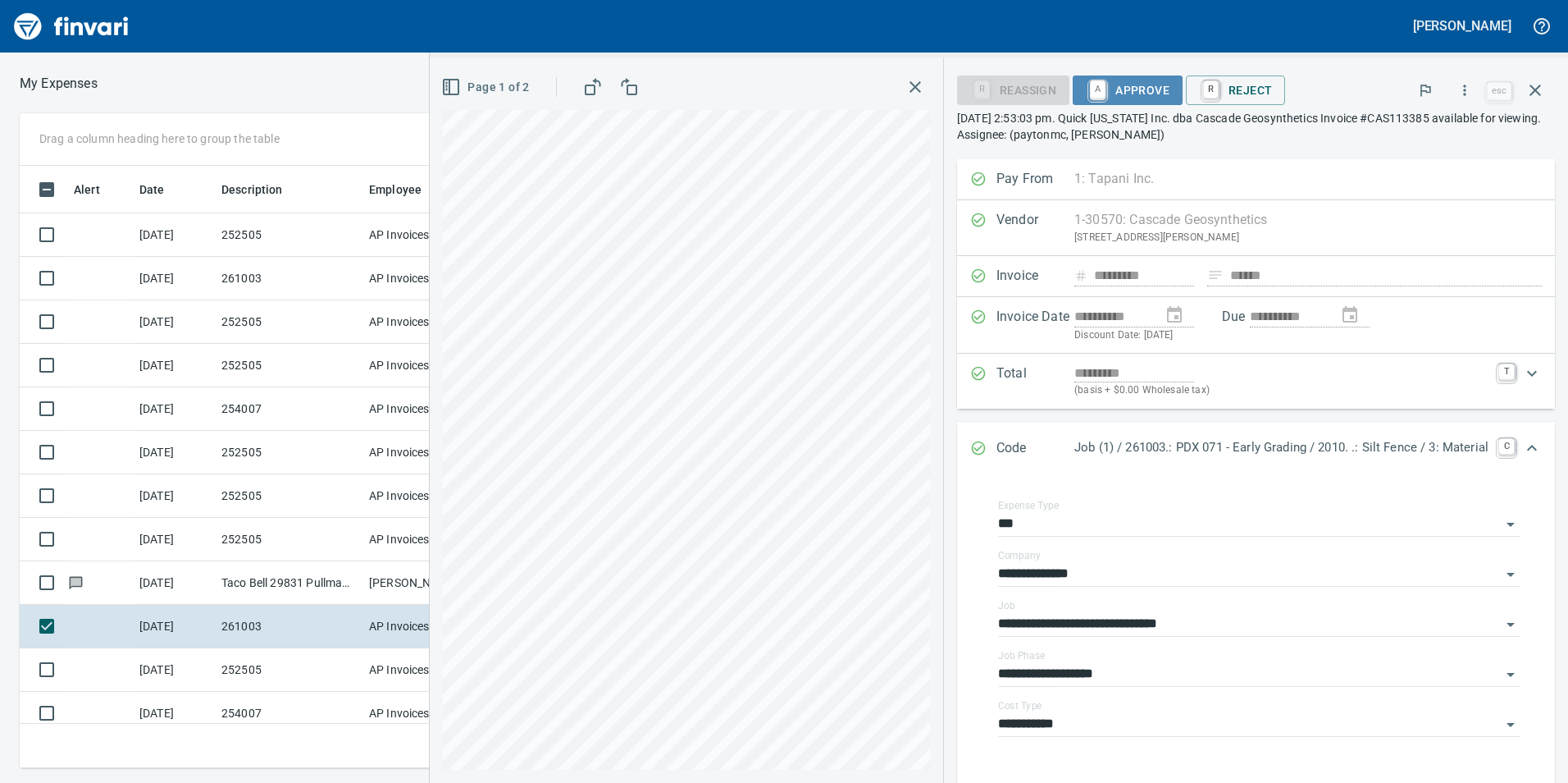
click at [1102, 101] on span "A Approve" at bounding box center [1127, 90] width 84 height 28
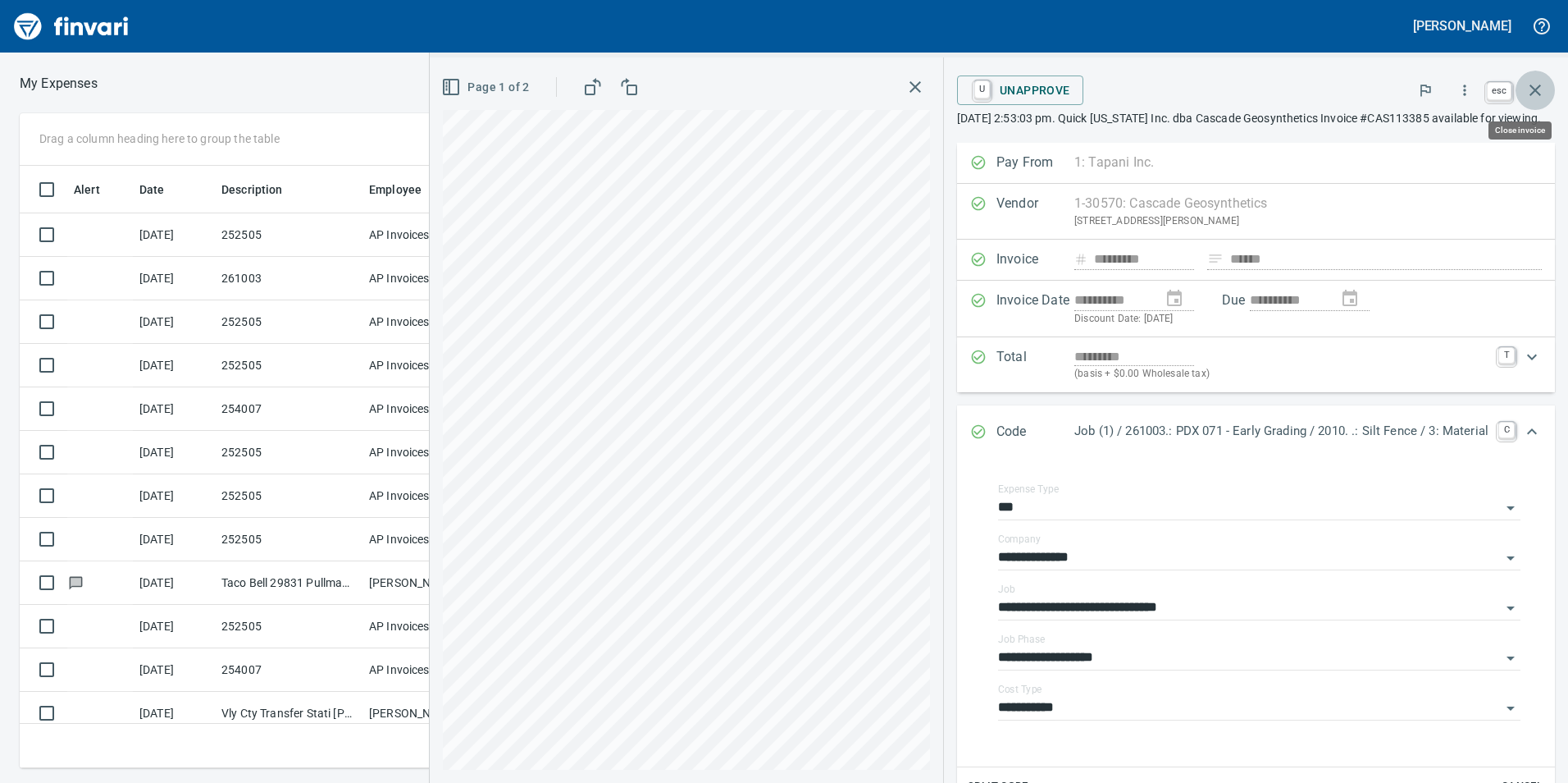
click at [1545, 96] on icon "button" at bounding box center [1536, 90] width 20 height 20
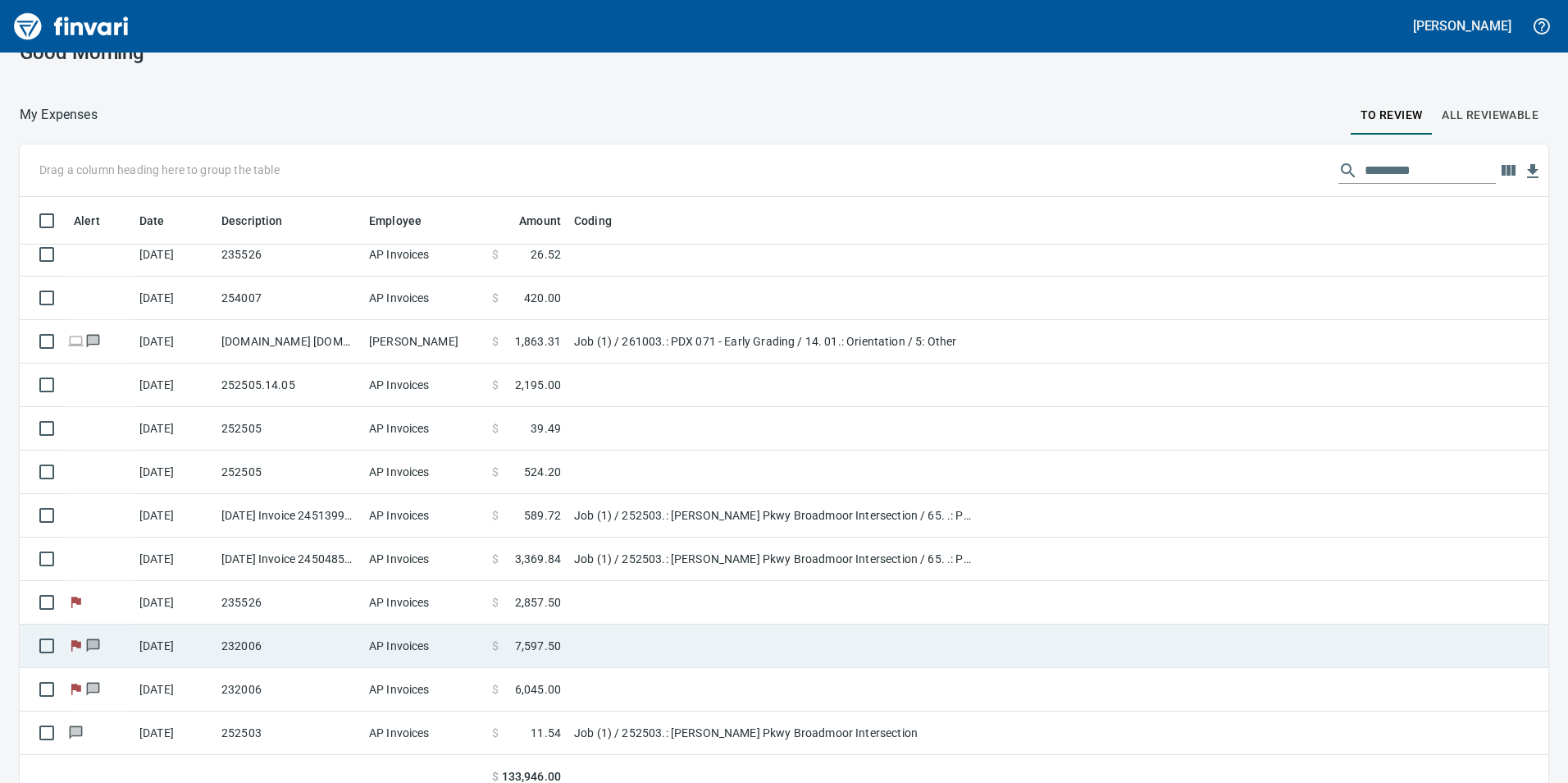
scroll to position [48, 0]
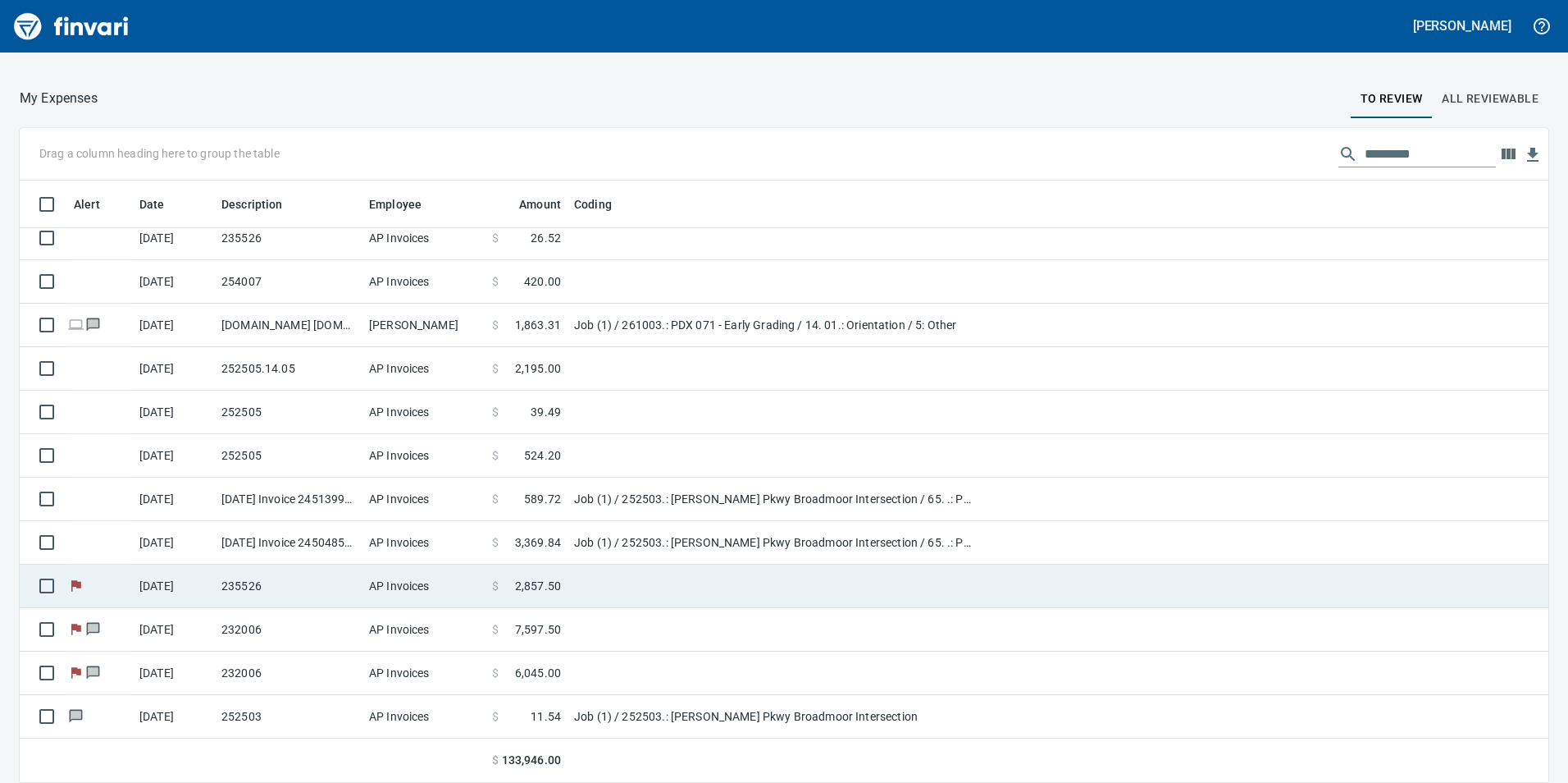
click at [552, 594] on td "$ 2,857.50" at bounding box center [526, 586] width 82 height 43
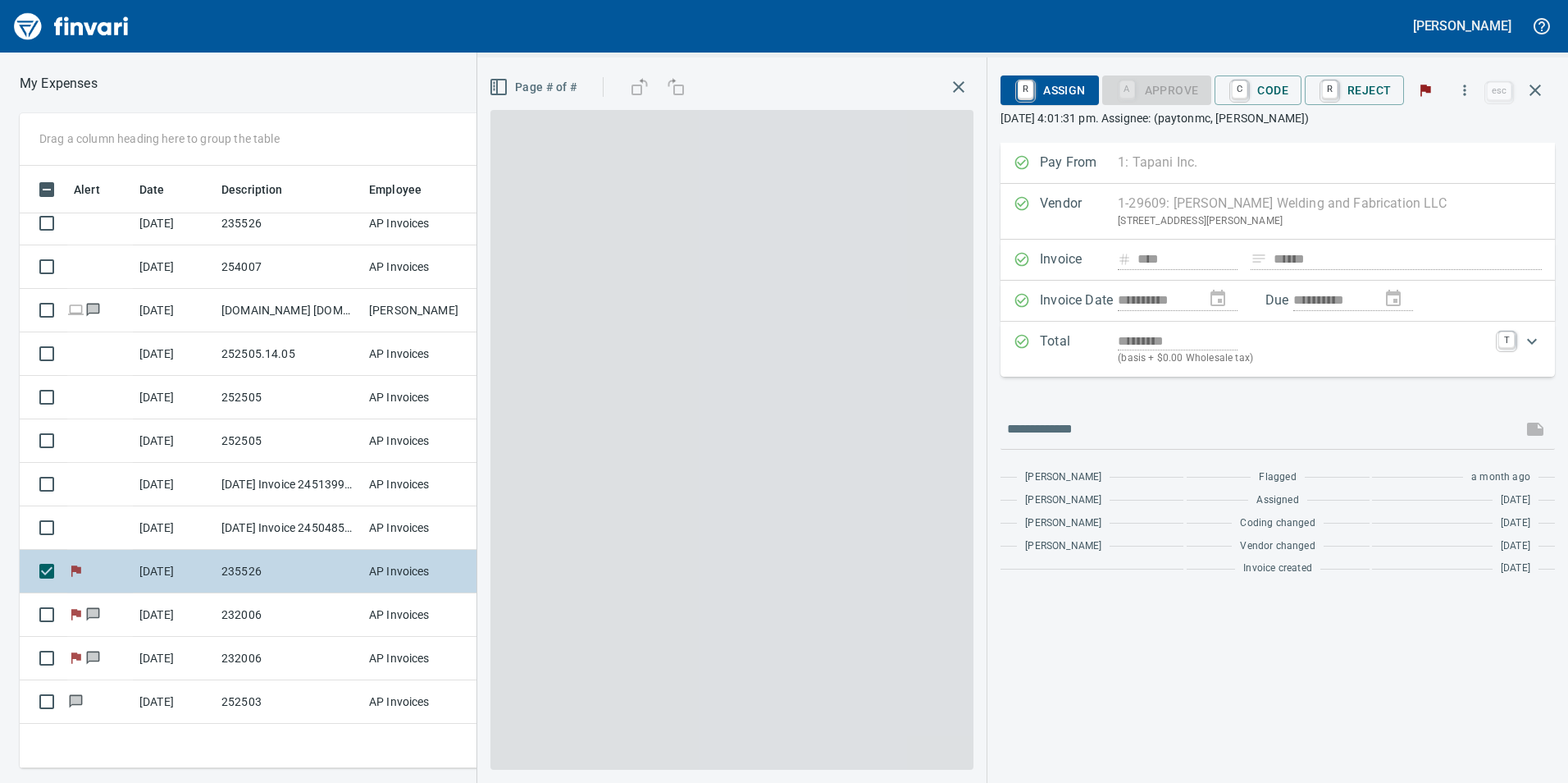
scroll to position [590, 1094]
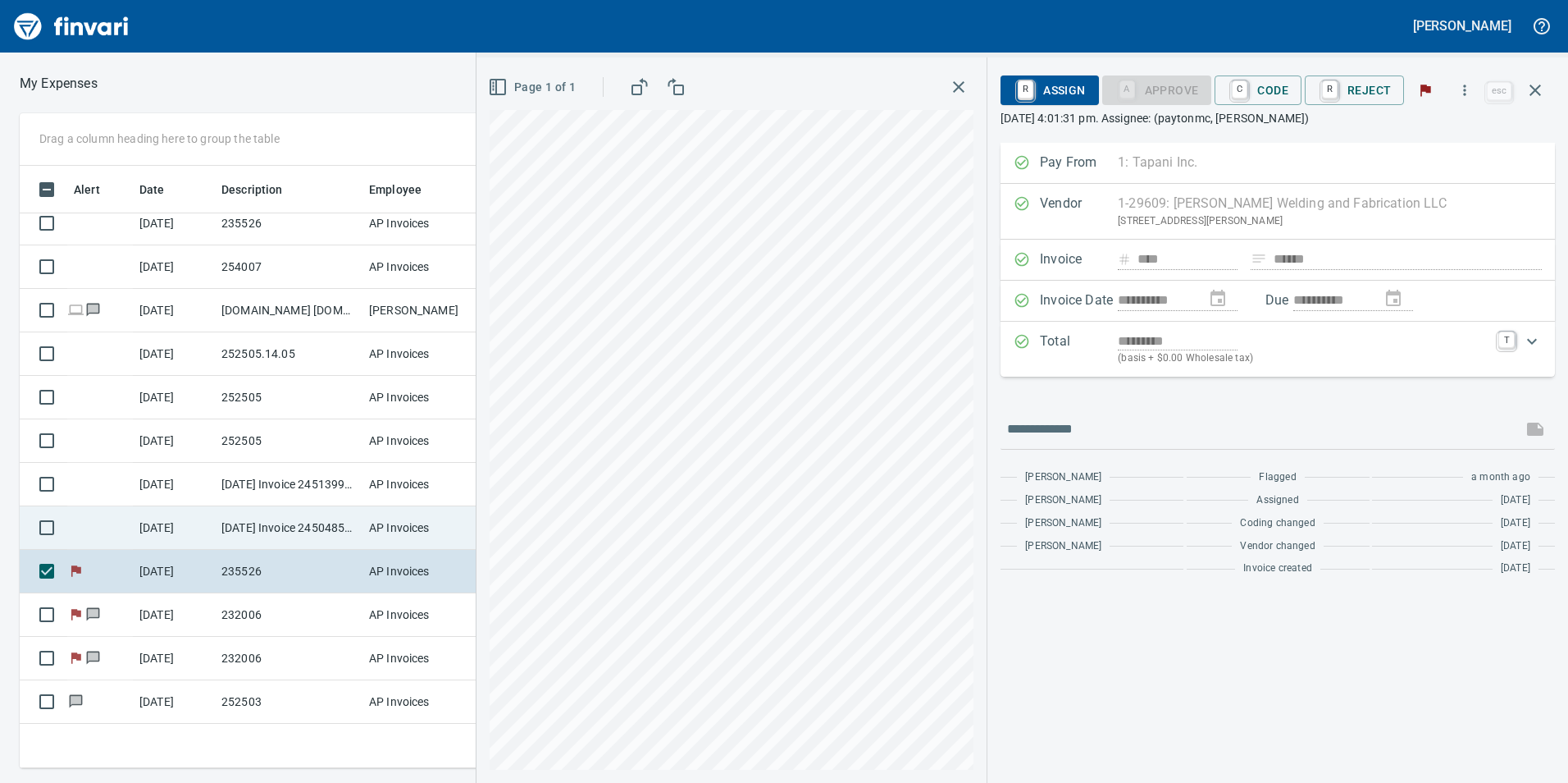
click at [317, 529] on td "[DATE] Invoice 245048502-008 from United Rentals ([GEOGRAPHIC_DATA]), Inc. (1-1…" at bounding box center [289, 528] width 148 height 43
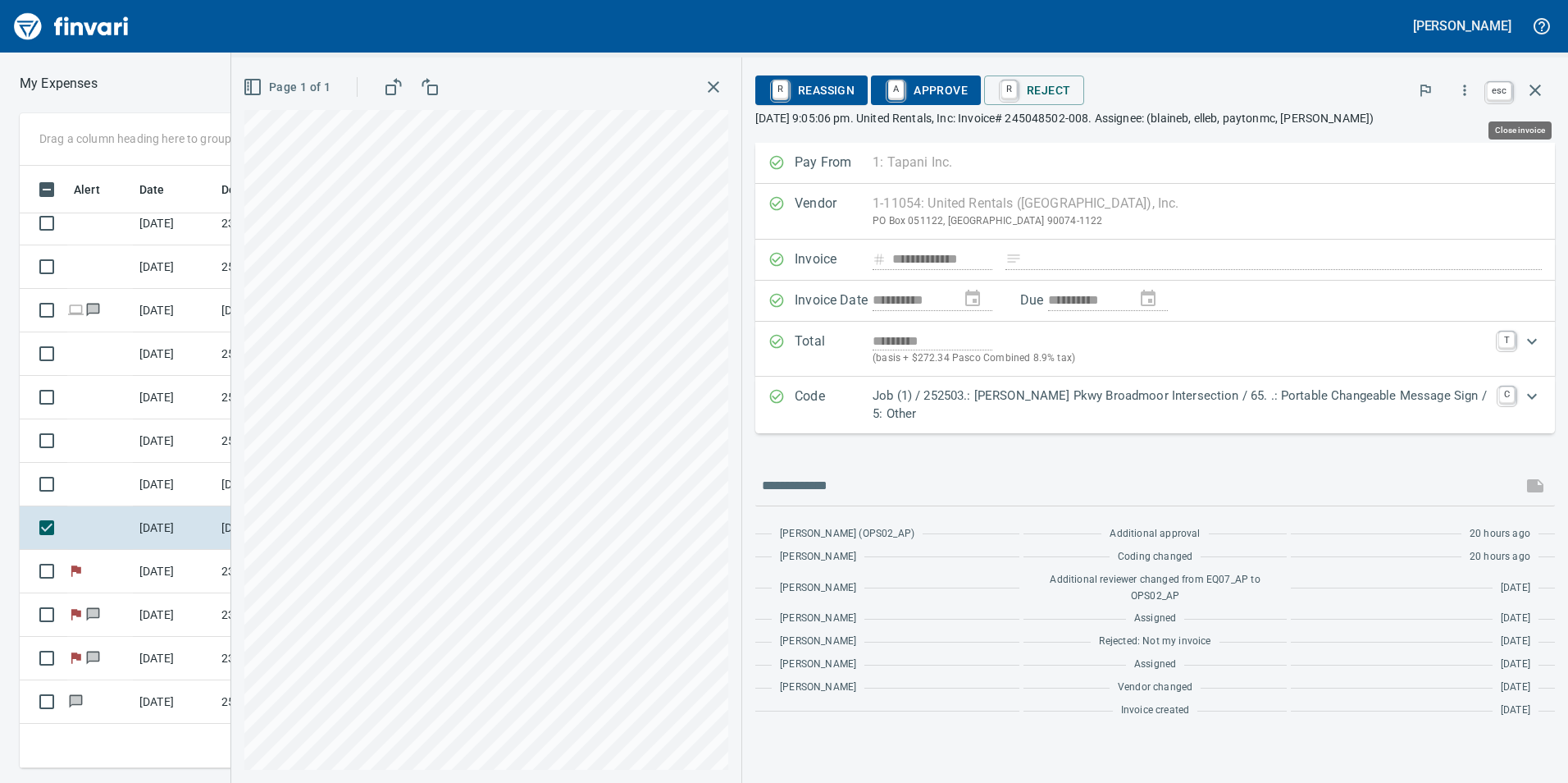
click at [1526, 85] on icon "button" at bounding box center [1536, 90] width 20 height 20
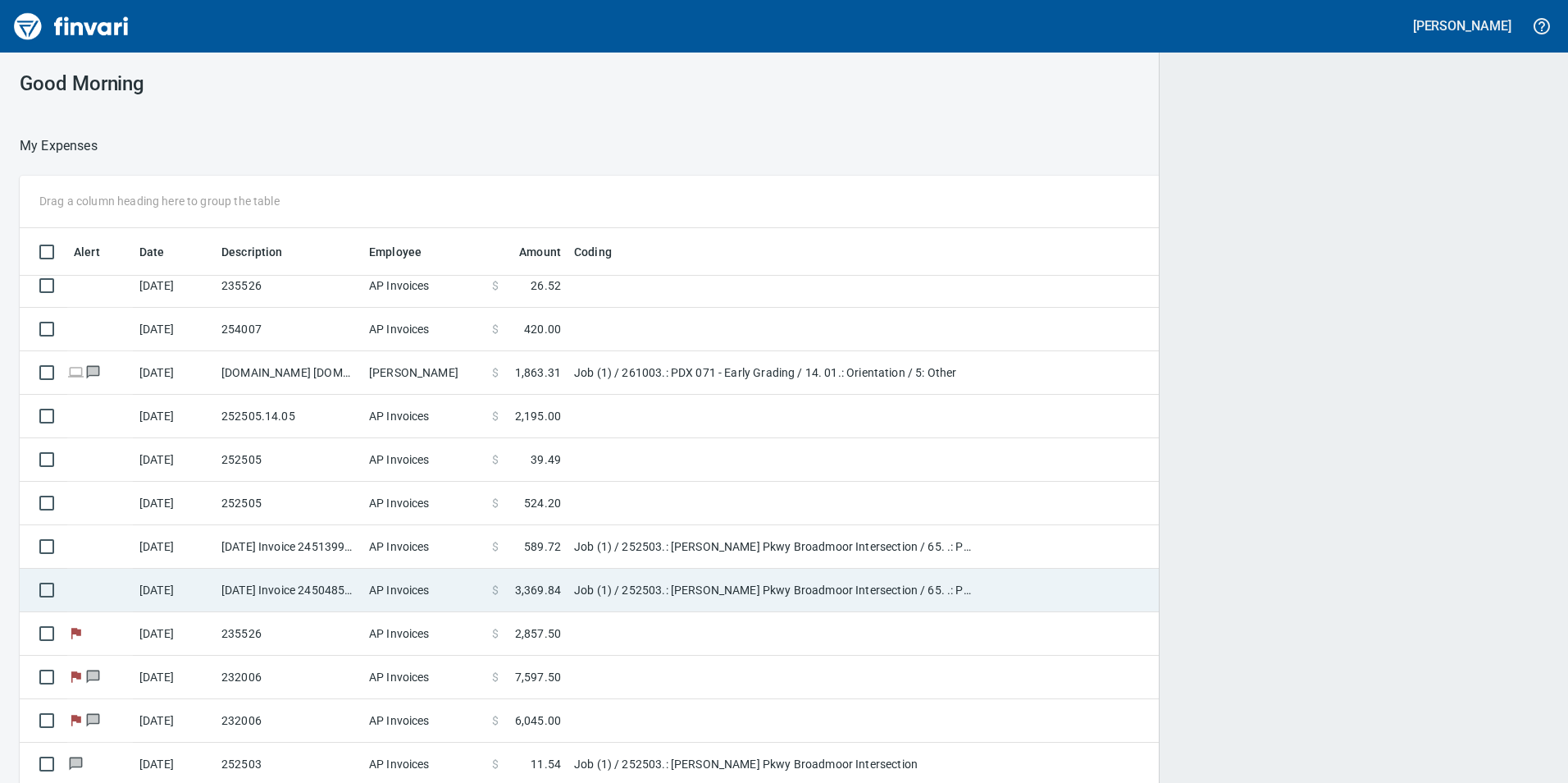
scroll to position [2, 2]
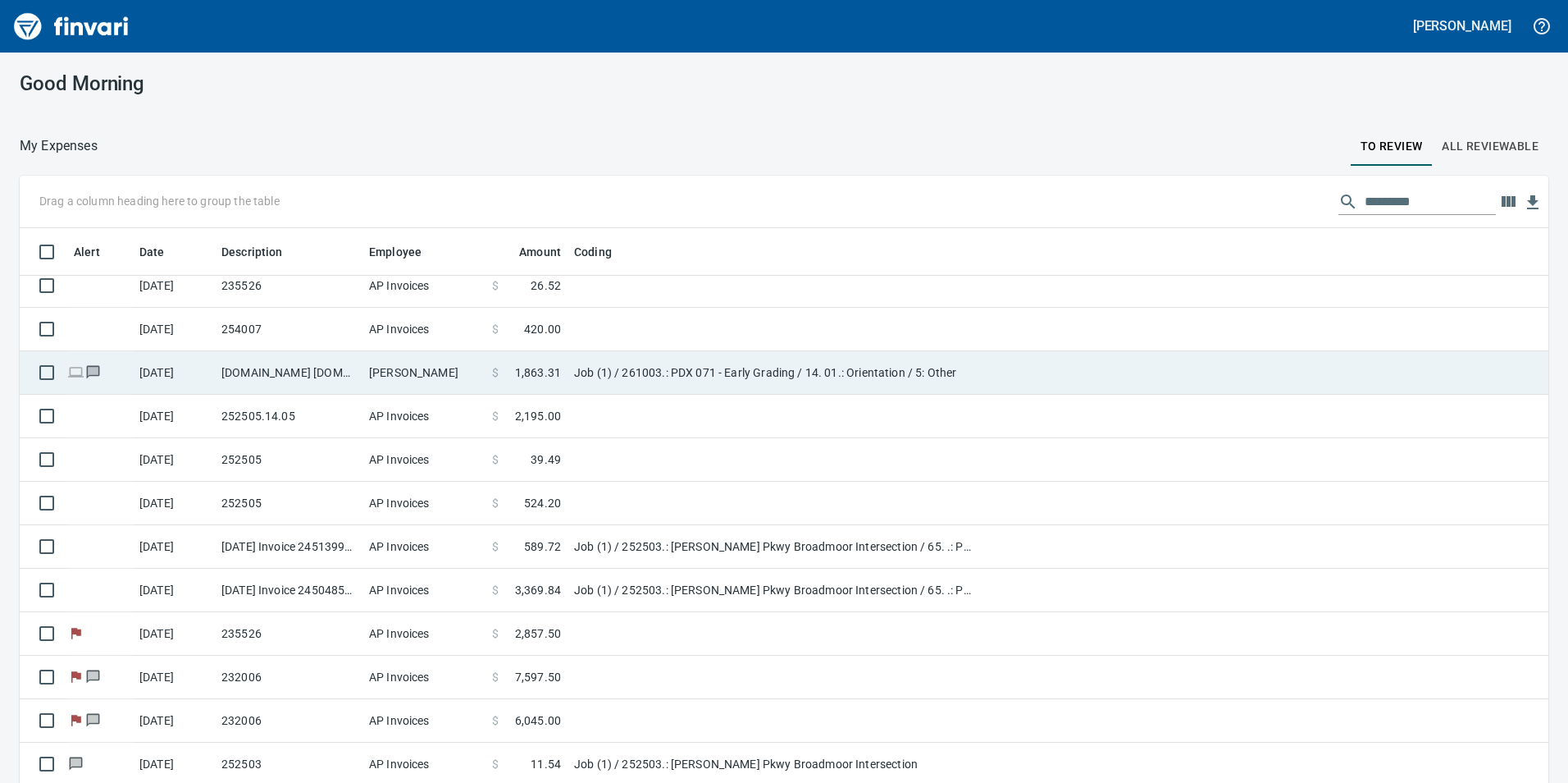
click at [603, 388] on td "Job (1) / 261003.: PDX 071 - Early Grading / 14. 01.: Orientation / 5: Other" at bounding box center [772, 373] width 410 height 43
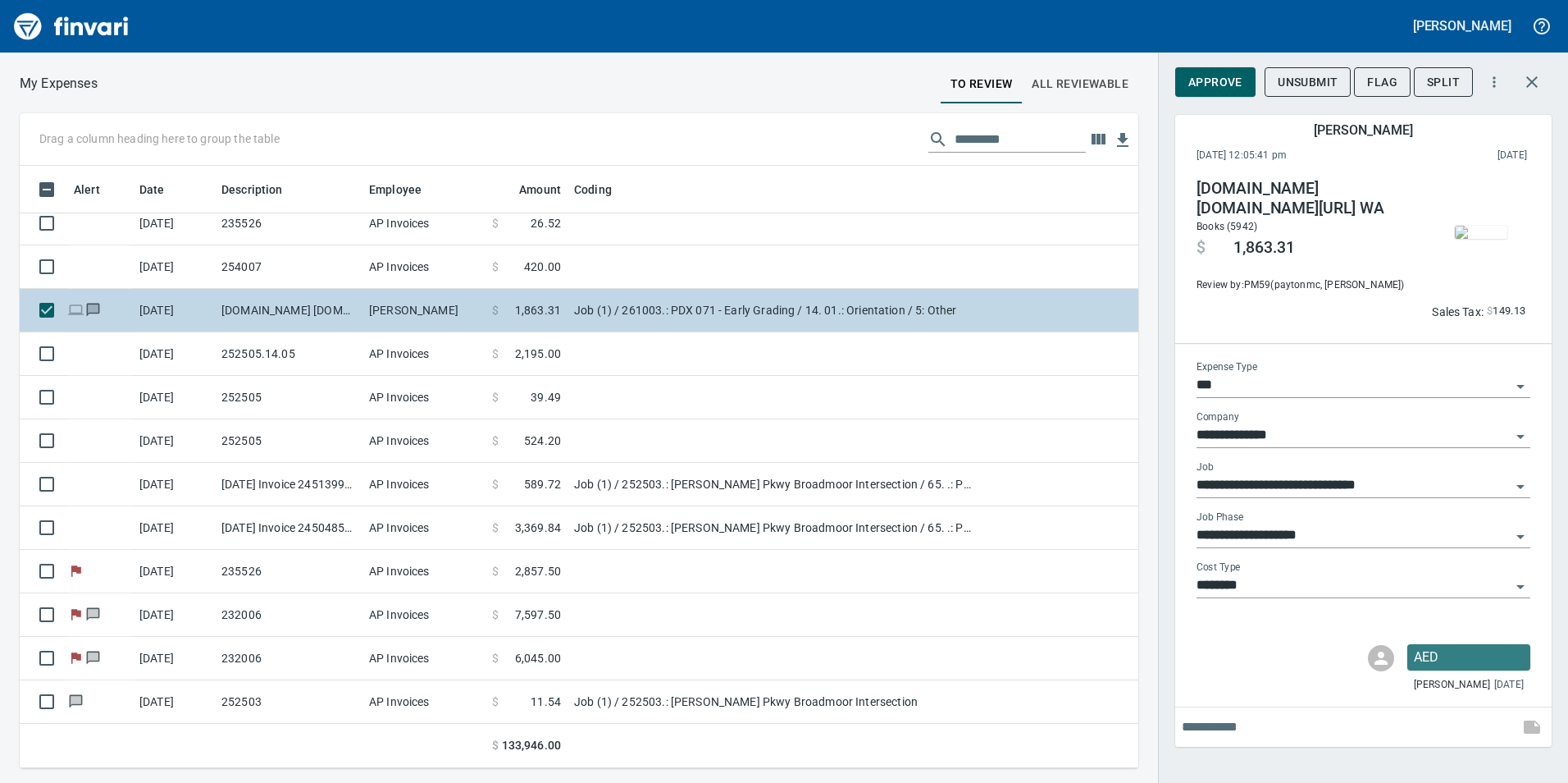
scroll to position [590, 1094]
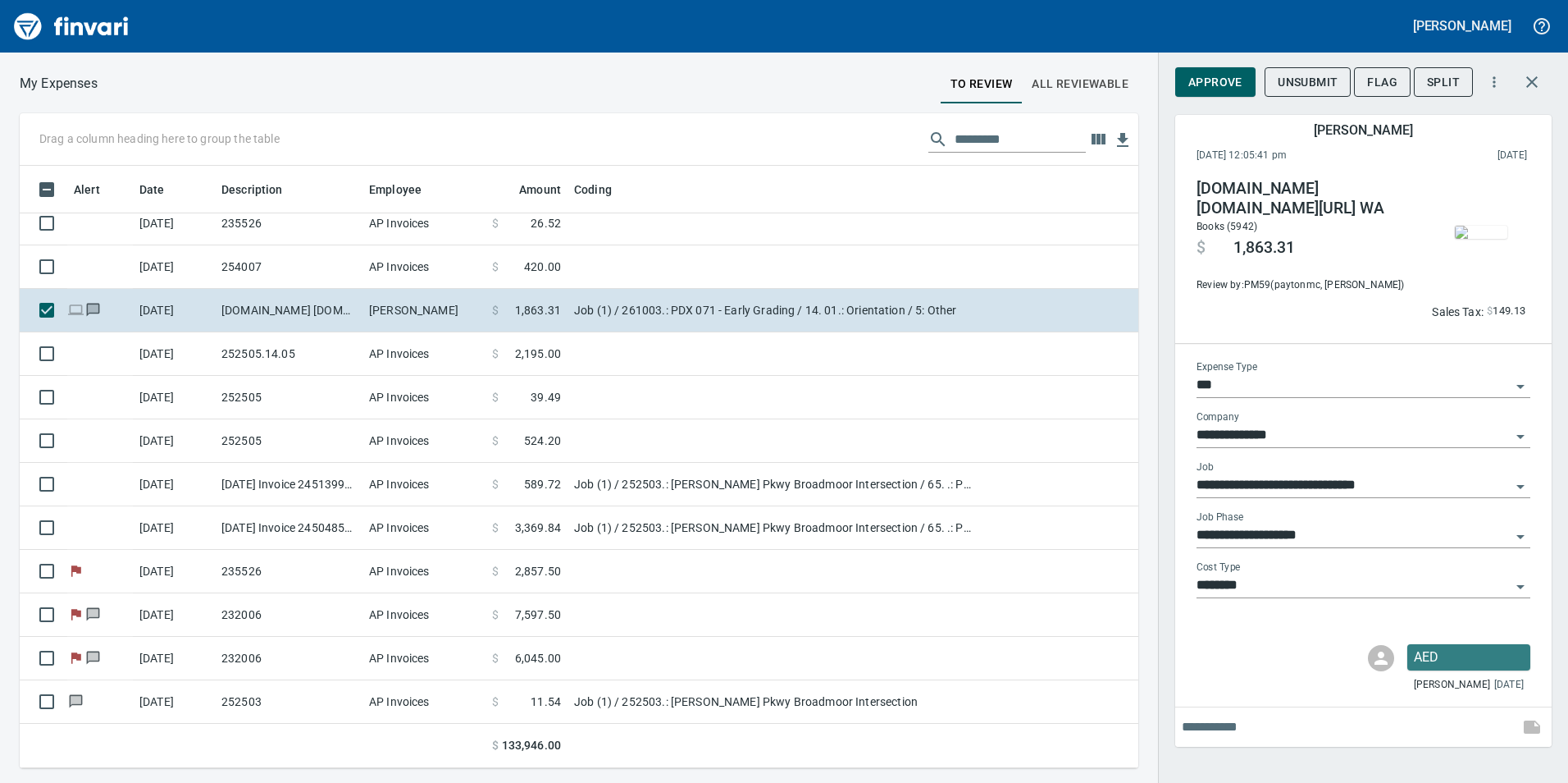
click at [1486, 226] on img "button" at bounding box center [1481, 232] width 52 height 14
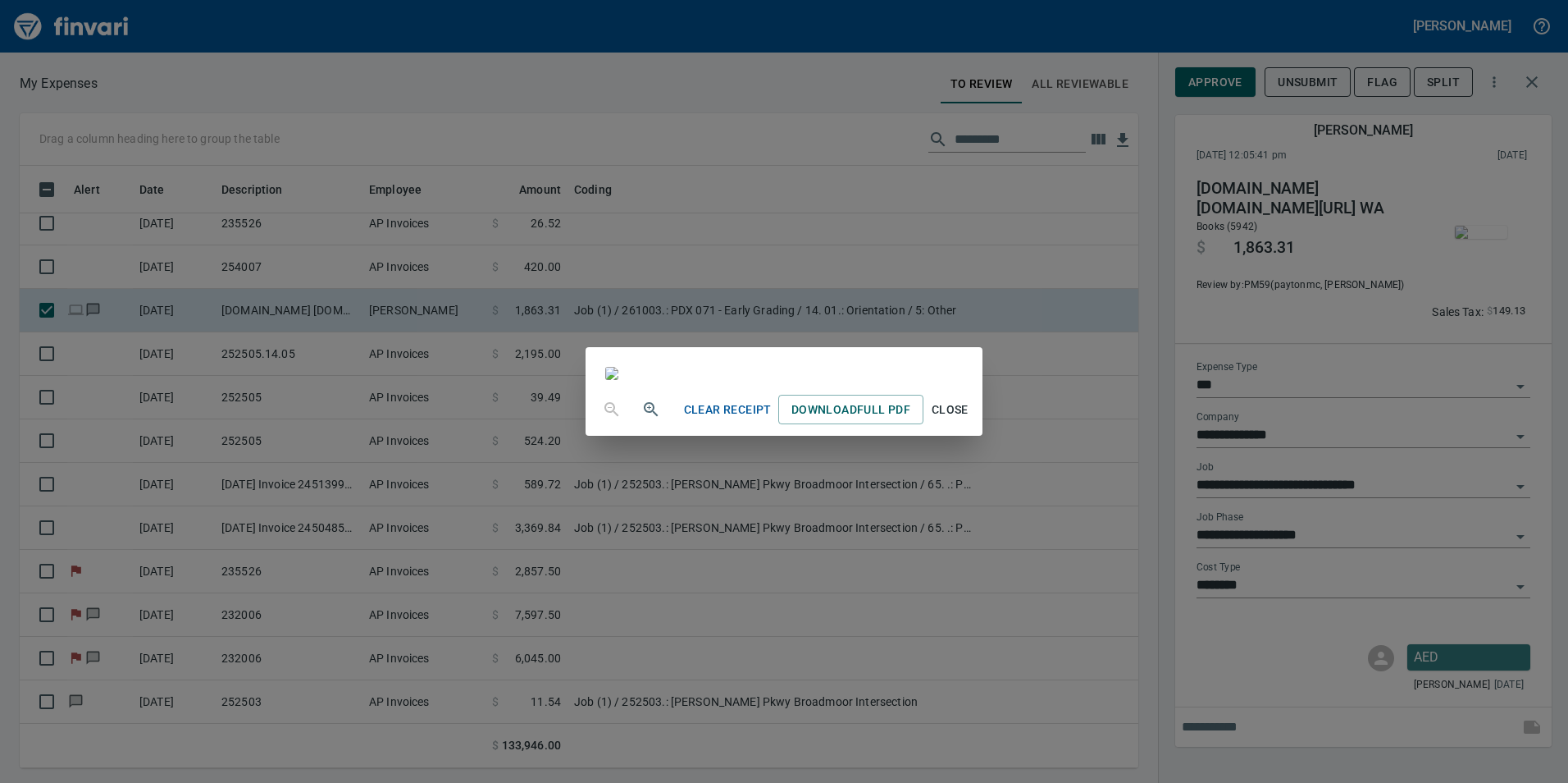
scroll to position [182, 0]
click at [271, 280] on div "Clear Receipt Download Full PDF Close" at bounding box center [784, 392] width 1568 height 783
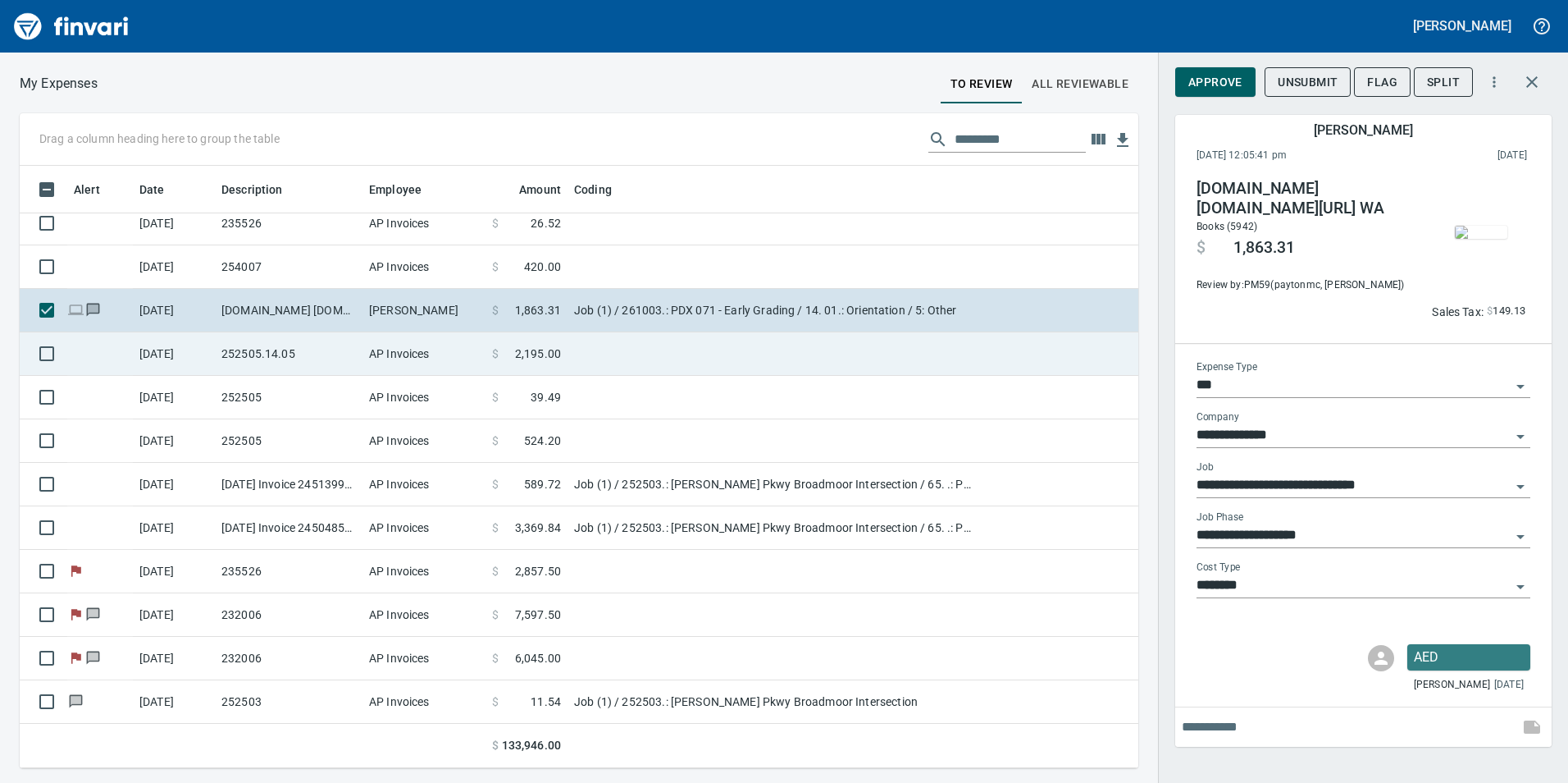
click at [485, 351] on td "AP Invoices" at bounding box center [424, 354] width 123 height 43
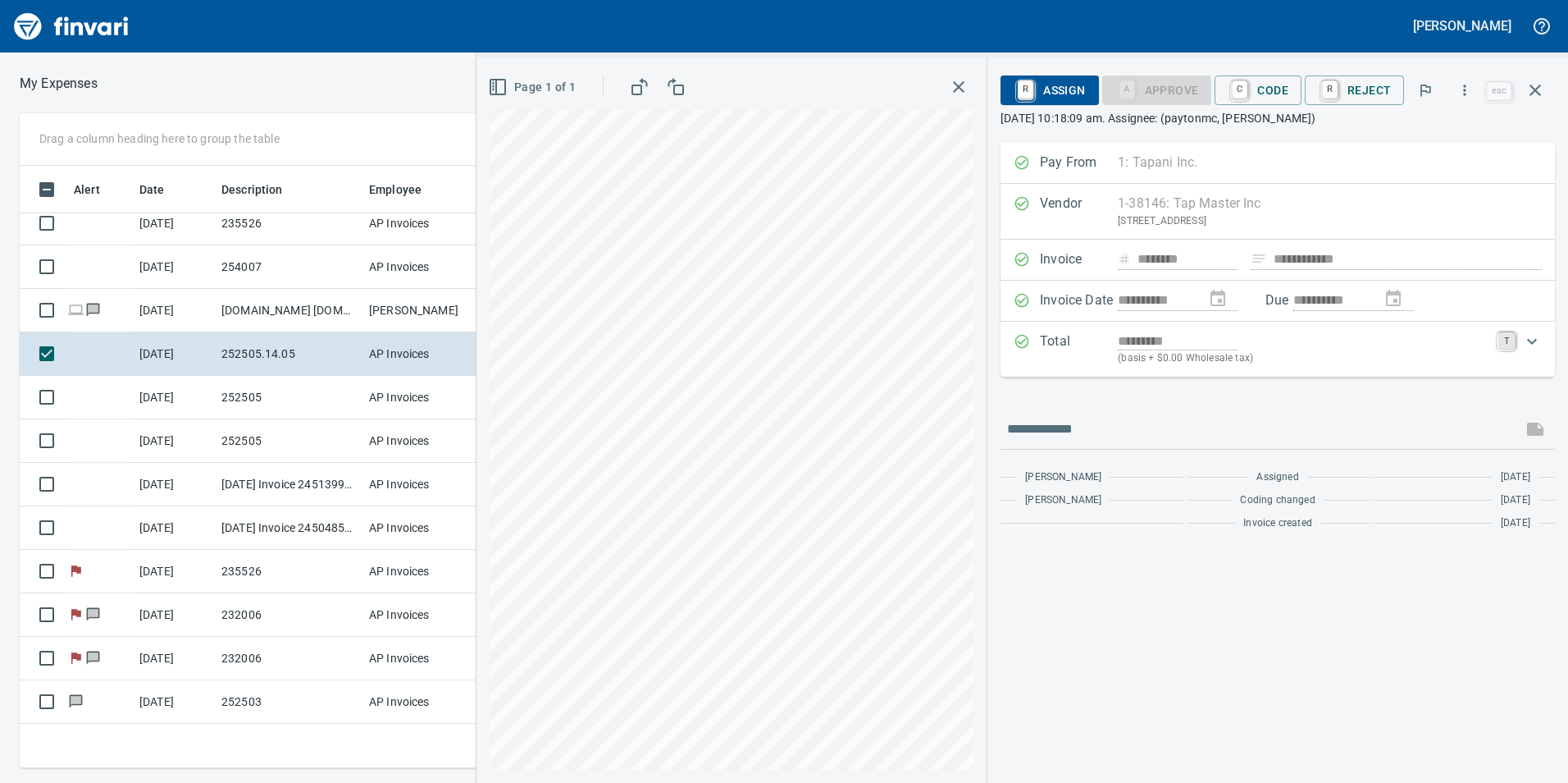
click at [1503, 340] on link "T" at bounding box center [1507, 340] width 16 height 16
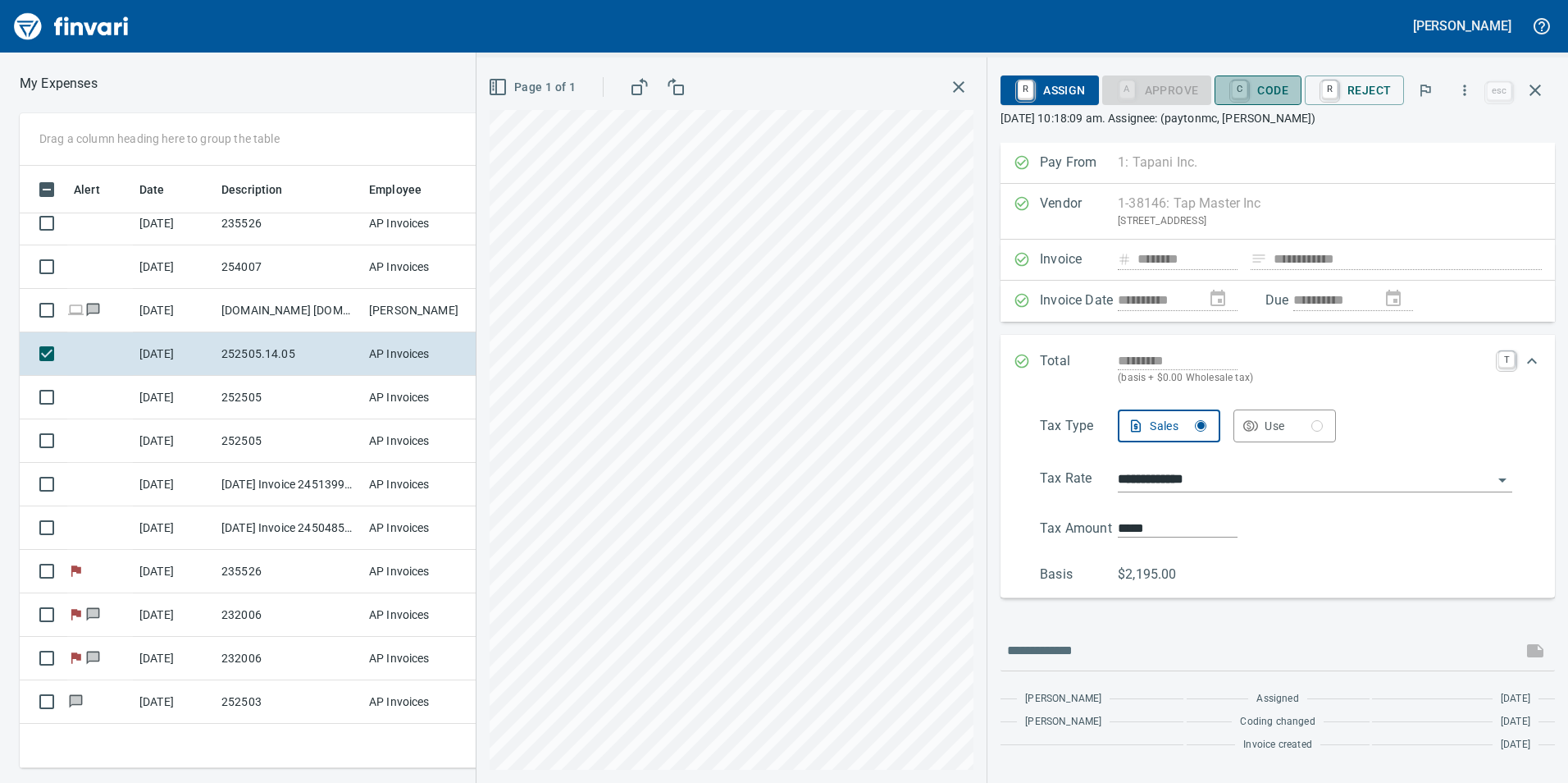
click at [1262, 96] on span "C Code" at bounding box center [1258, 90] width 60 height 28
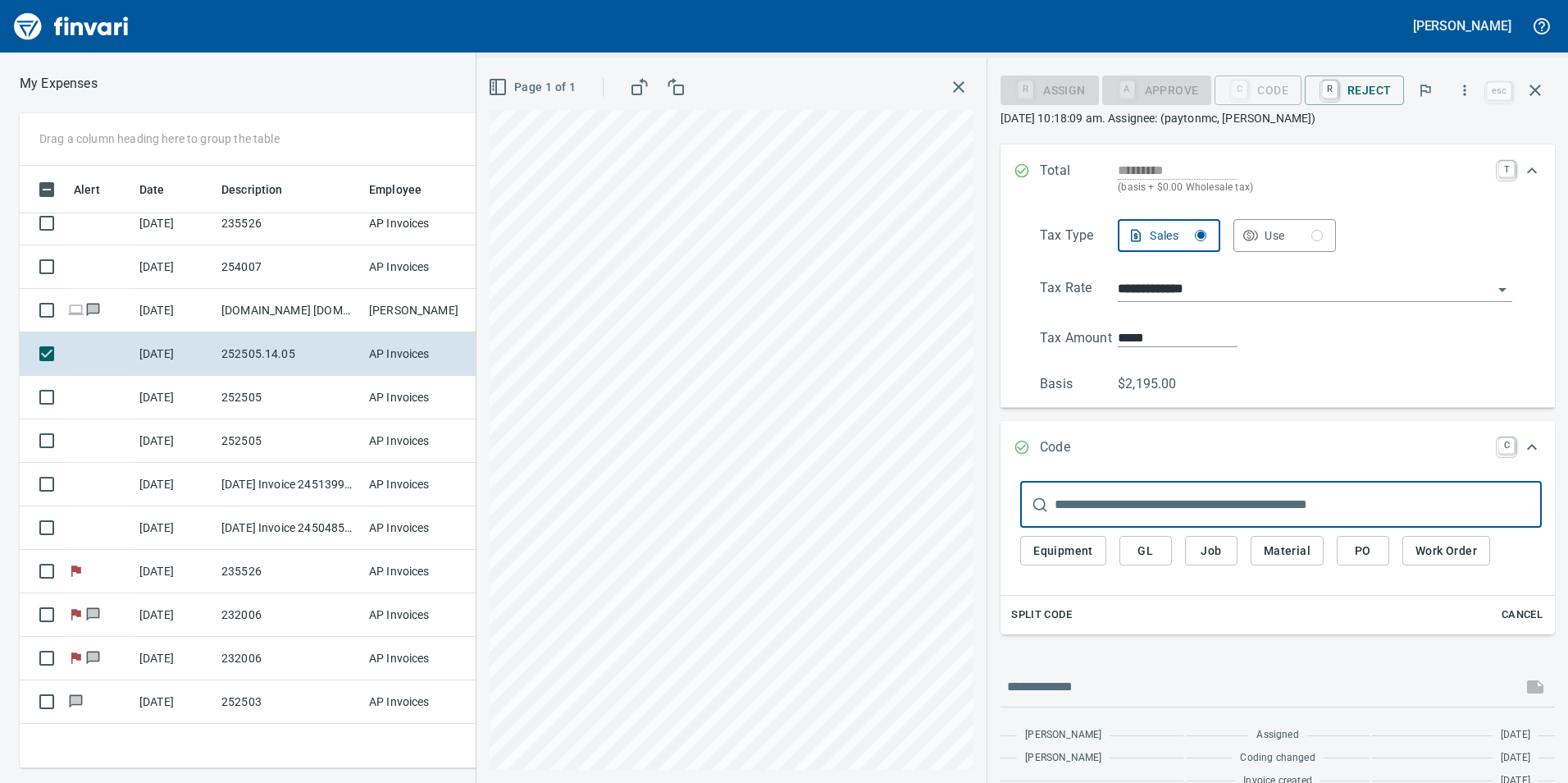
scroll to position [216, 0]
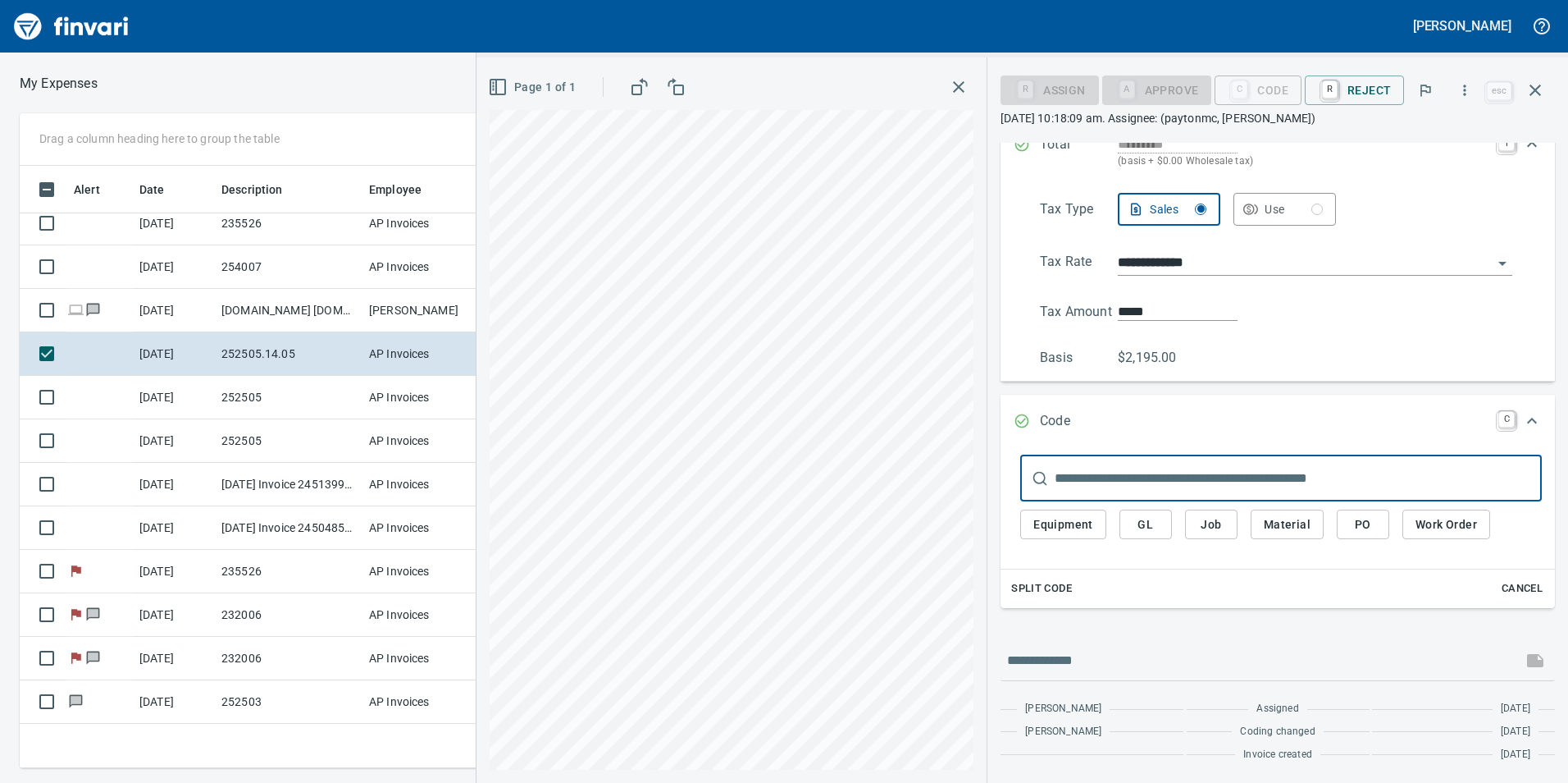
click at [1201, 521] on span "Job" at bounding box center [1211, 524] width 26 height 21
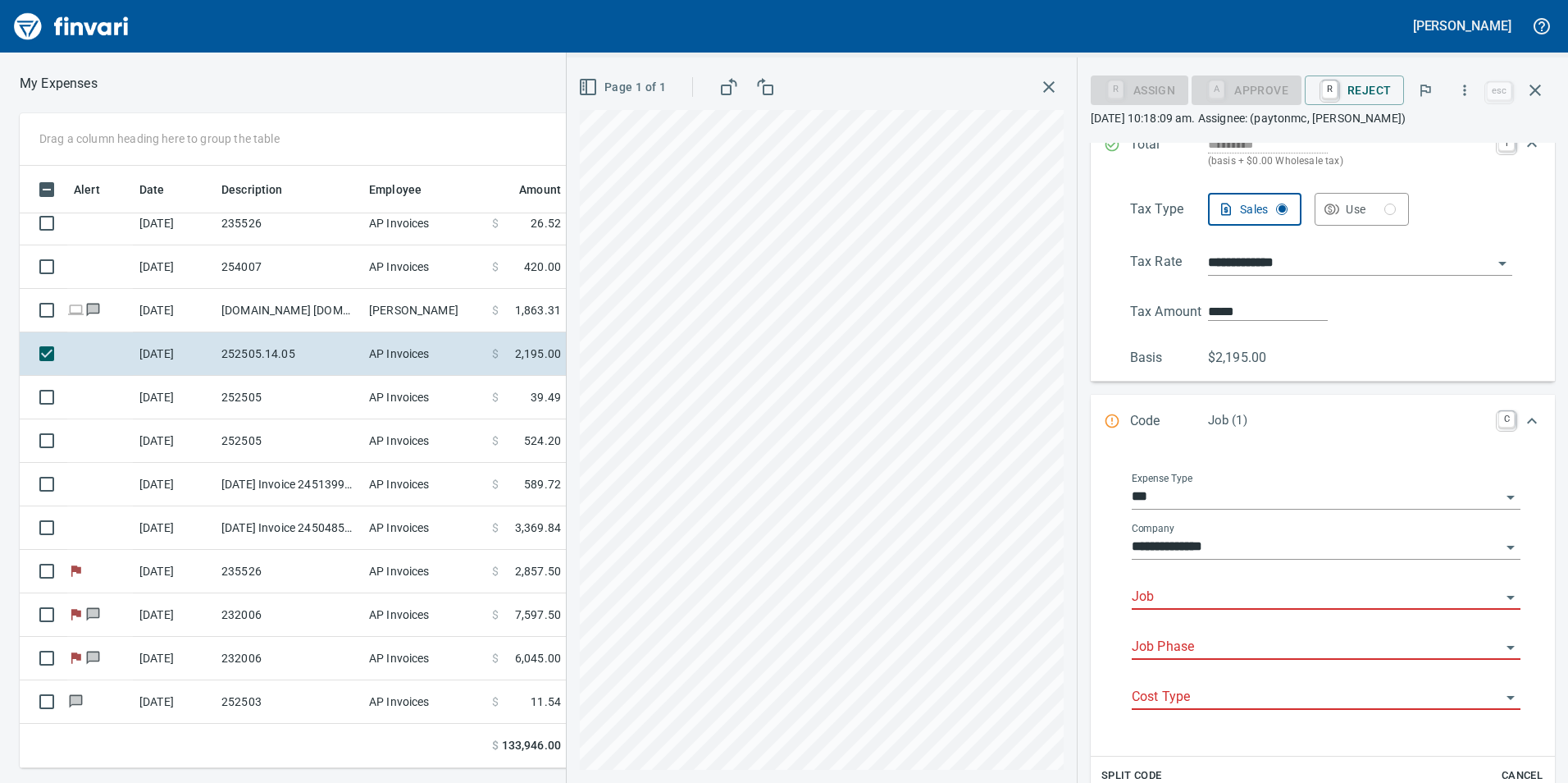
click at [1257, 592] on input "Job" at bounding box center [1316, 596] width 369 height 23
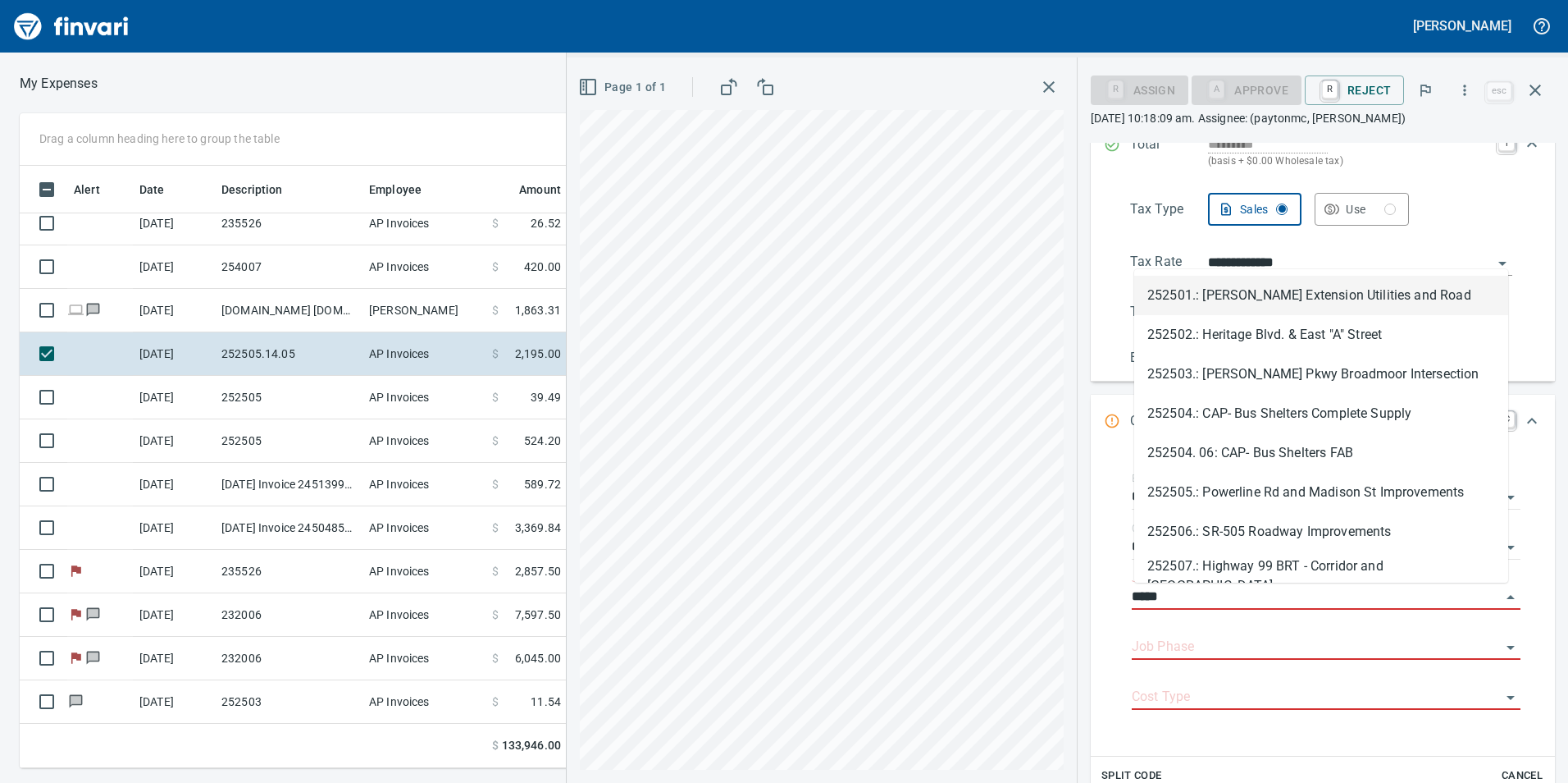
scroll to position [590, 1094]
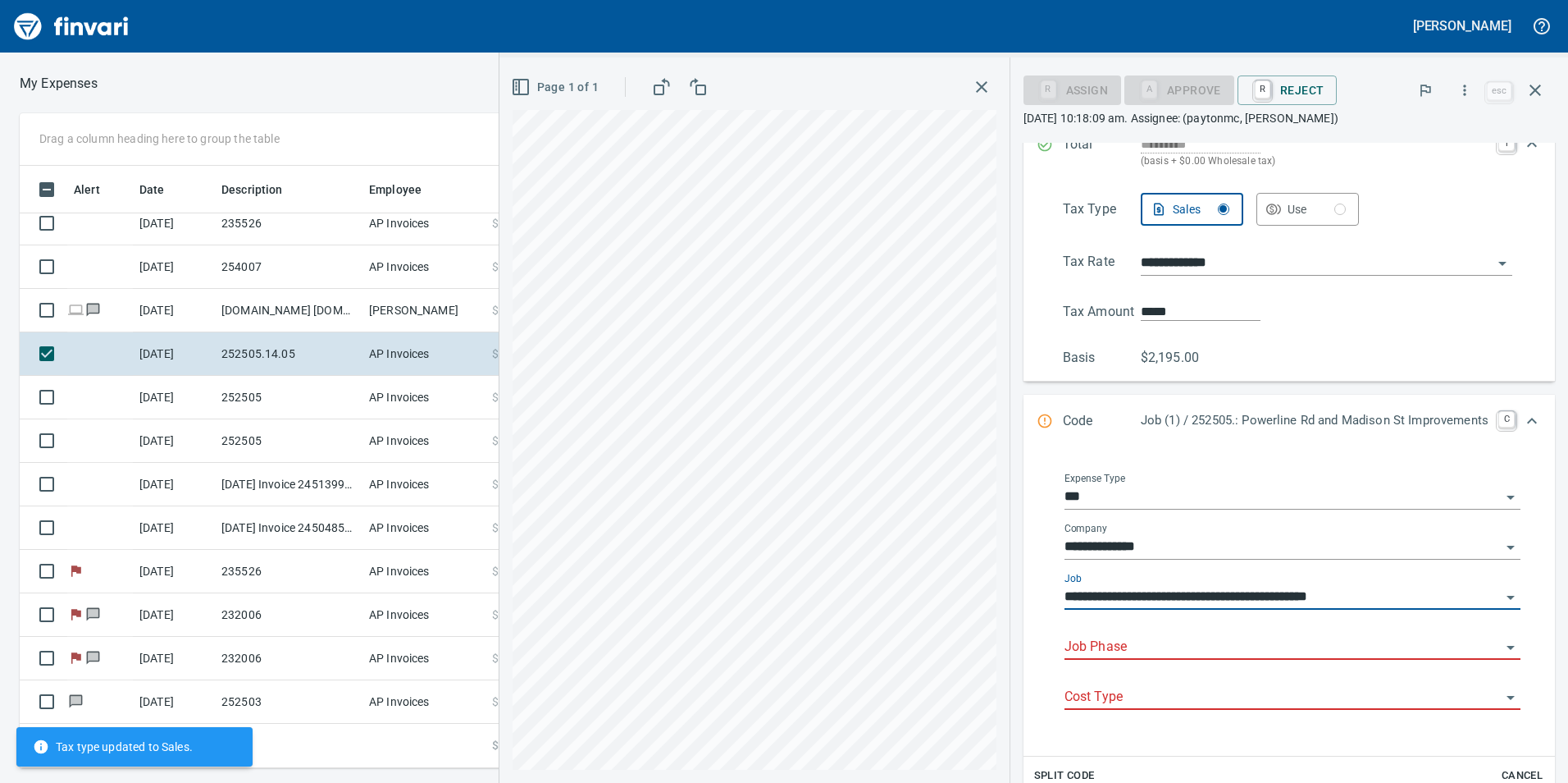
type input "**********"
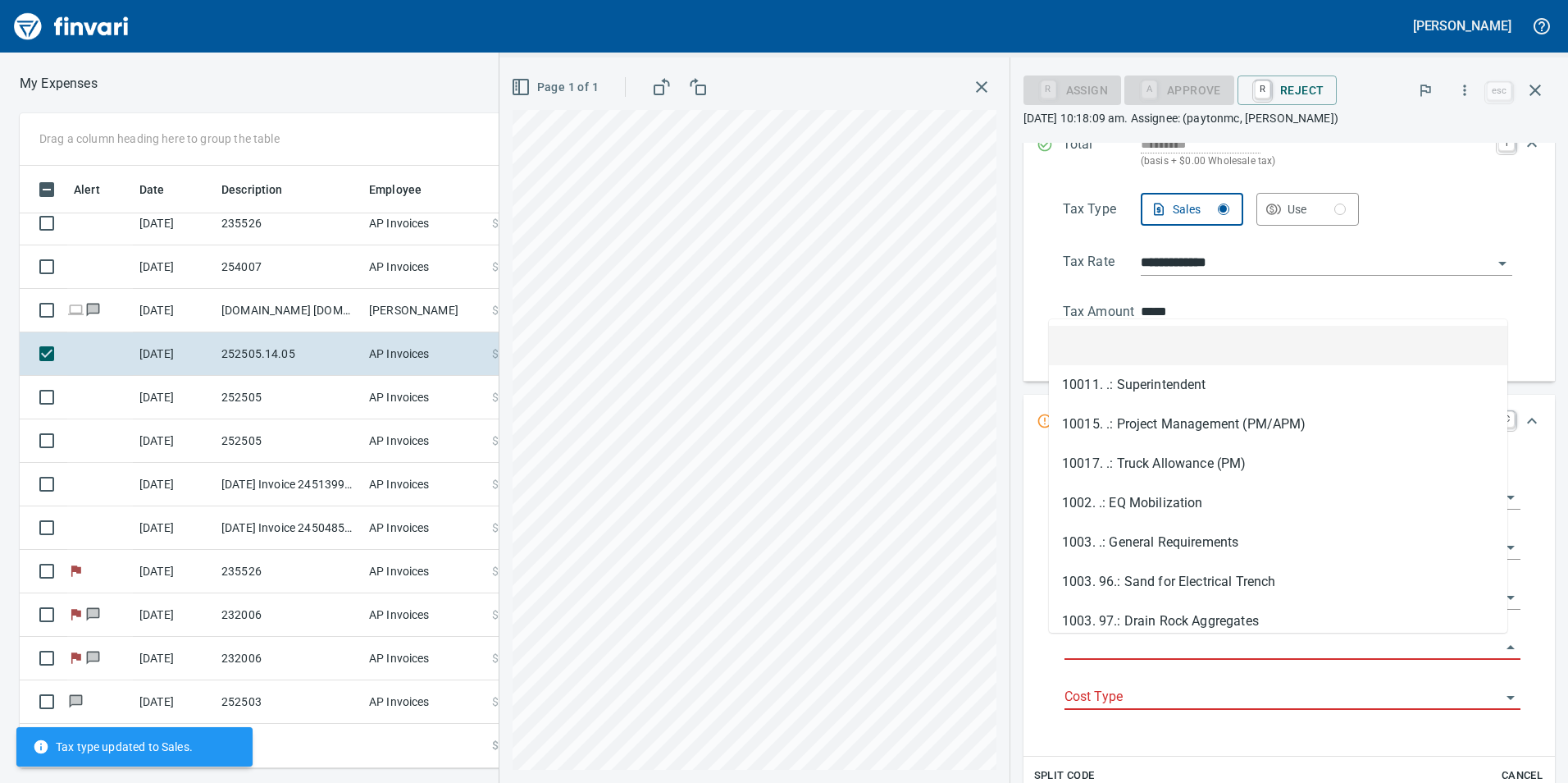
click at [1203, 650] on input "Job Phase" at bounding box center [1283, 647] width 436 height 23
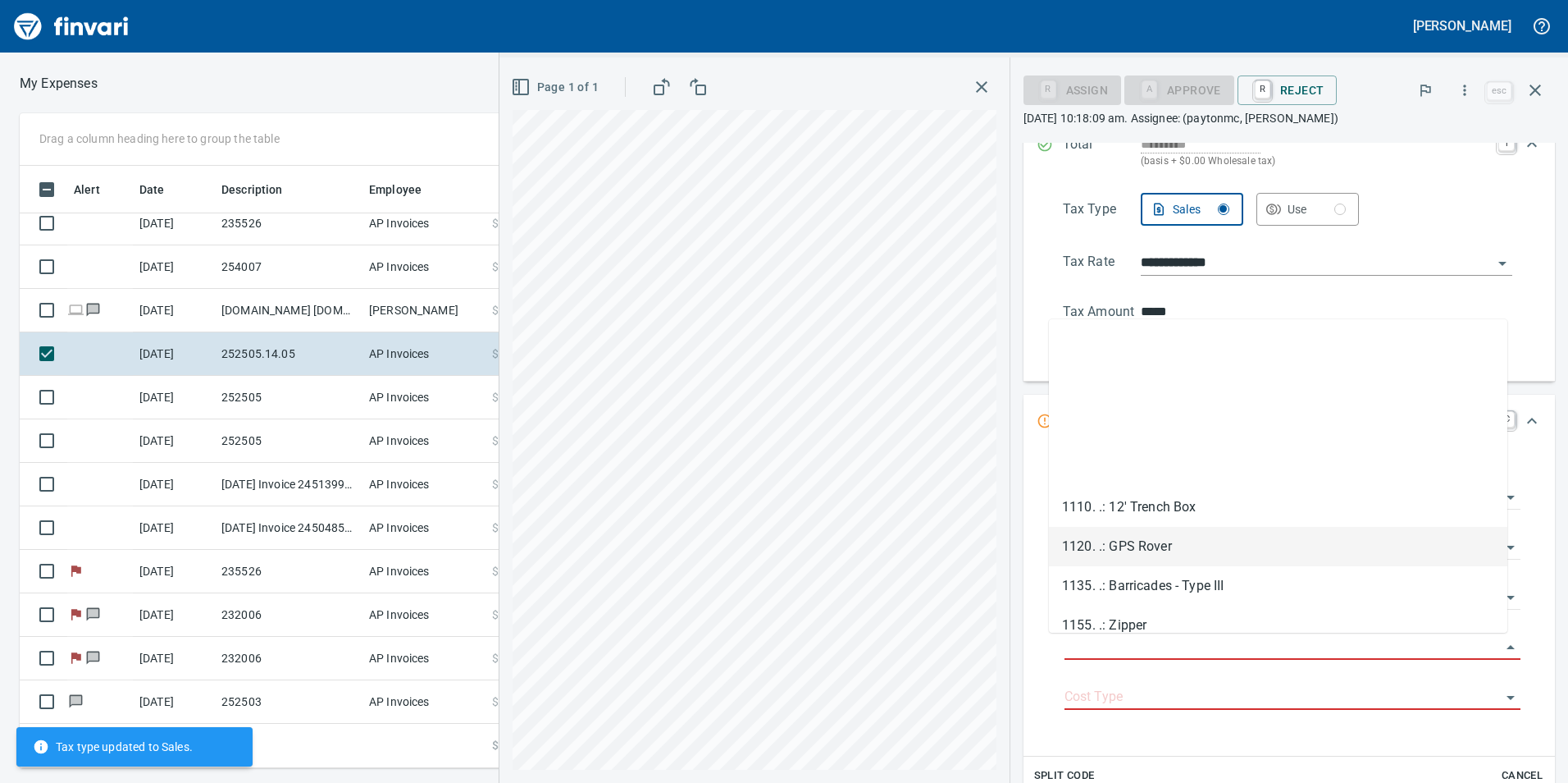
scroll to position [821, 0]
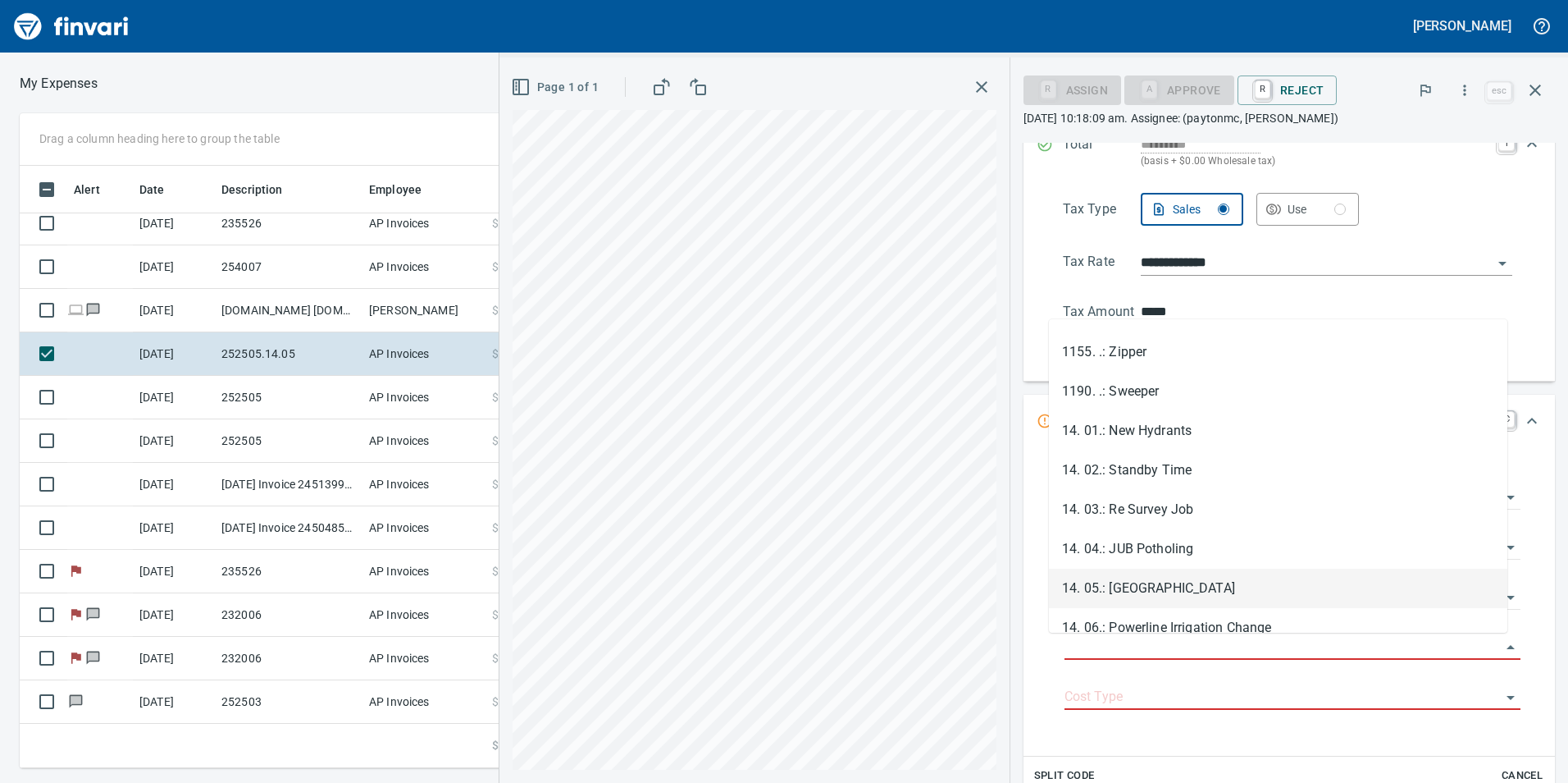
click at [1217, 581] on li "14. 05.: [GEOGRAPHIC_DATA]" at bounding box center [1278, 588] width 458 height 40
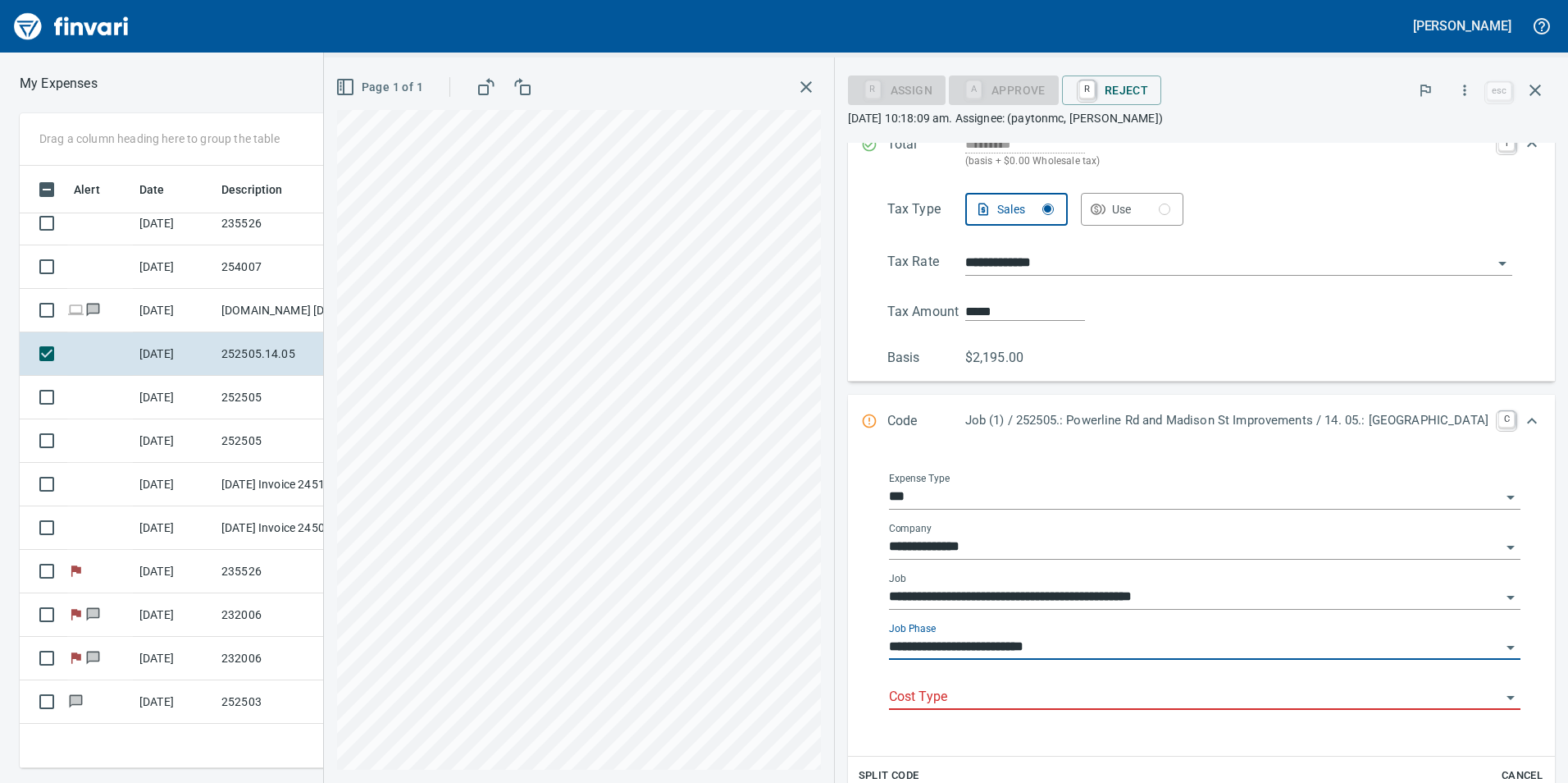
type input "**********"
click at [1123, 685] on div "Cost Type" at bounding box center [1205, 691] width 631 height 37
click at [1119, 694] on input "Cost Type" at bounding box center [1195, 696] width 612 height 23
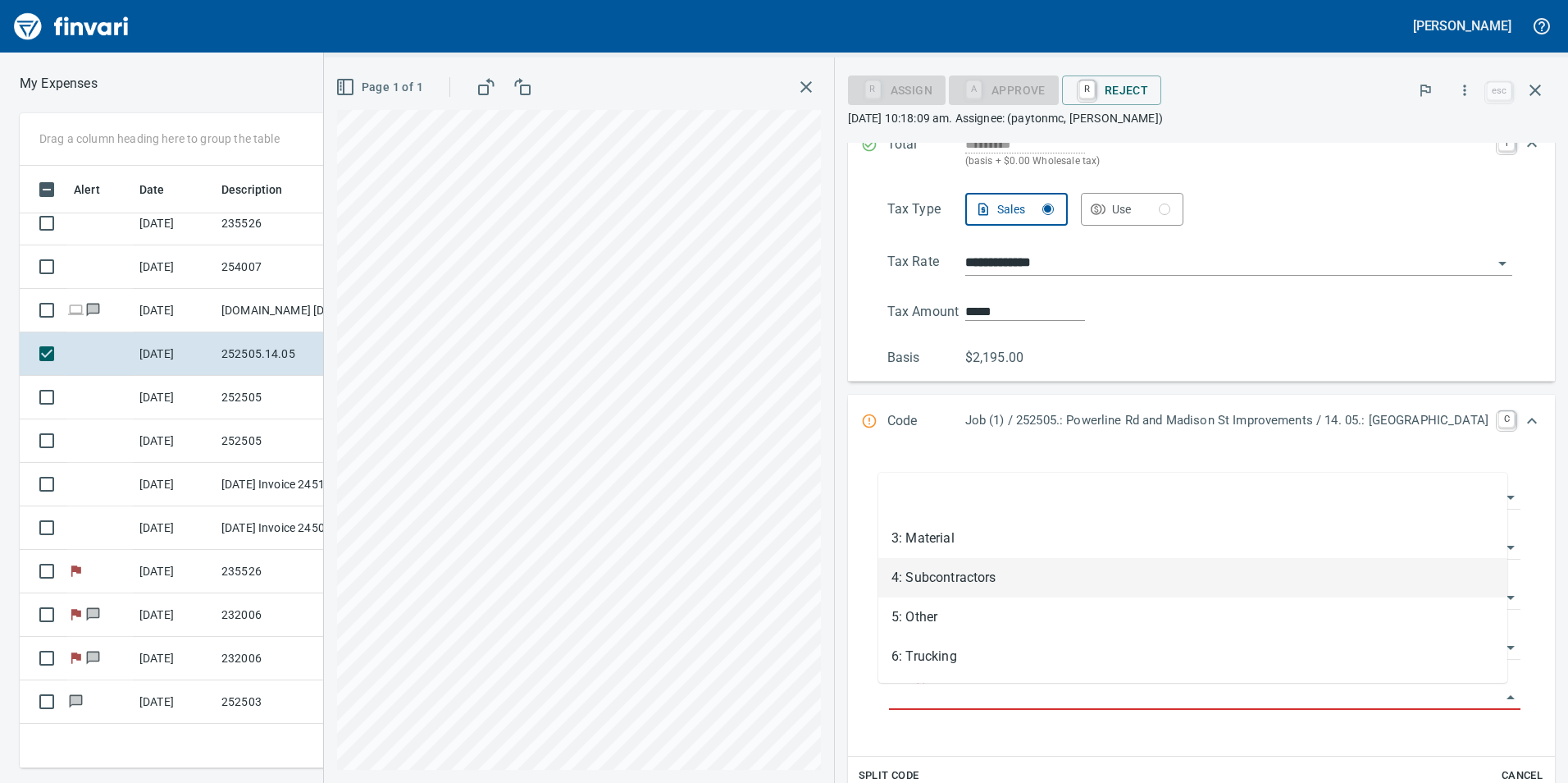
click at [1024, 578] on li "4: Subcontractors" at bounding box center [1193, 578] width 629 height 40
type input "**********"
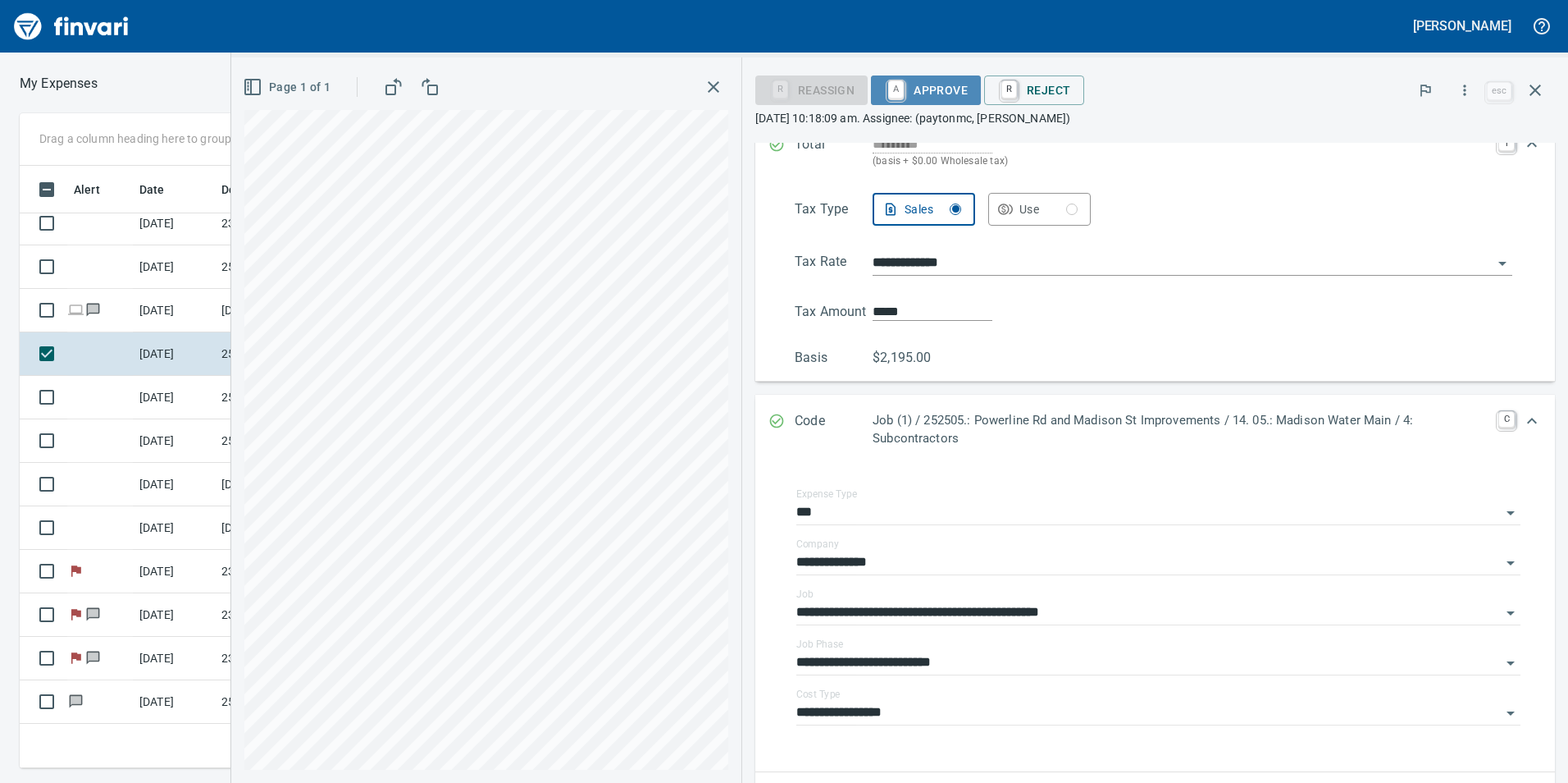
click at [938, 102] on span "A Approve" at bounding box center [926, 90] width 84 height 28
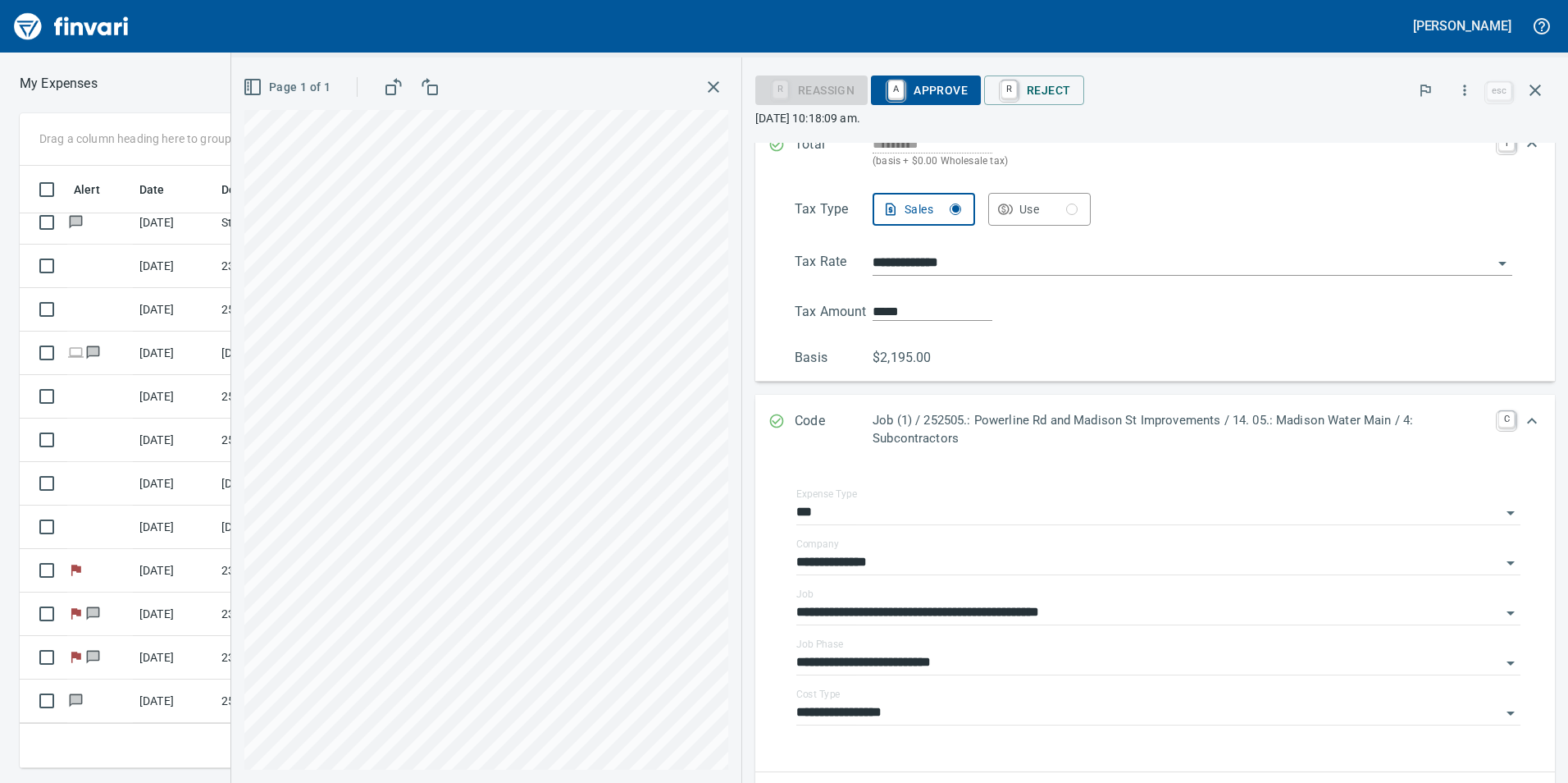
scroll to position [708, 0]
click at [1534, 87] on icon "button" at bounding box center [1536, 90] width 20 height 20
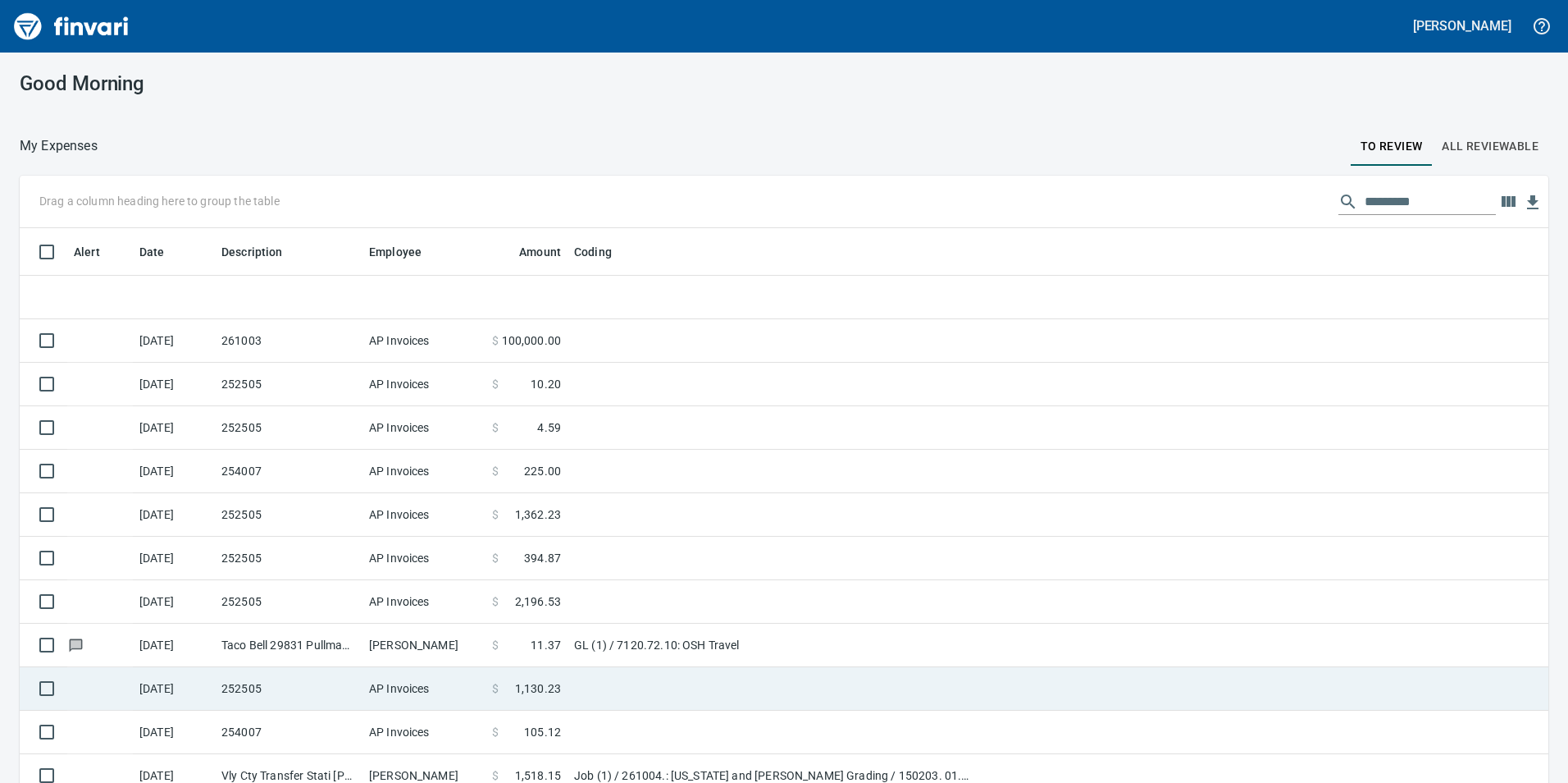
scroll to position [273, 0]
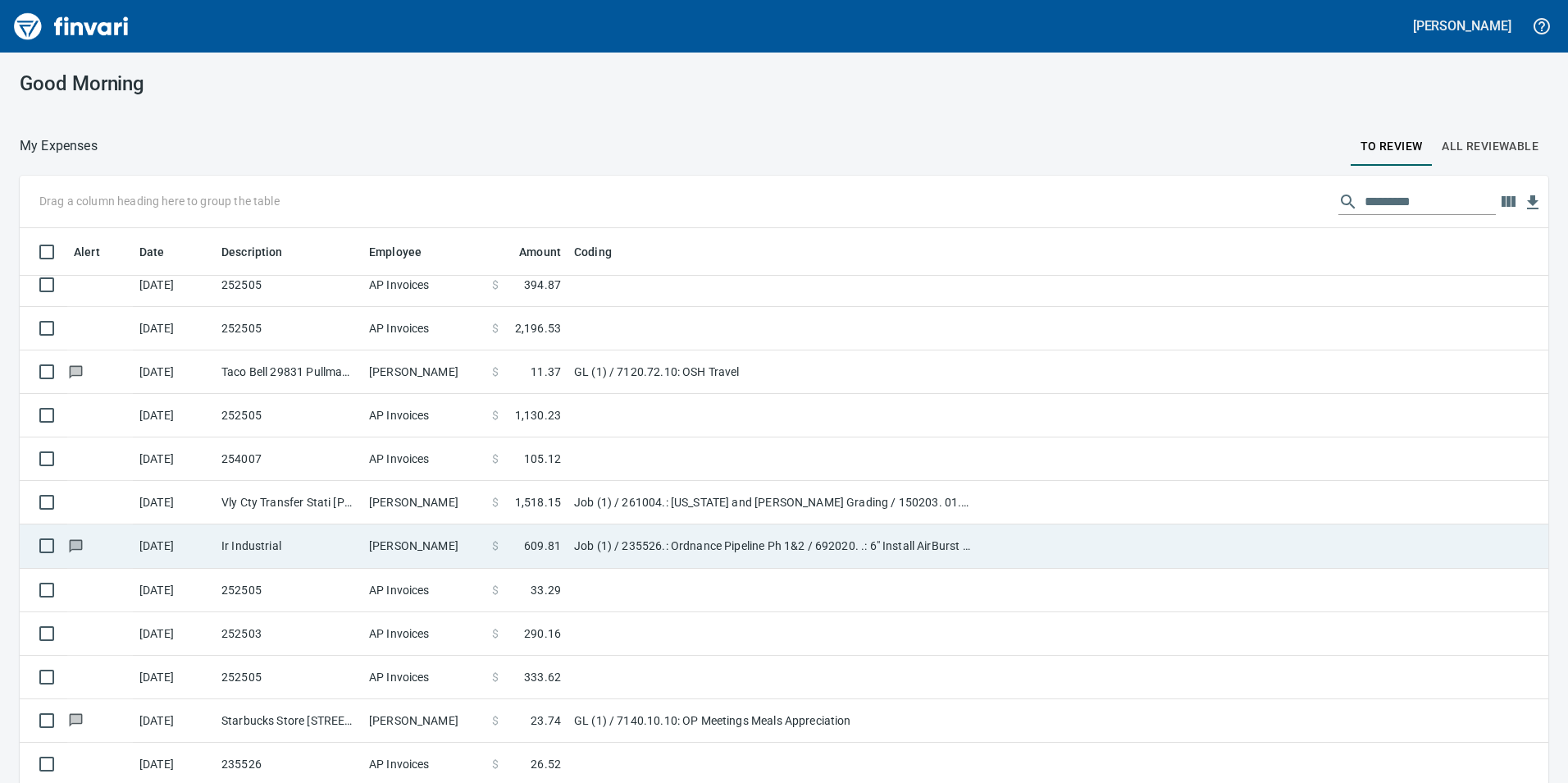
click at [483, 551] on td "[PERSON_NAME]" at bounding box center [424, 546] width 123 height 43
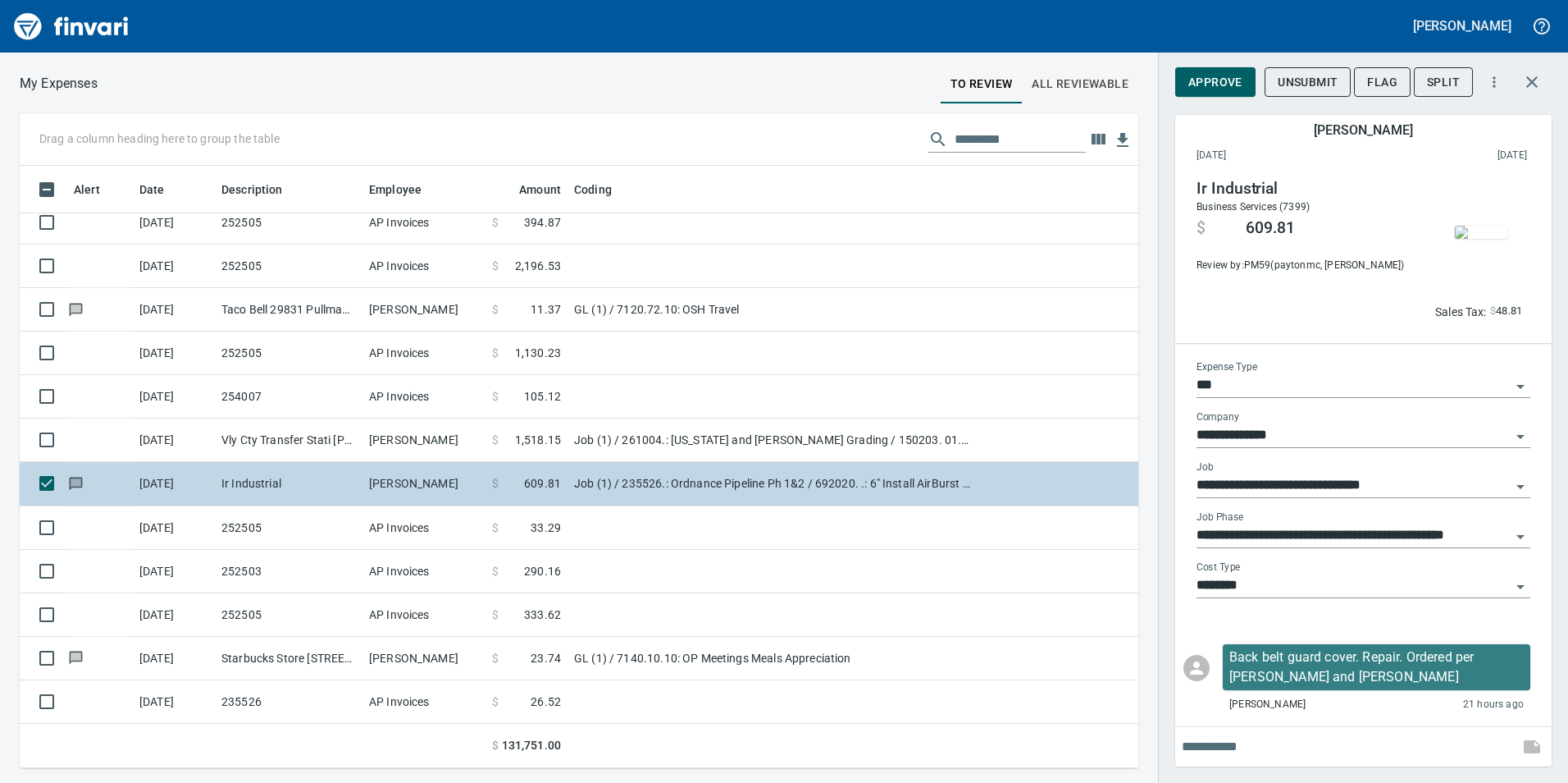
scroll to position [590, 1094]
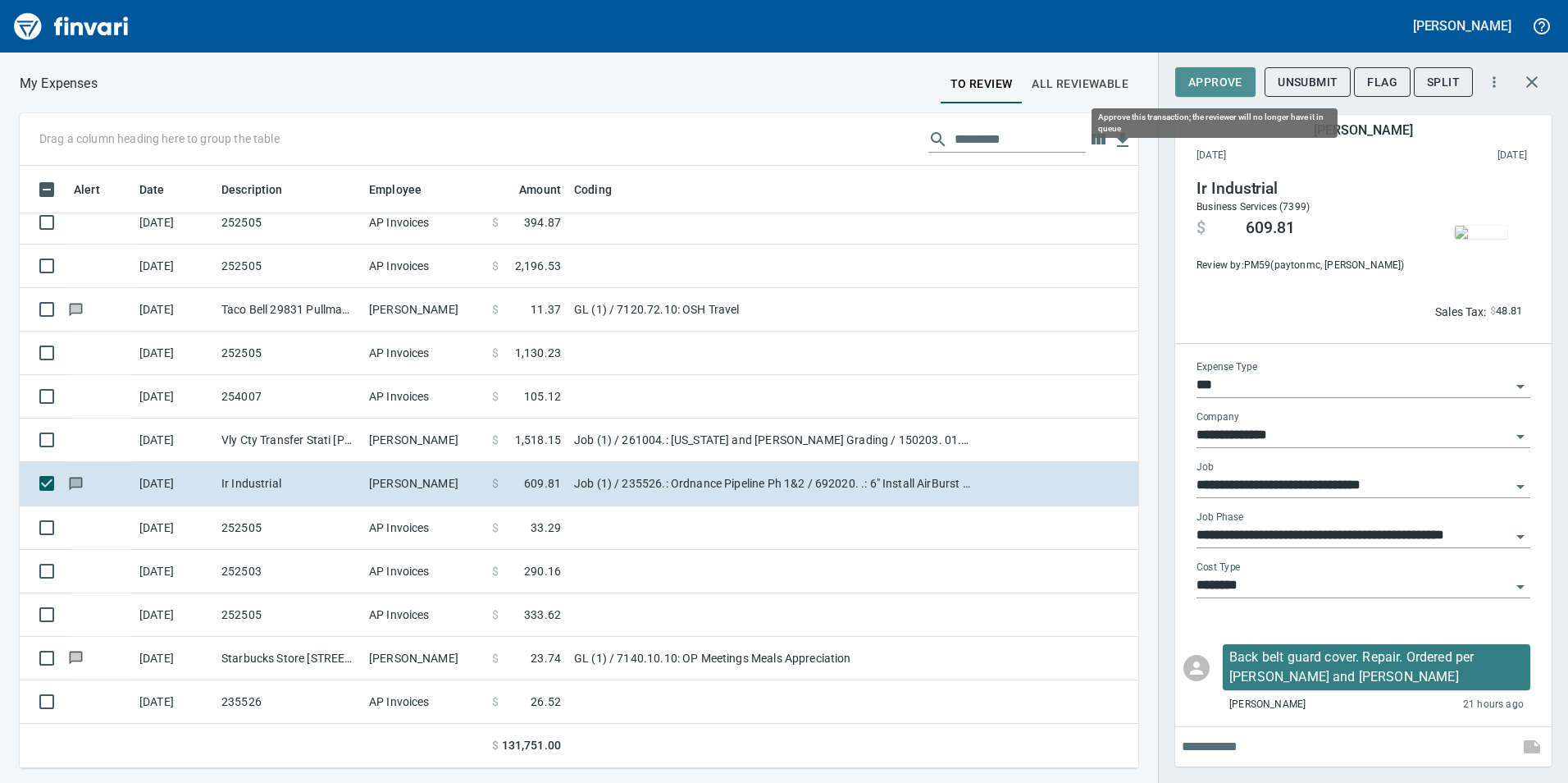
click at [1217, 88] on span "Approve" at bounding box center [1215, 82] width 54 height 21
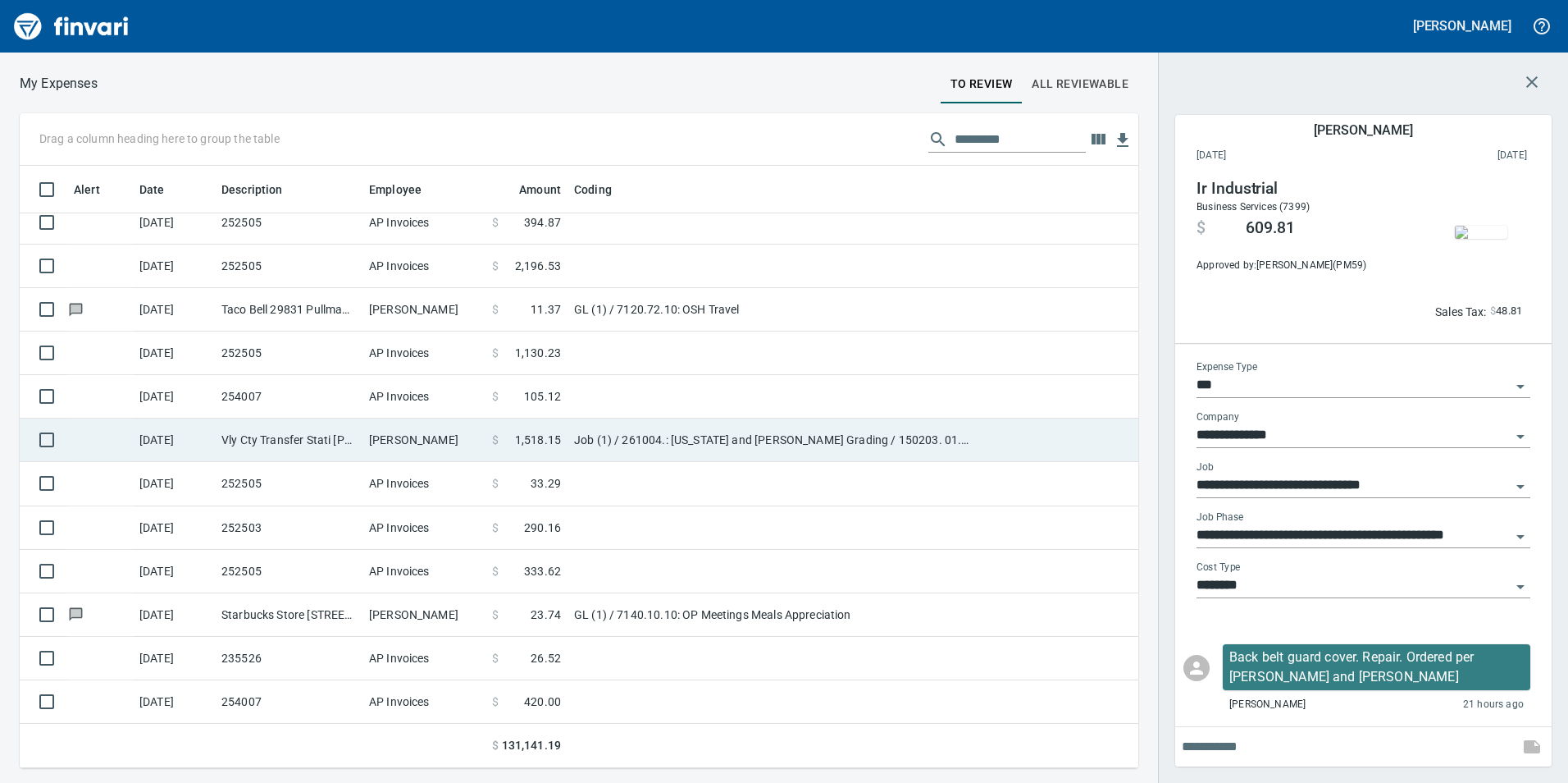
click at [734, 447] on td "Job (1) / 261004.: [US_STATE] and [PERSON_NAME] Grading / 150203. 01.: Sidewalk…" at bounding box center [772, 440] width 410 height 43
type input "**********"
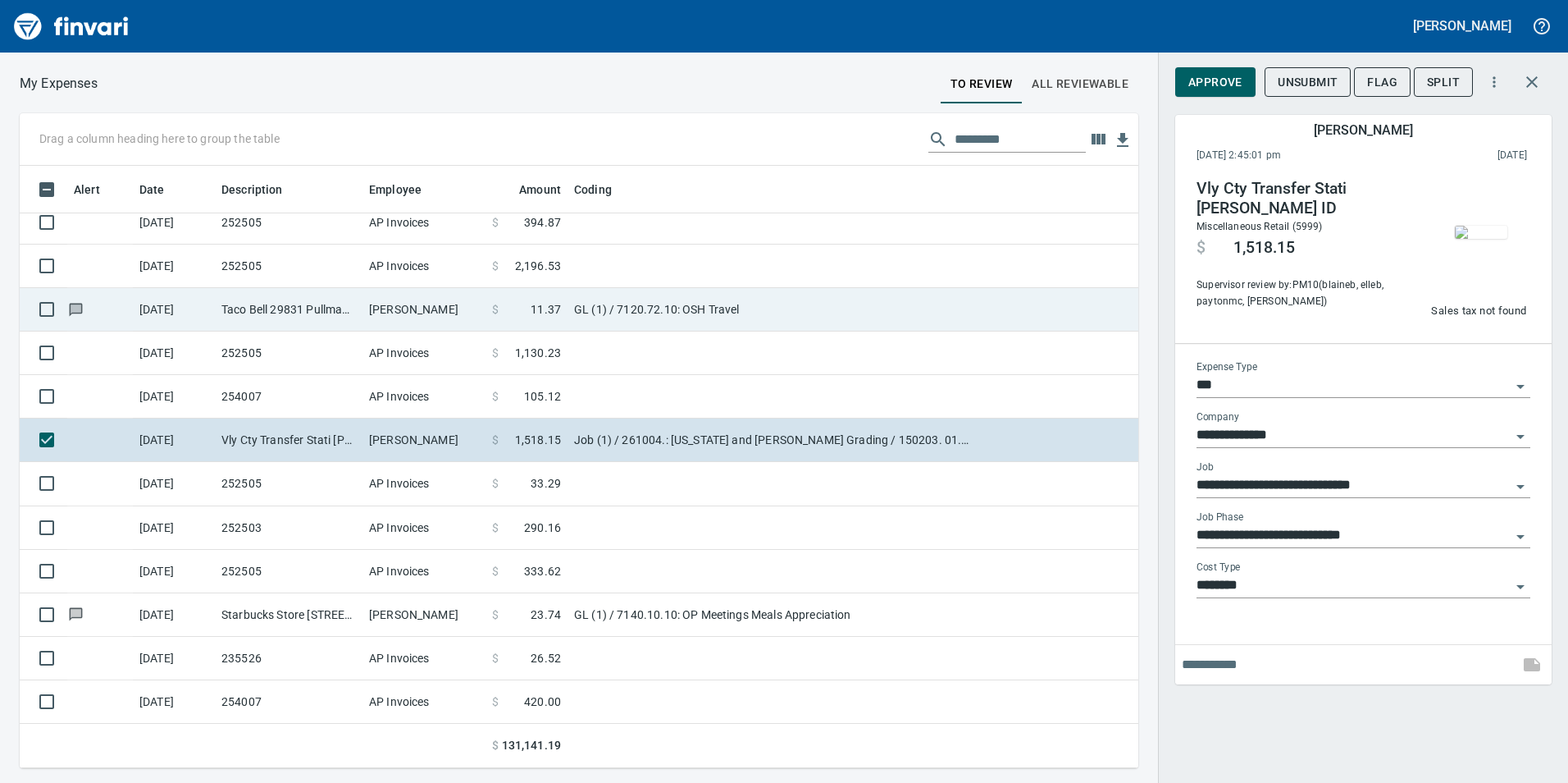
click at [738, 328] on td "GL (1) / 7120.72.10: OSH Travel" at bounding box center [772, 309] width 410 height 43
type input "**"
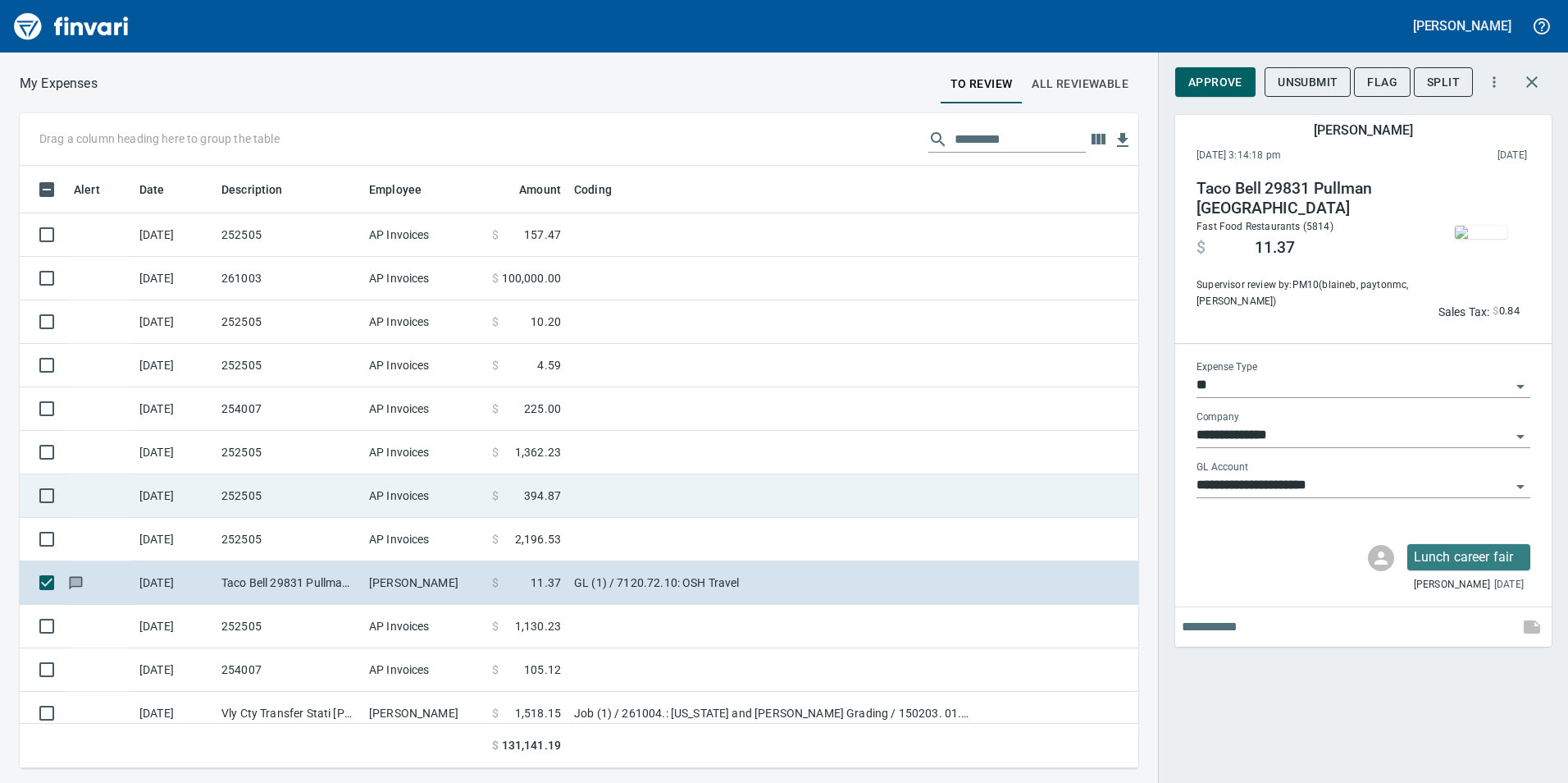
click at [614, 512] on td at bounding box center [772, 496] width 410 height 43
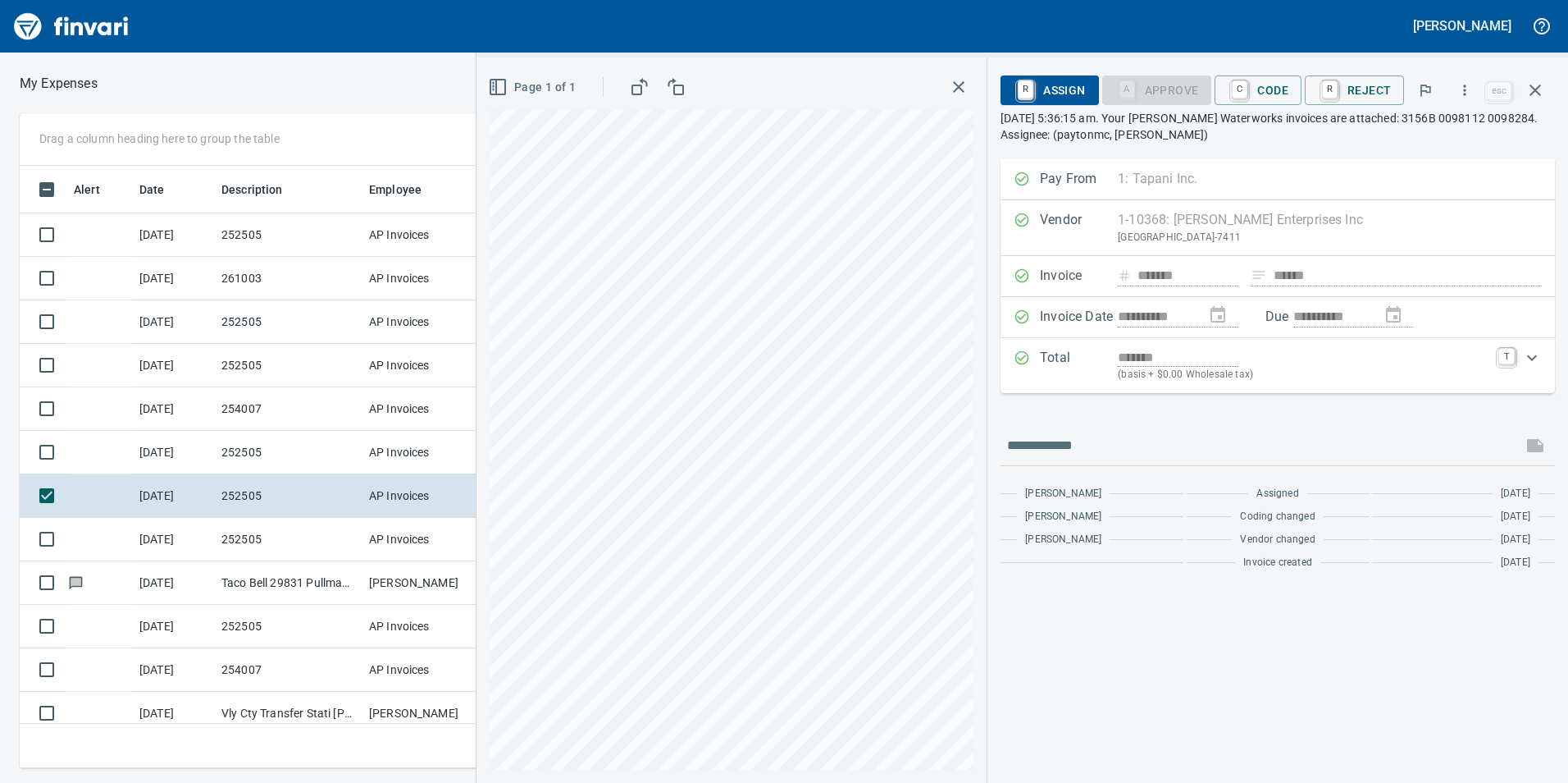
scroll to position [273, 0]
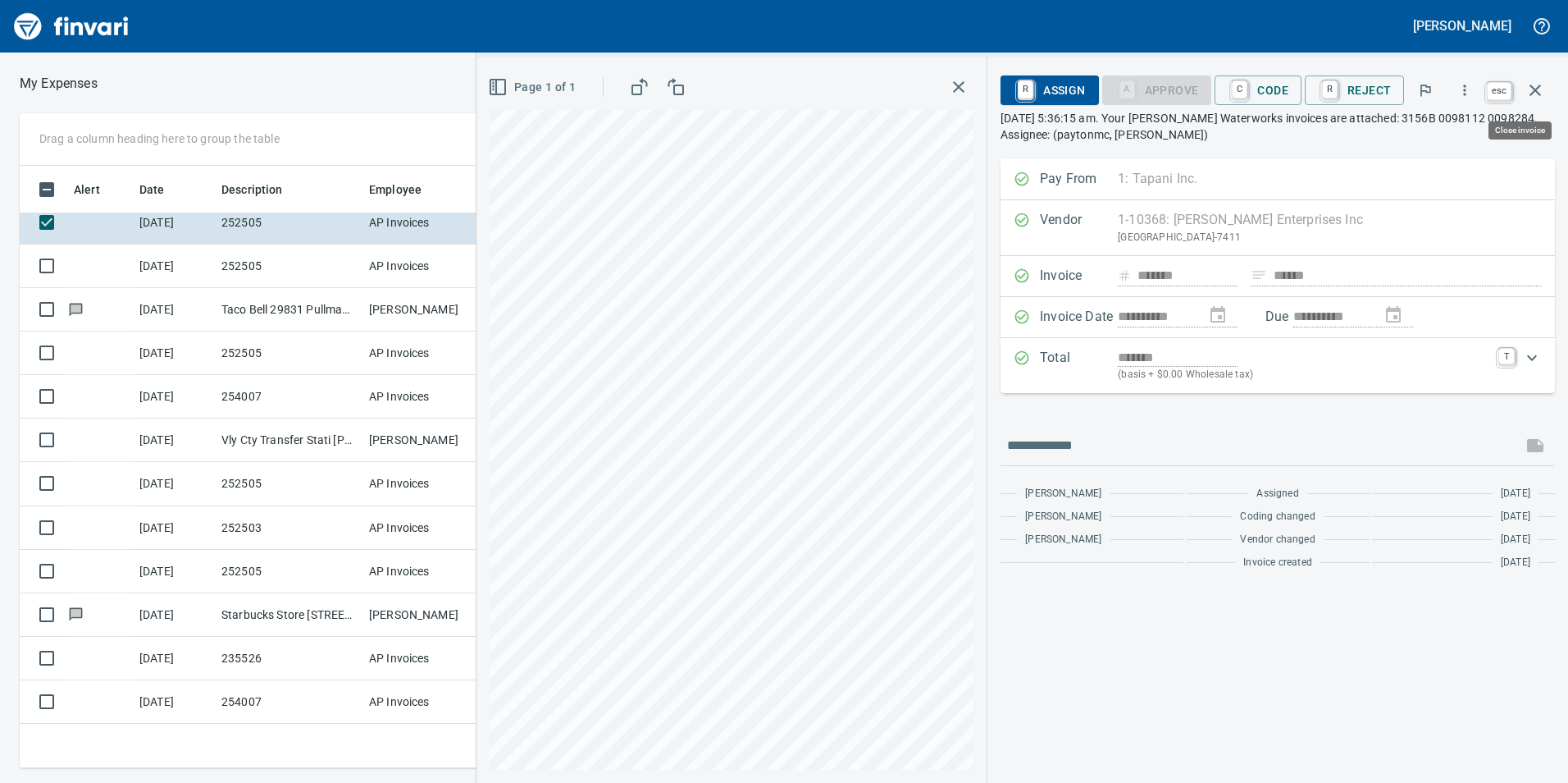
click at [1537, 85] on icon "button" at bounding box center [1536, 90] width 20 height 20
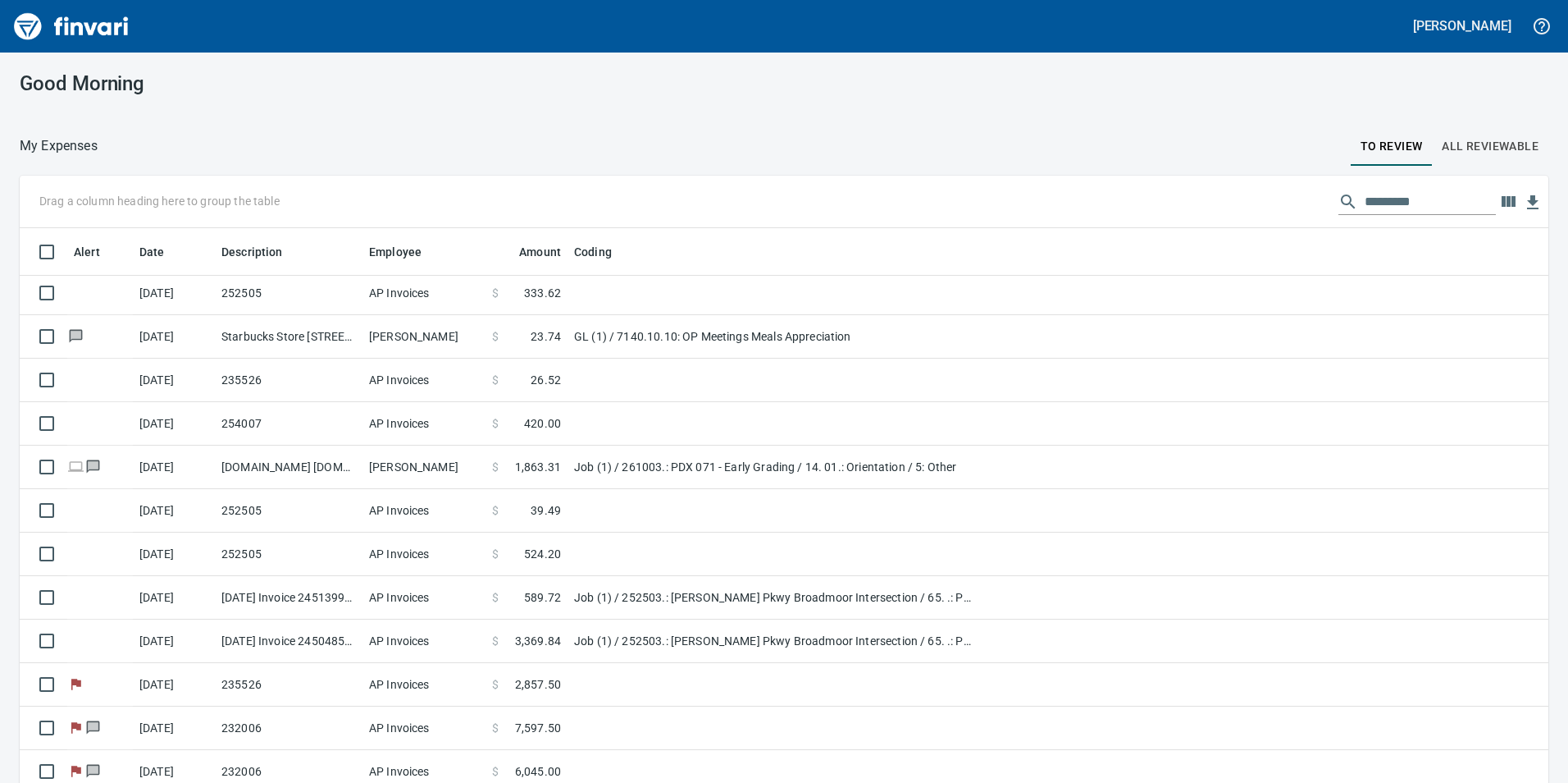
scroll to position [665, 0]
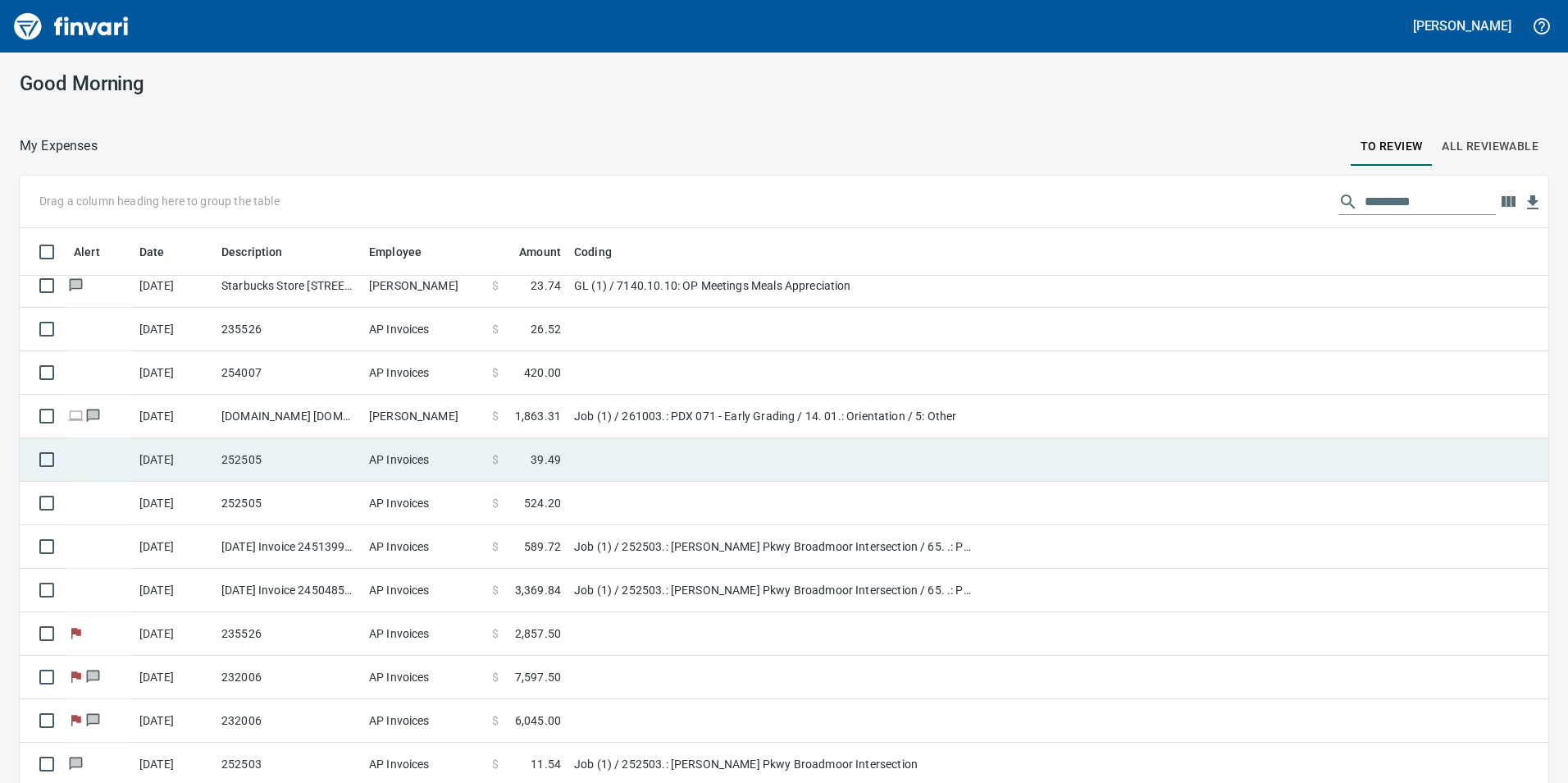
click at [856, 438] on td at bounding box center [772, 460] width 410 height 43
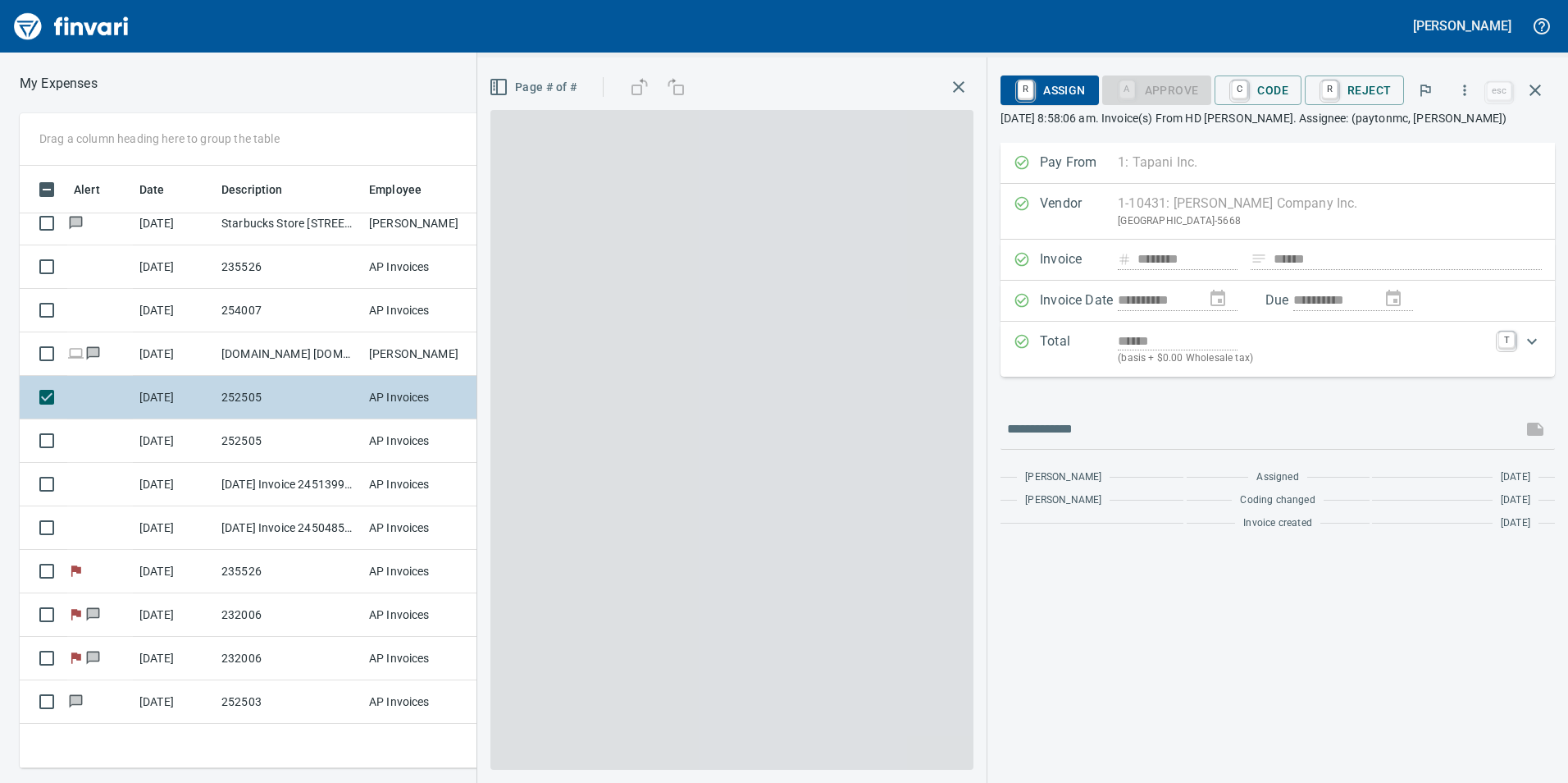
scroll to position [590, 1094]
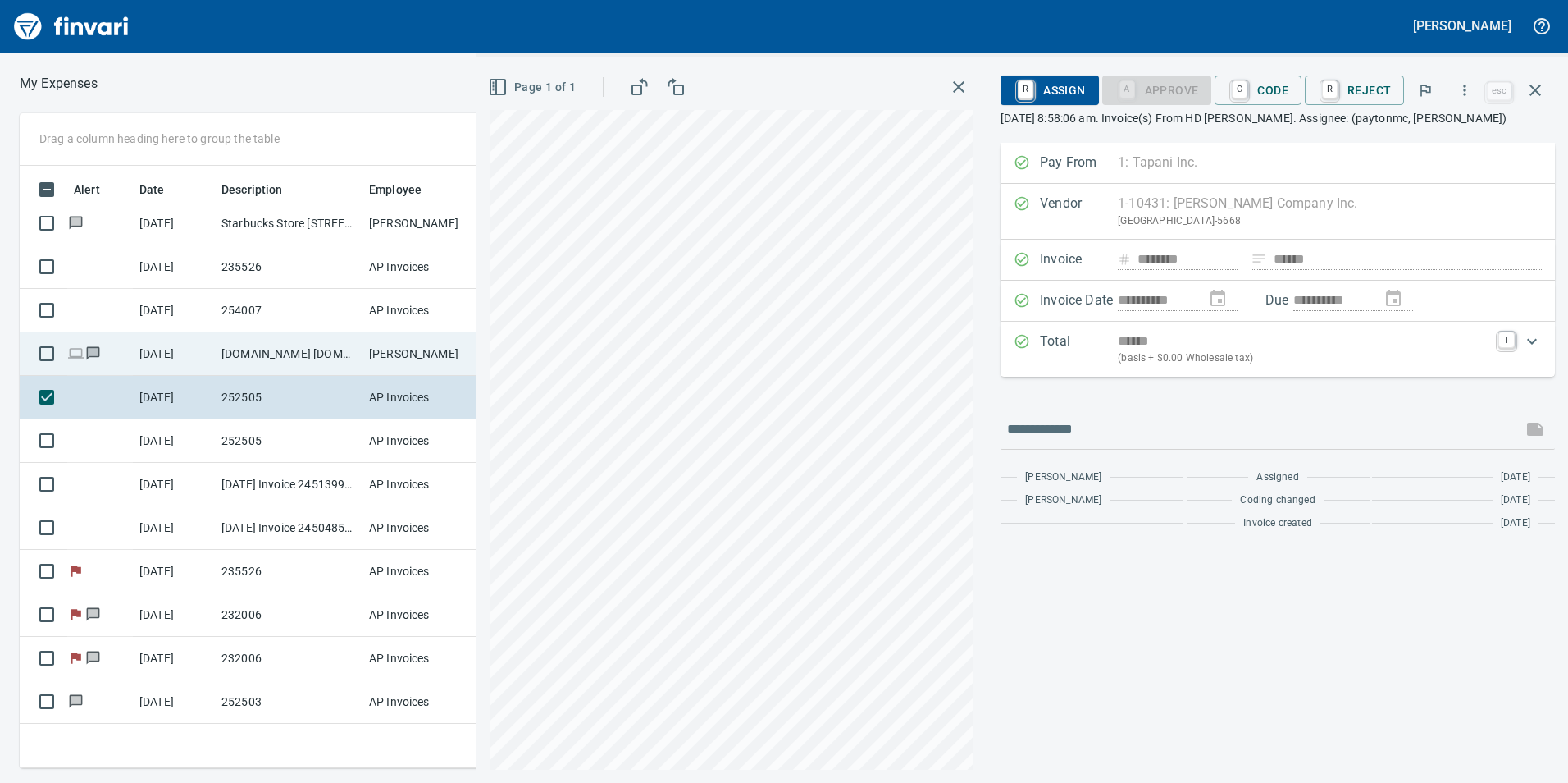
click at [445, 369] on td "[PERSON_NAME]" at bounding box center [424, 354] width 123 height 43
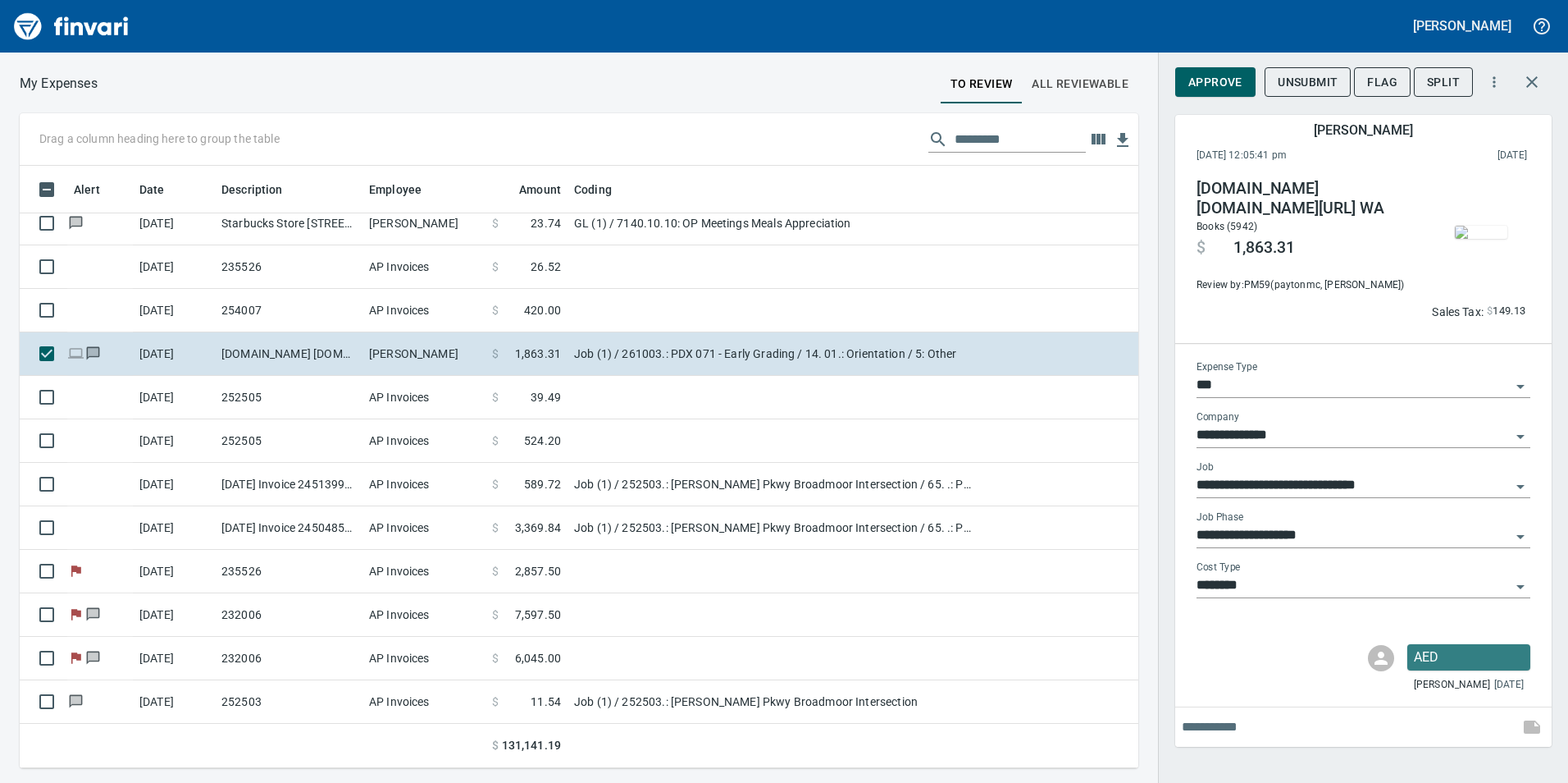
click at [1509, 226] on span "button" at bounding box center [1481, 232] width 69 height 14
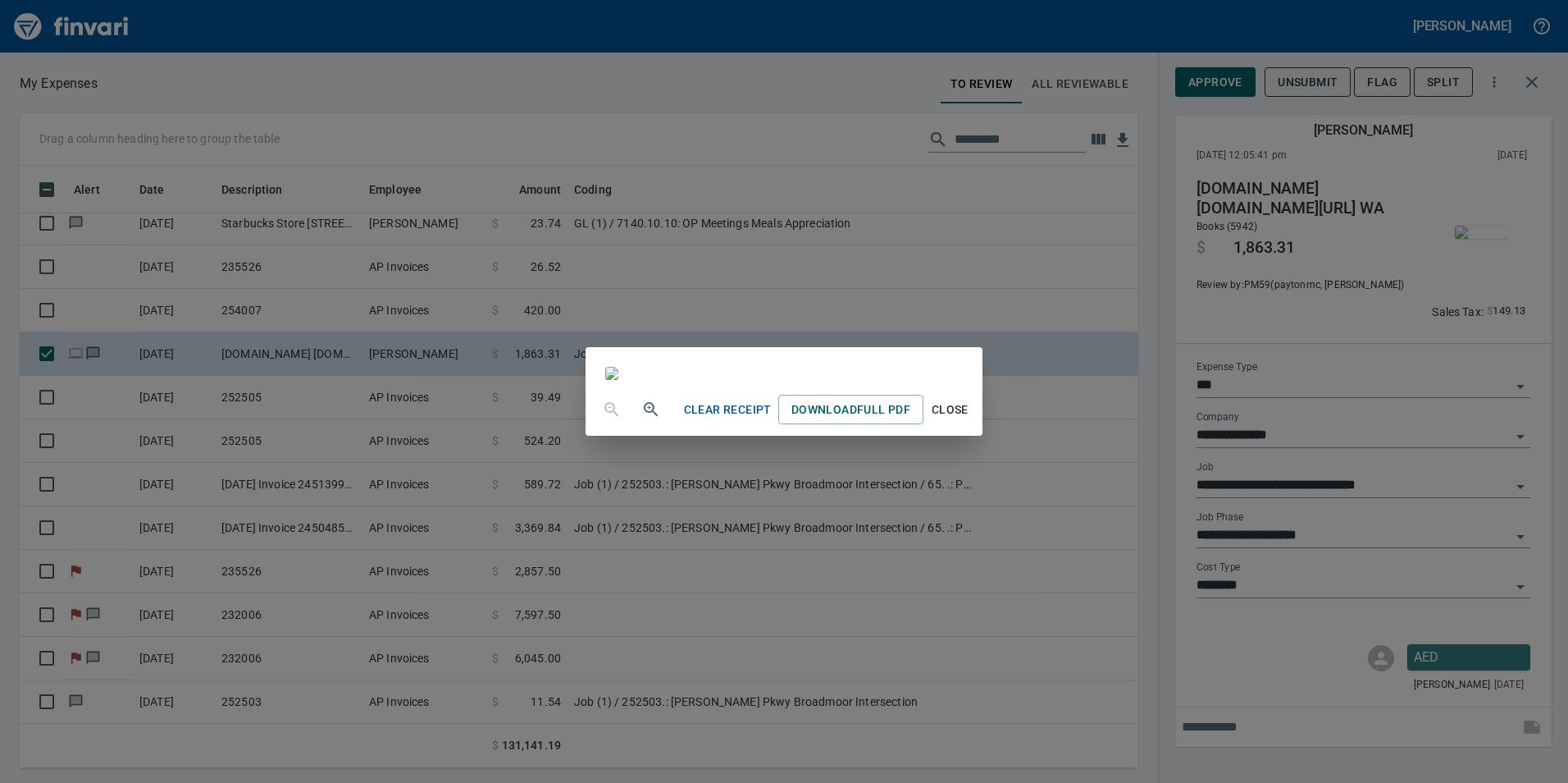
click at [1260, 313] on div "Clear Receipt Download Full PDF Close" at bounding box center [784, 392] width 1568 height 783
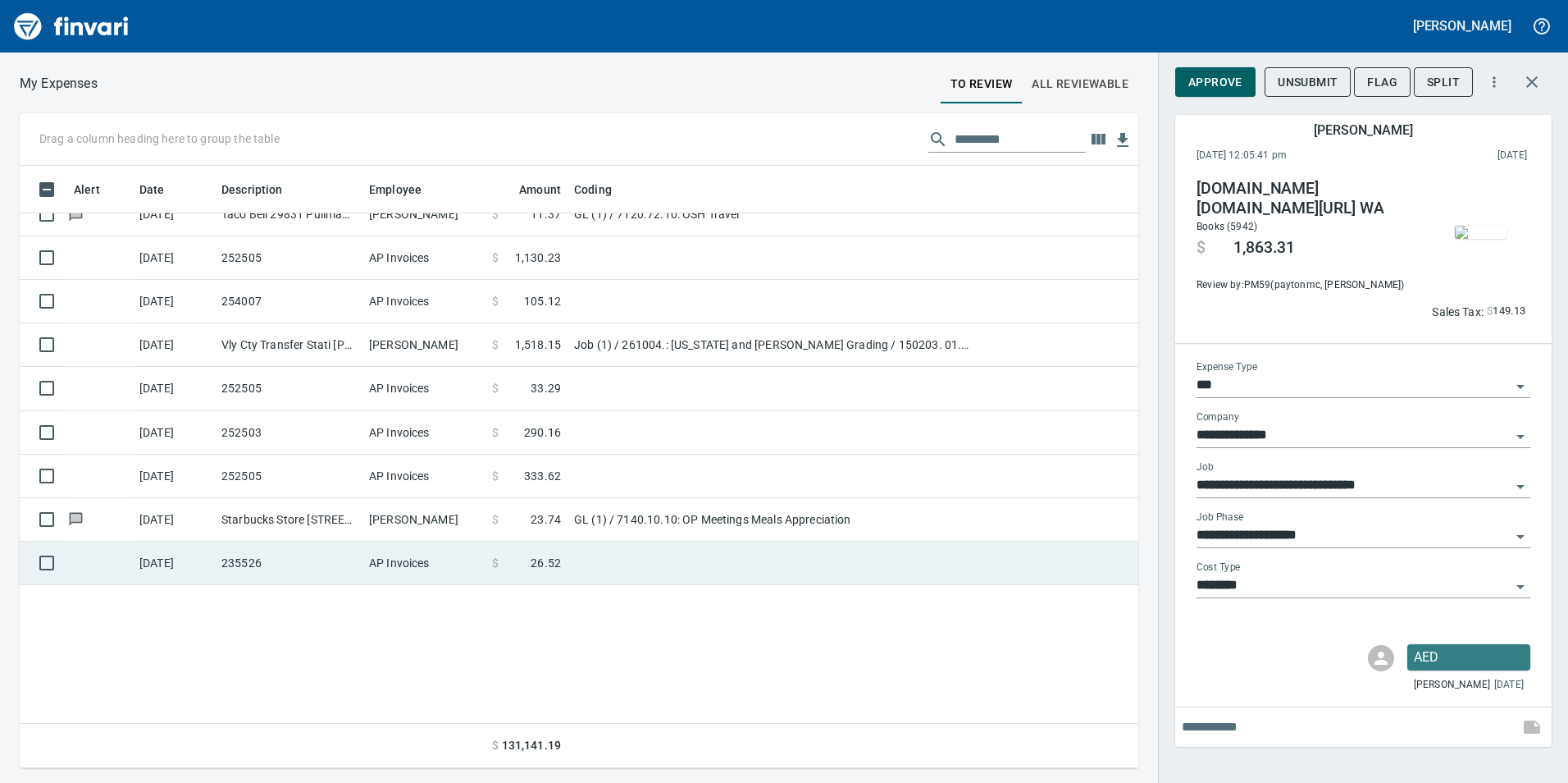
scroll to position [665, 0]
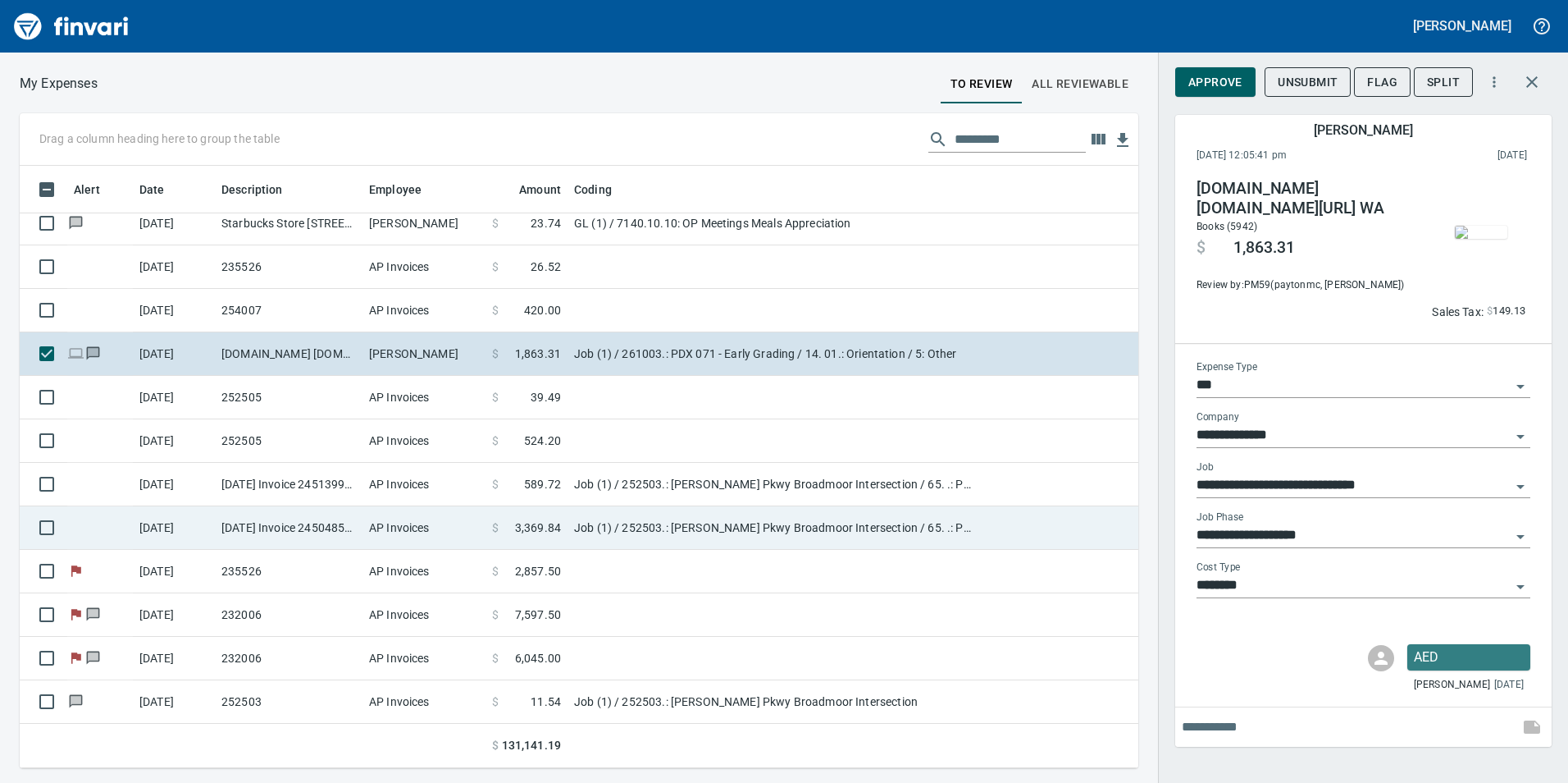
click at [594, 506] on td "Job (1) / 252503.: [PERSON_NAME] Pkwy Broadmoor Intersection / 65. .: Portable …" at bounding box center [772, 528] width 410 height 43
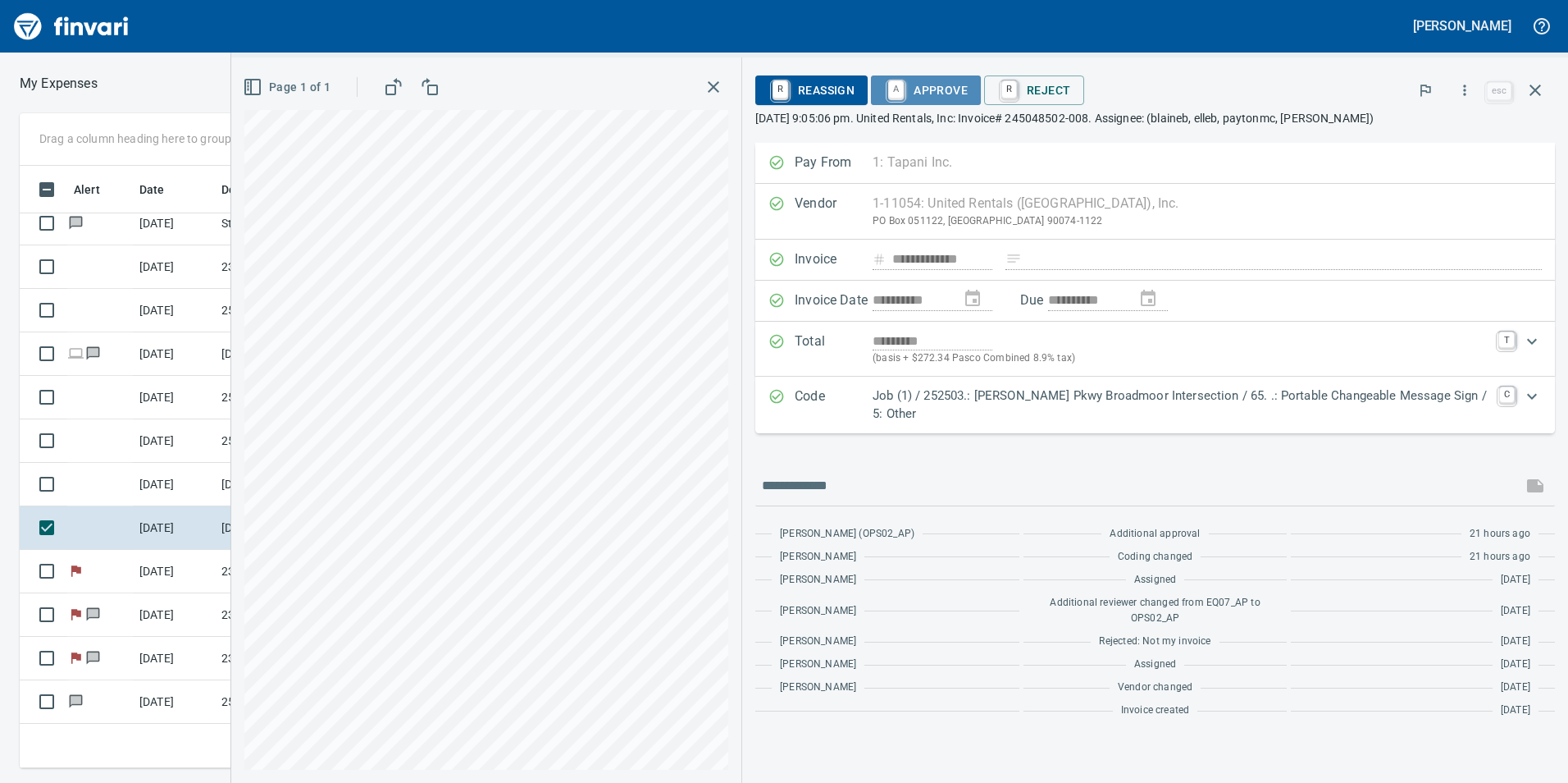
click at [940, 99] on span "A Approve" at bounding box center [926, 90] width 84 height 28
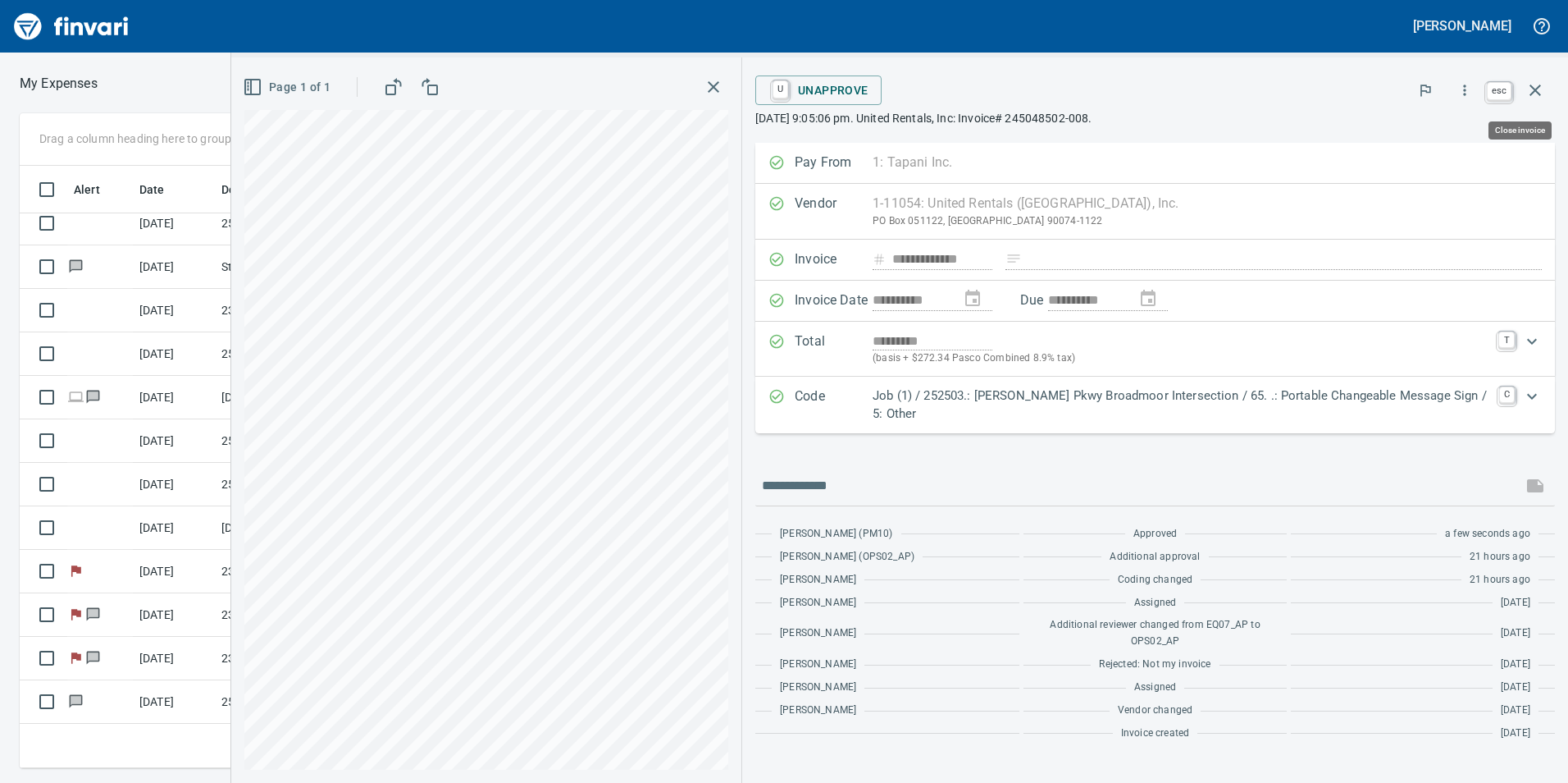
click at [1528, 84] on icon "button" at bounding box center [1536, 90] width 20 height 20
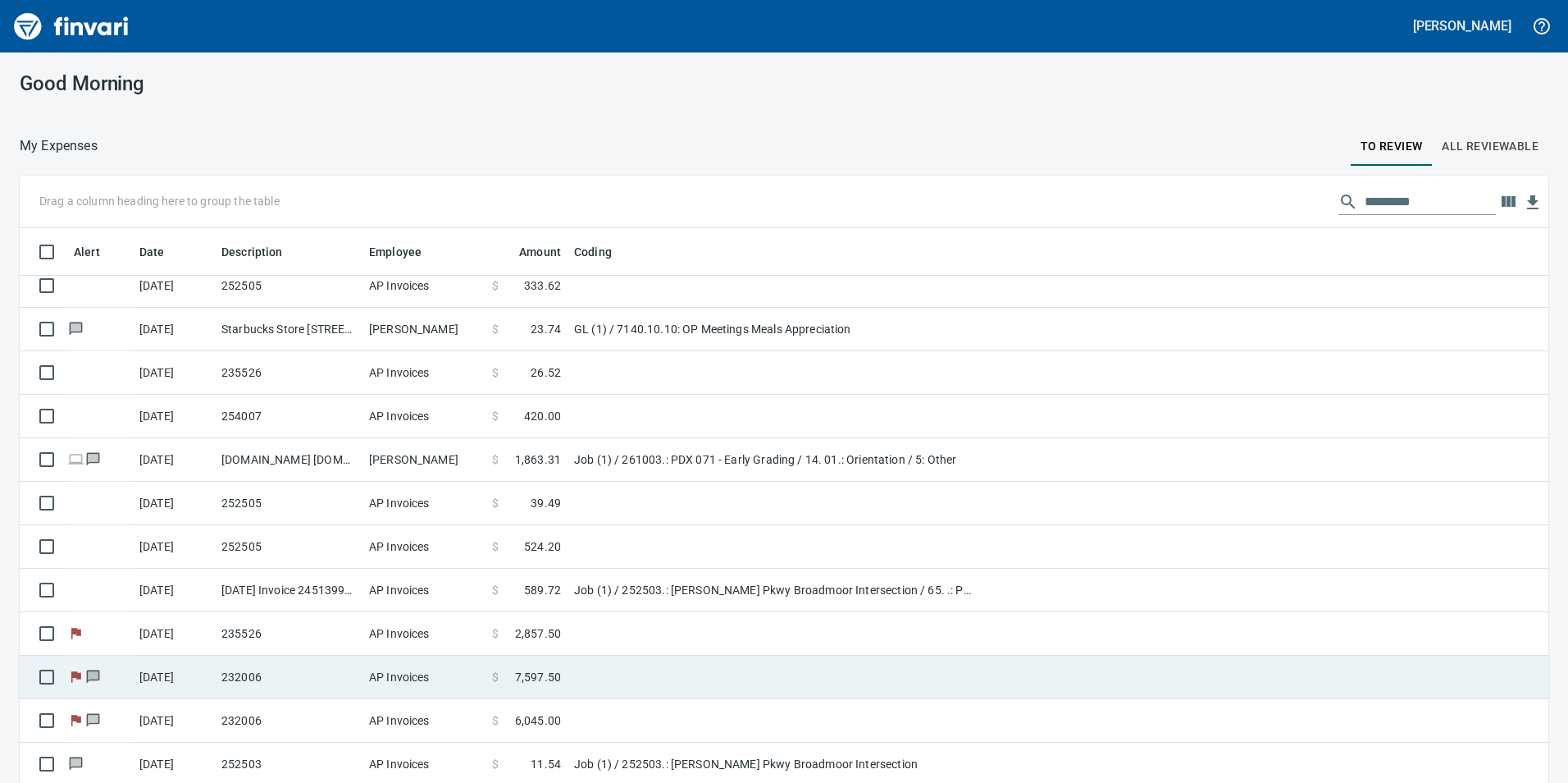
scroll to position [48, 0]
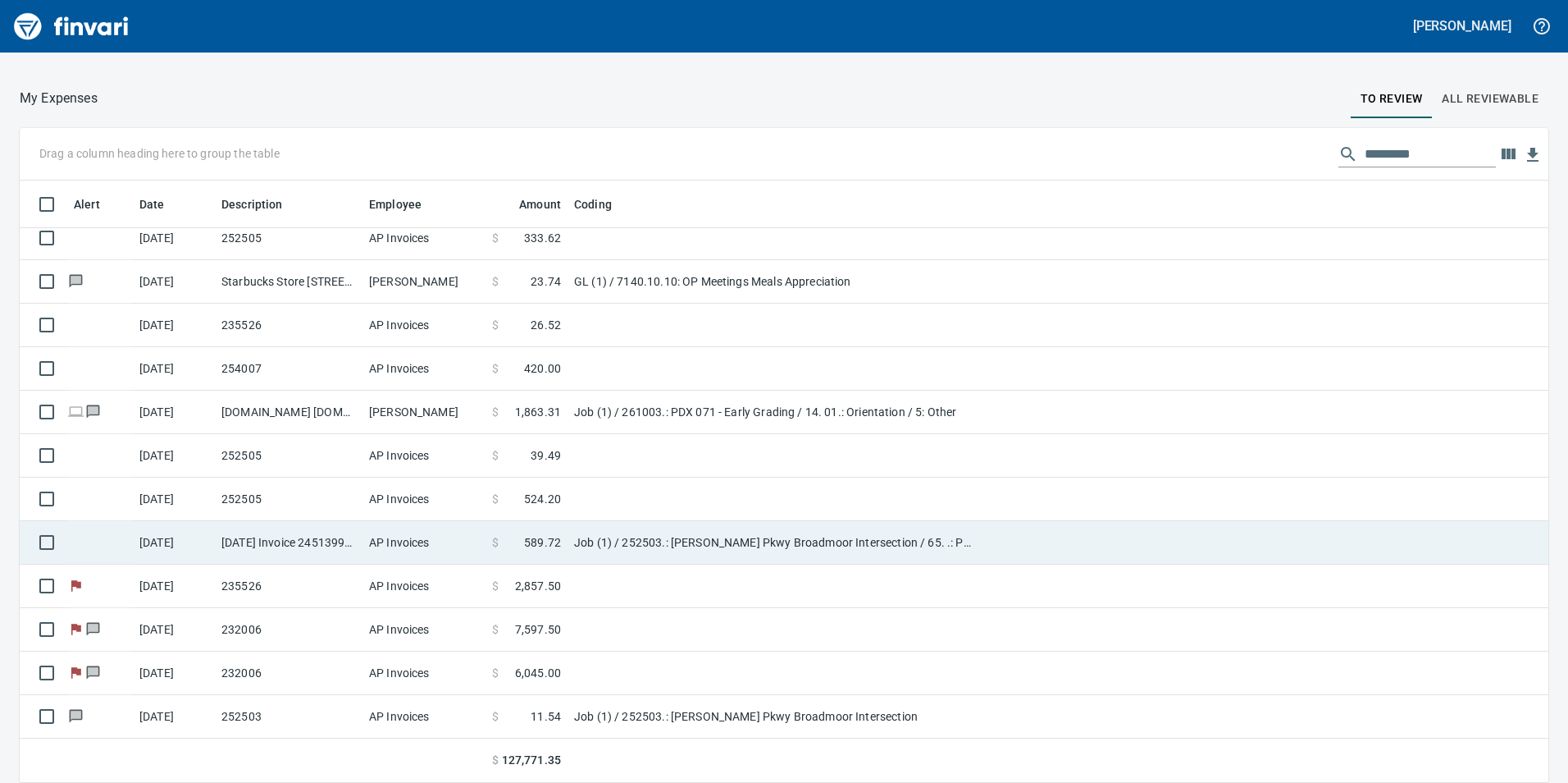
click at [720, 543] on td "Job (1) / 252503.: [PERSON_NAME] Pkwy Broadmoor Intersection / 65. .: Portable …" at bounding box center [772, 543] width 410 height 43
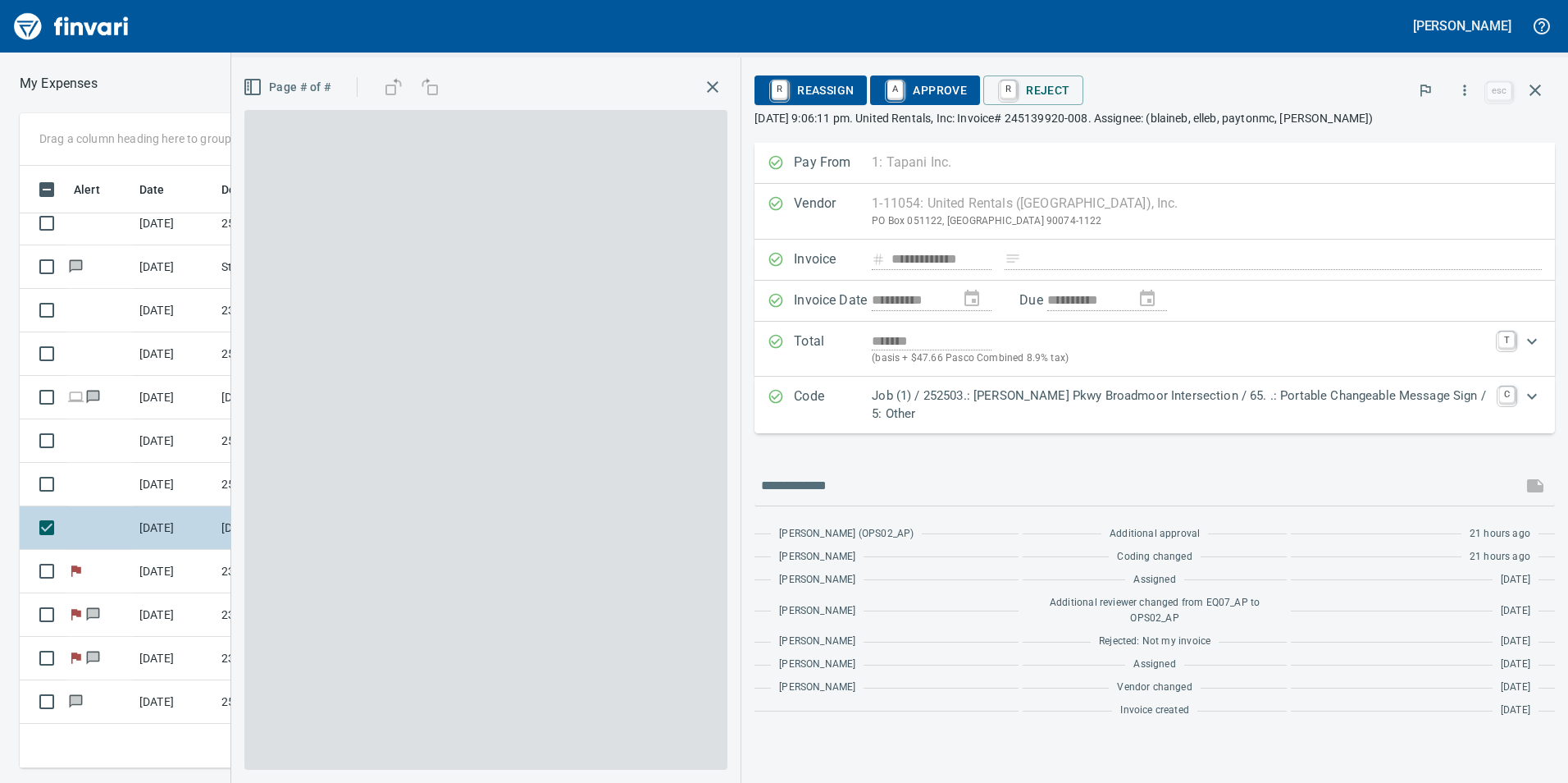
scroll to position [590, 1094]
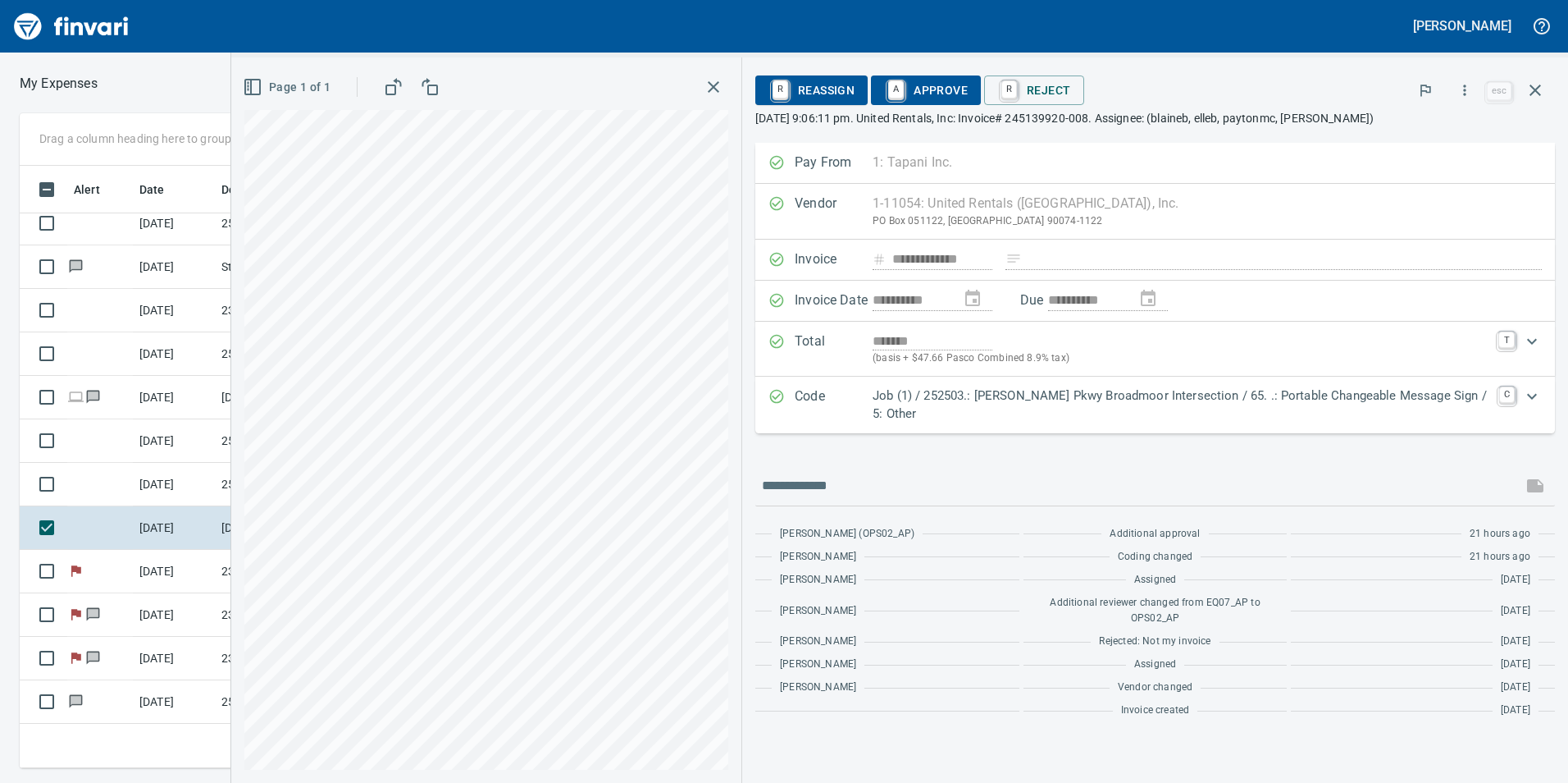
click at [948, 92] on span "A Approve" at bounding box center [926, 90] width 84 height 28
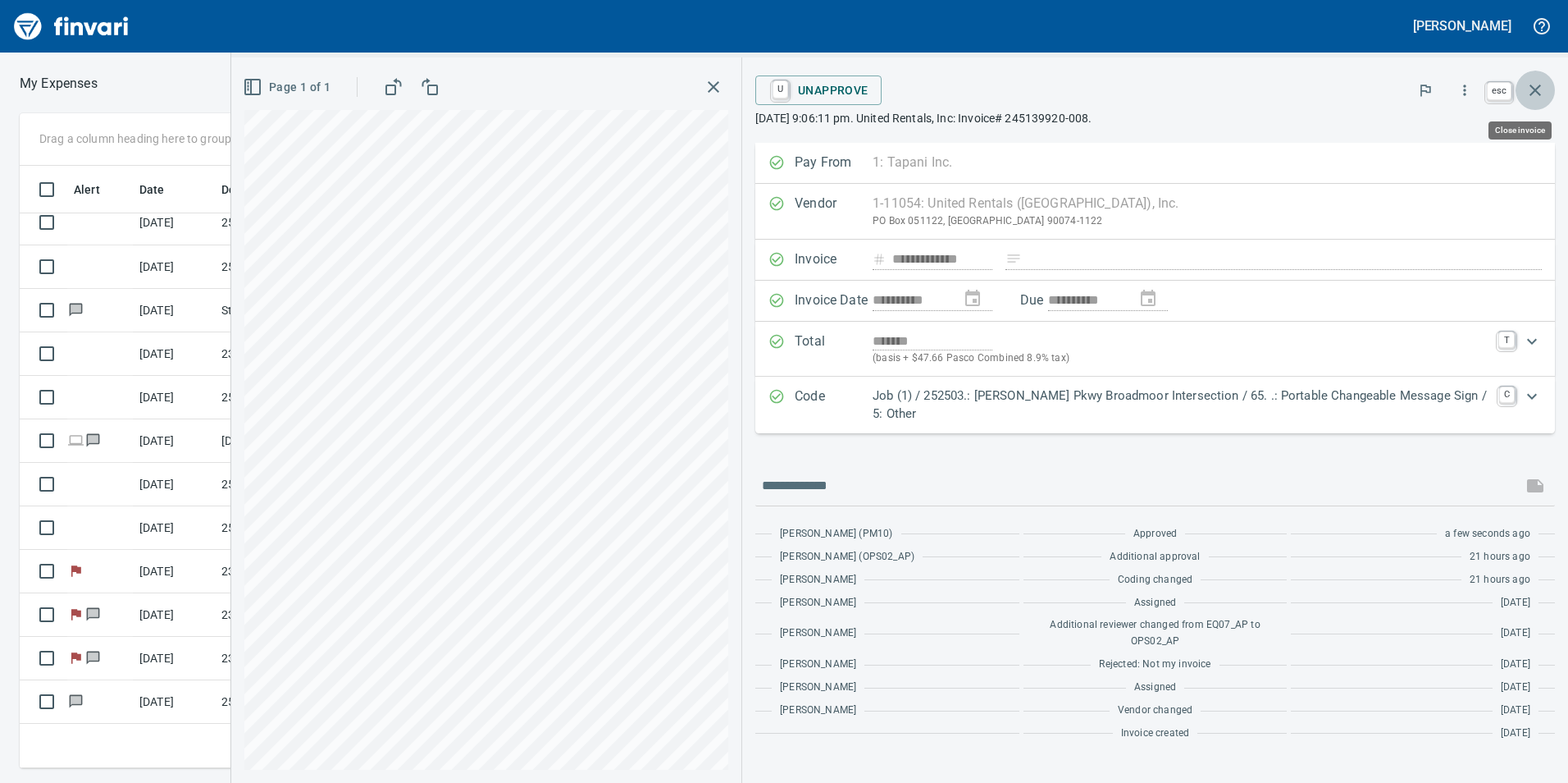
click at [1531, 96] on icon "button" at bounding box center [1535, 90] width 12 height 12
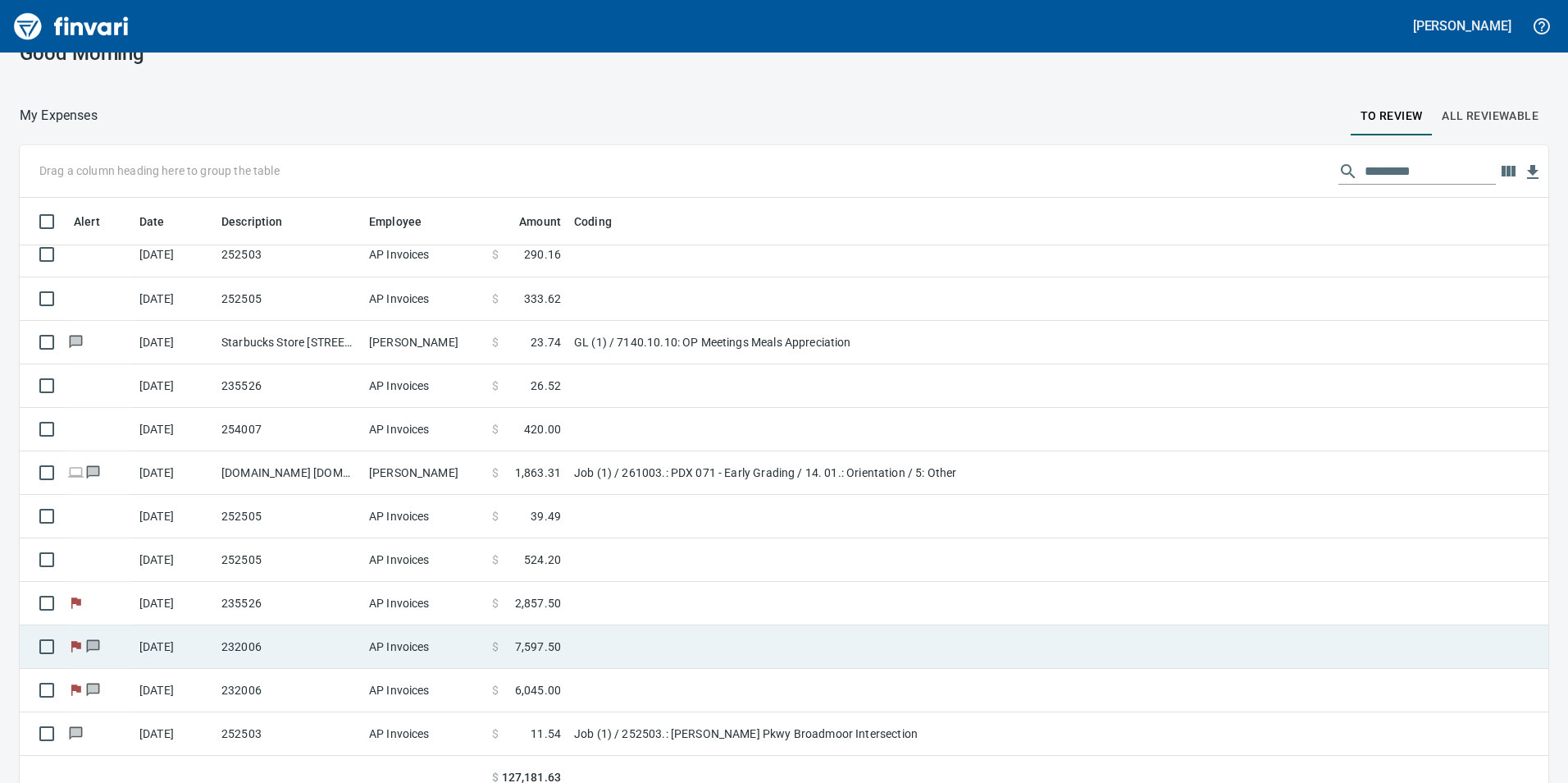
scroll to position [48, 0]
